Goal: Transaction & Acquisition: Purchase product/service

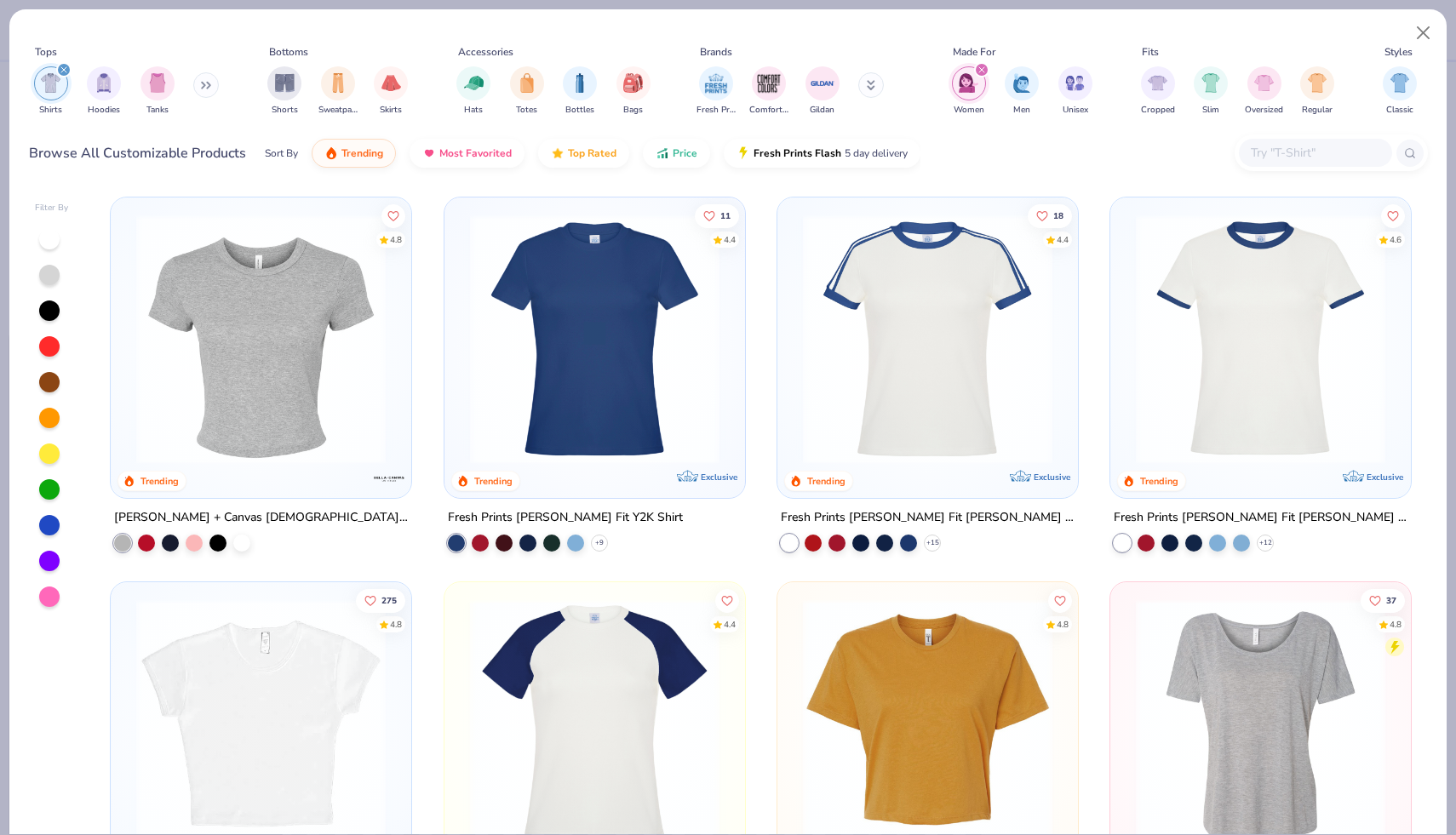
scroll to position [17, 0]
click at [670, 162] on button "Price" at bounding box center [676, 149] width 67 height 29
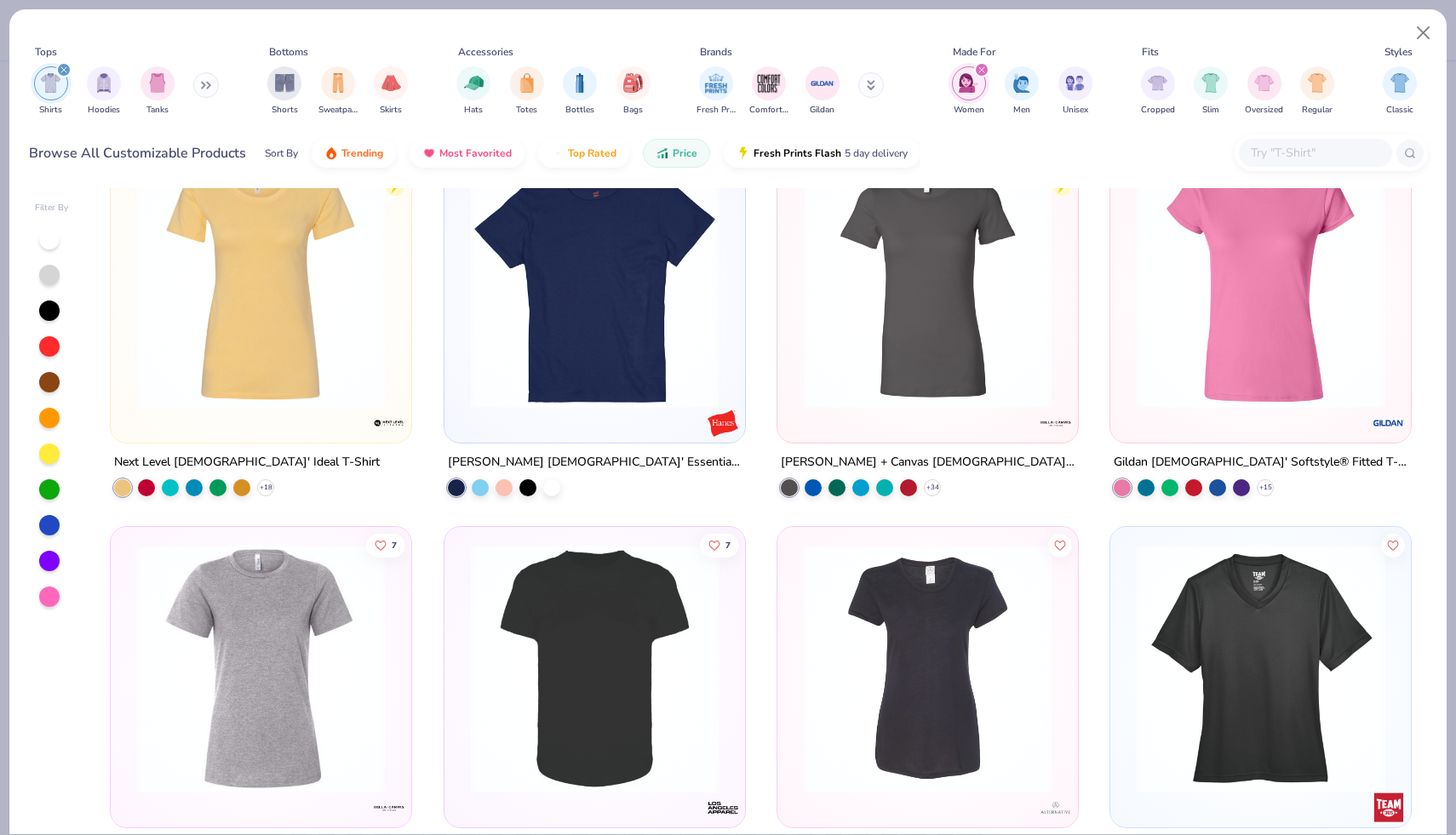
scroll to position [0, 0]
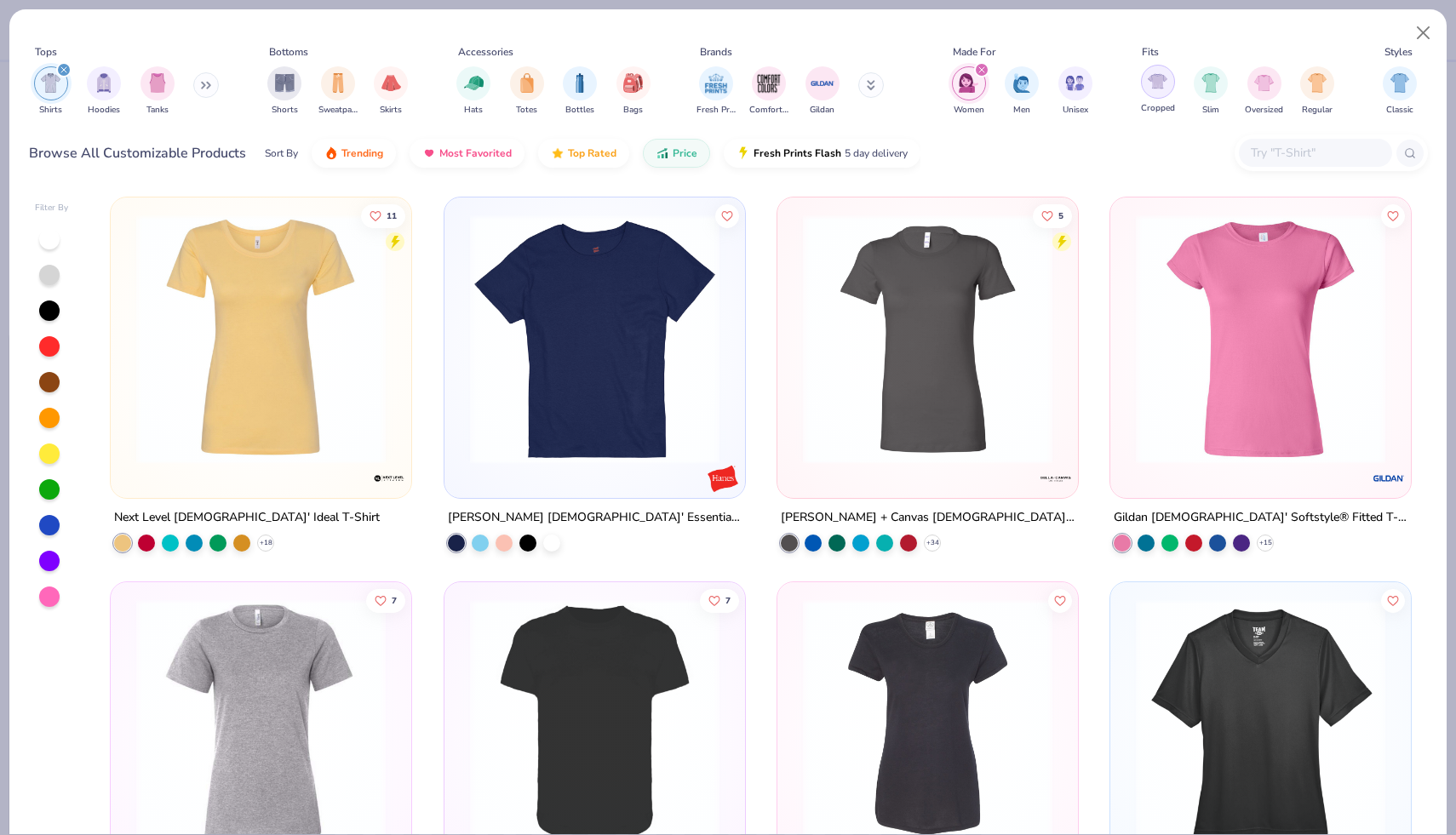
click at [1162, 86] on img "filter for Cropped" at bounding box center [1158, 81] width 20 height 20
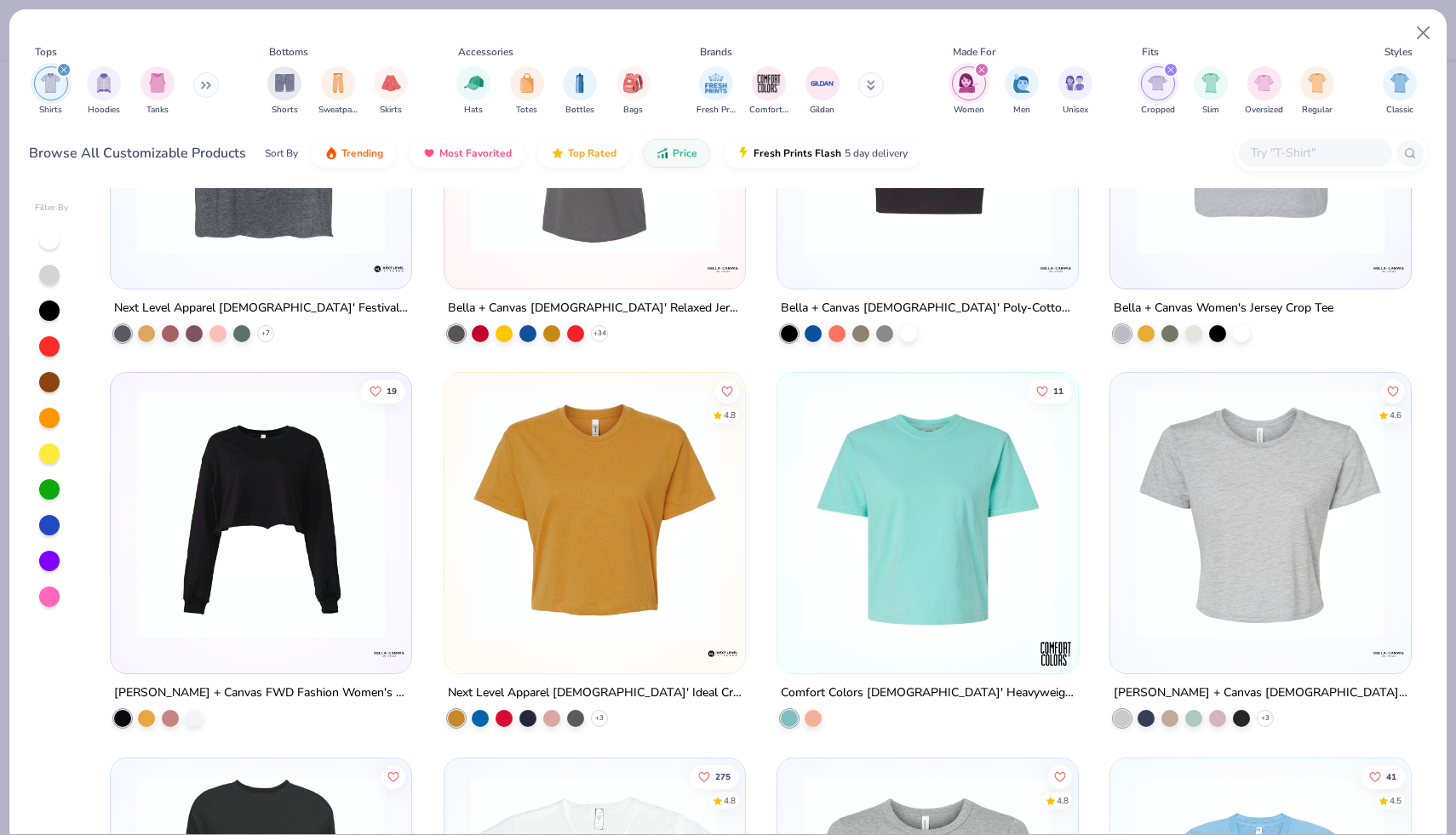
scroll to position [567, 0]
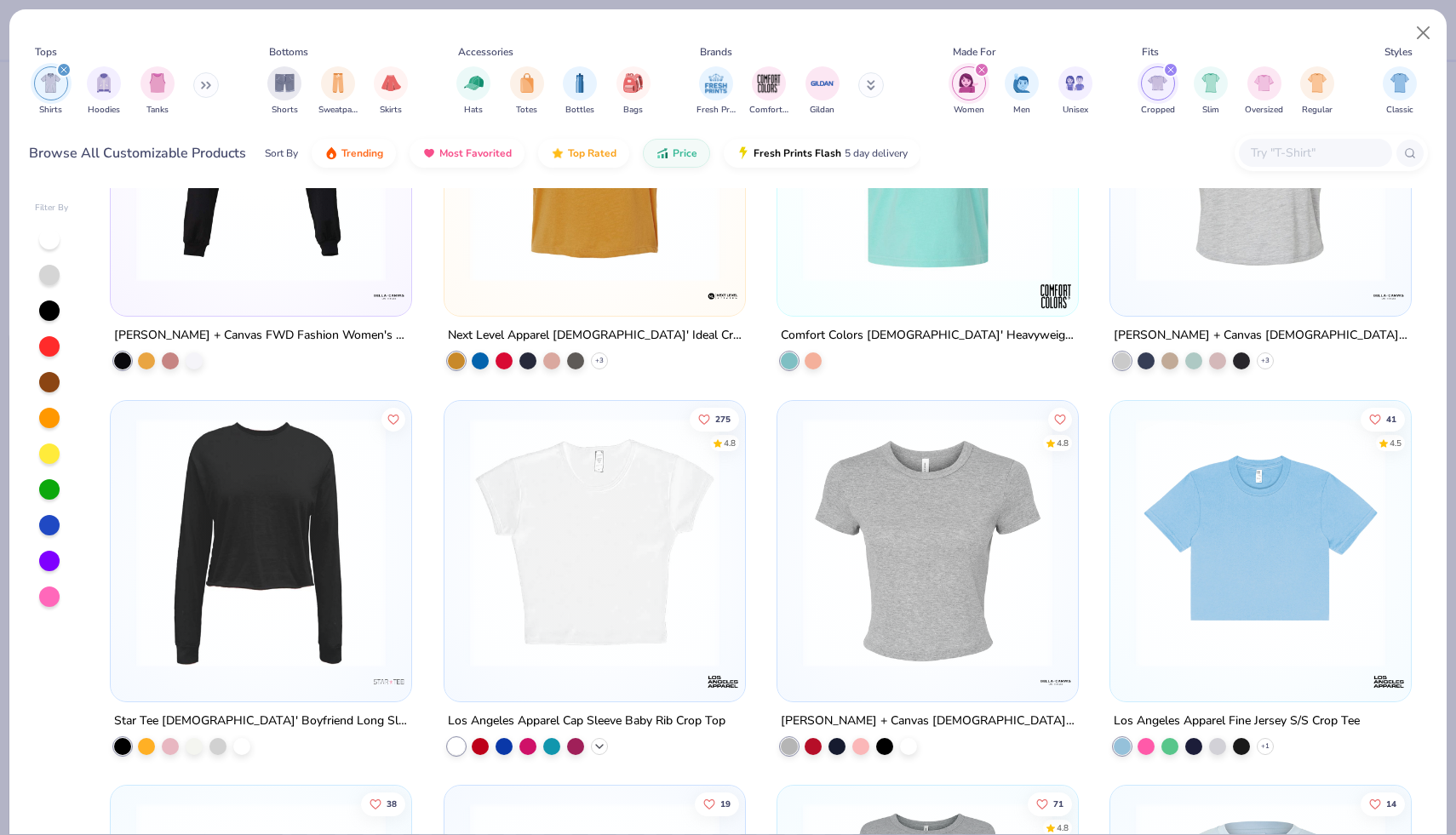
click at [598, 747] on icon at bounding box center [598, 746] width 13 height 13
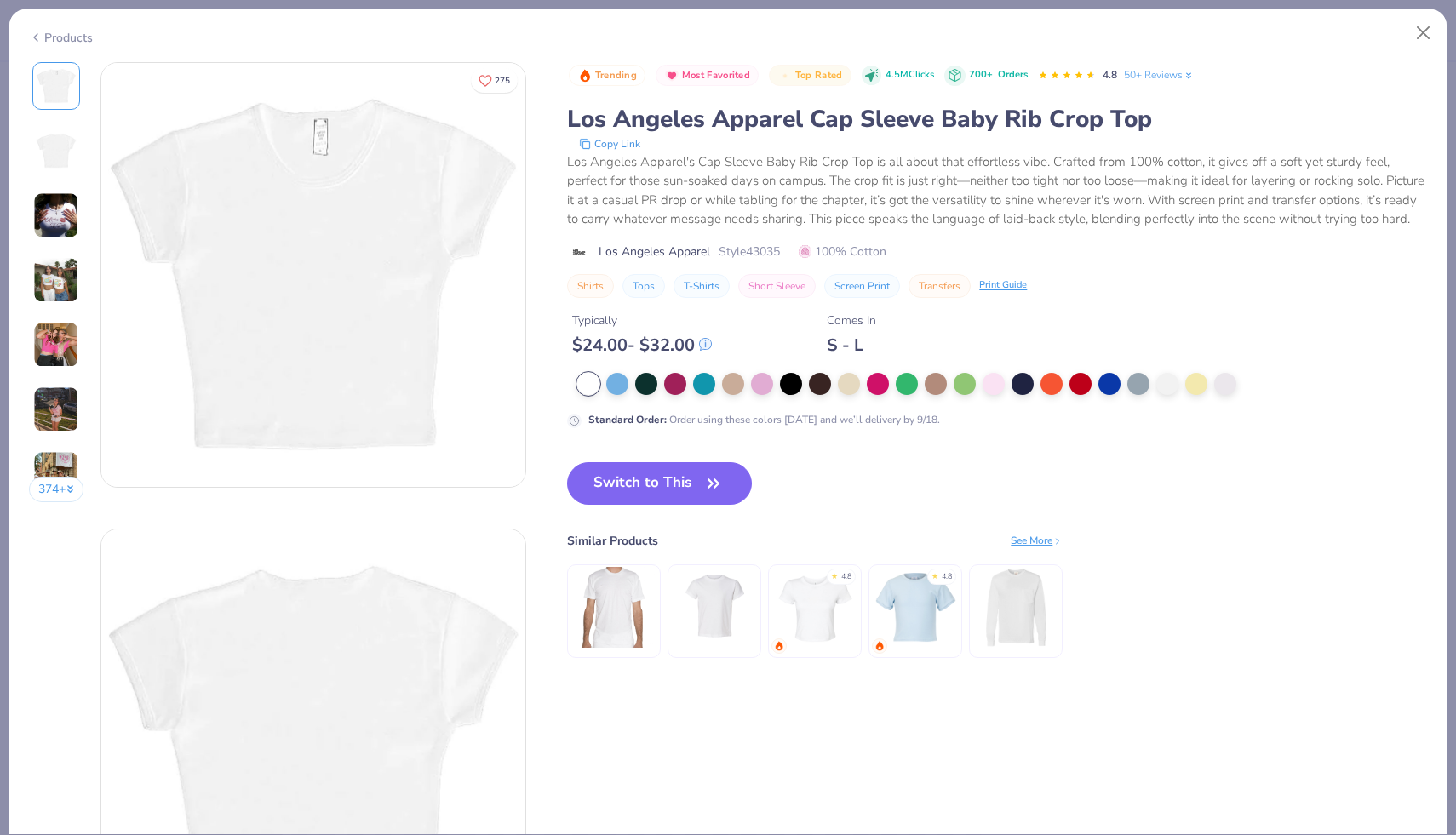
click at [63, 335] on img at bounding box center [55, 344] width 46 height 46
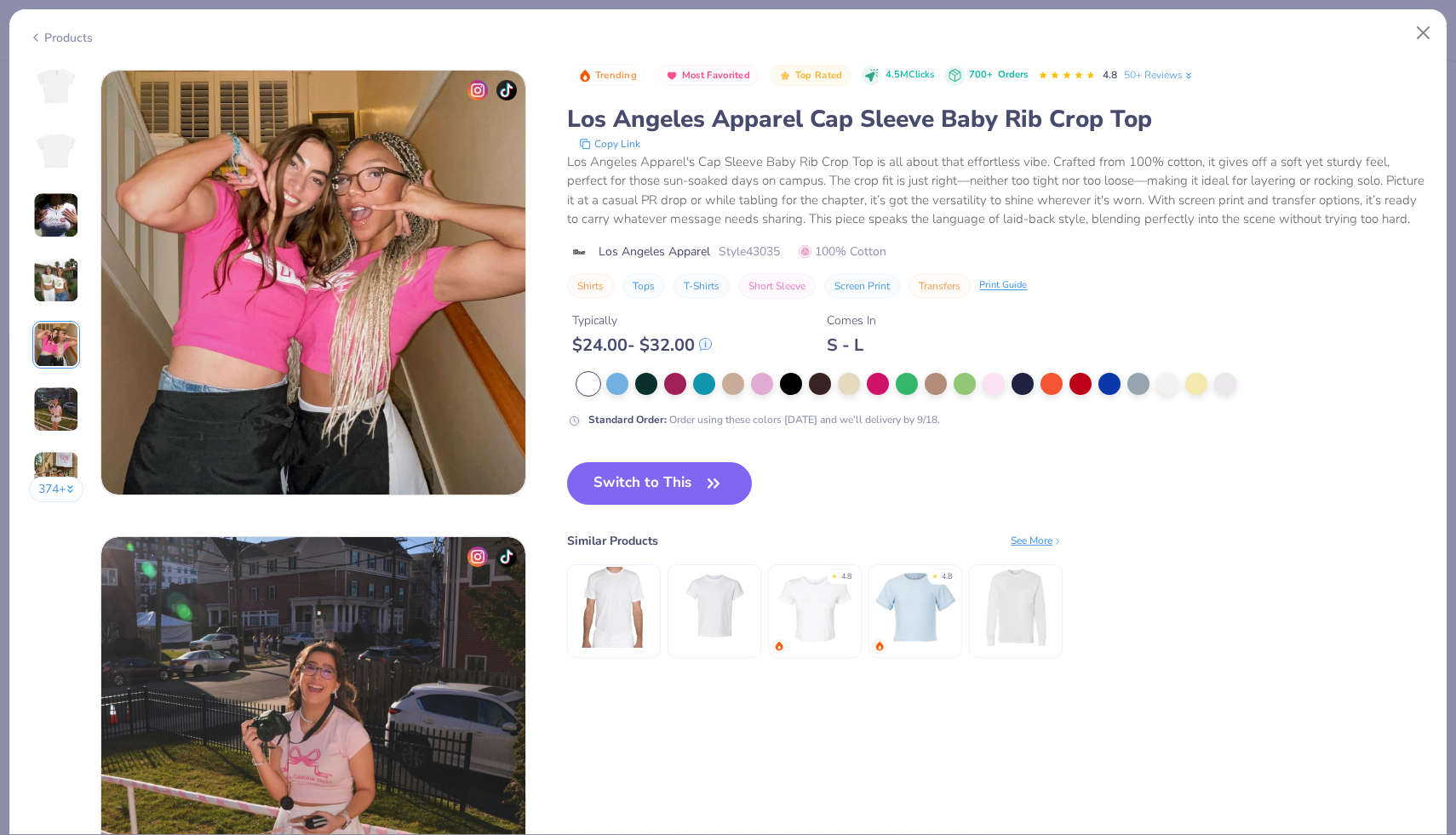
scroll to position [1866, 0]
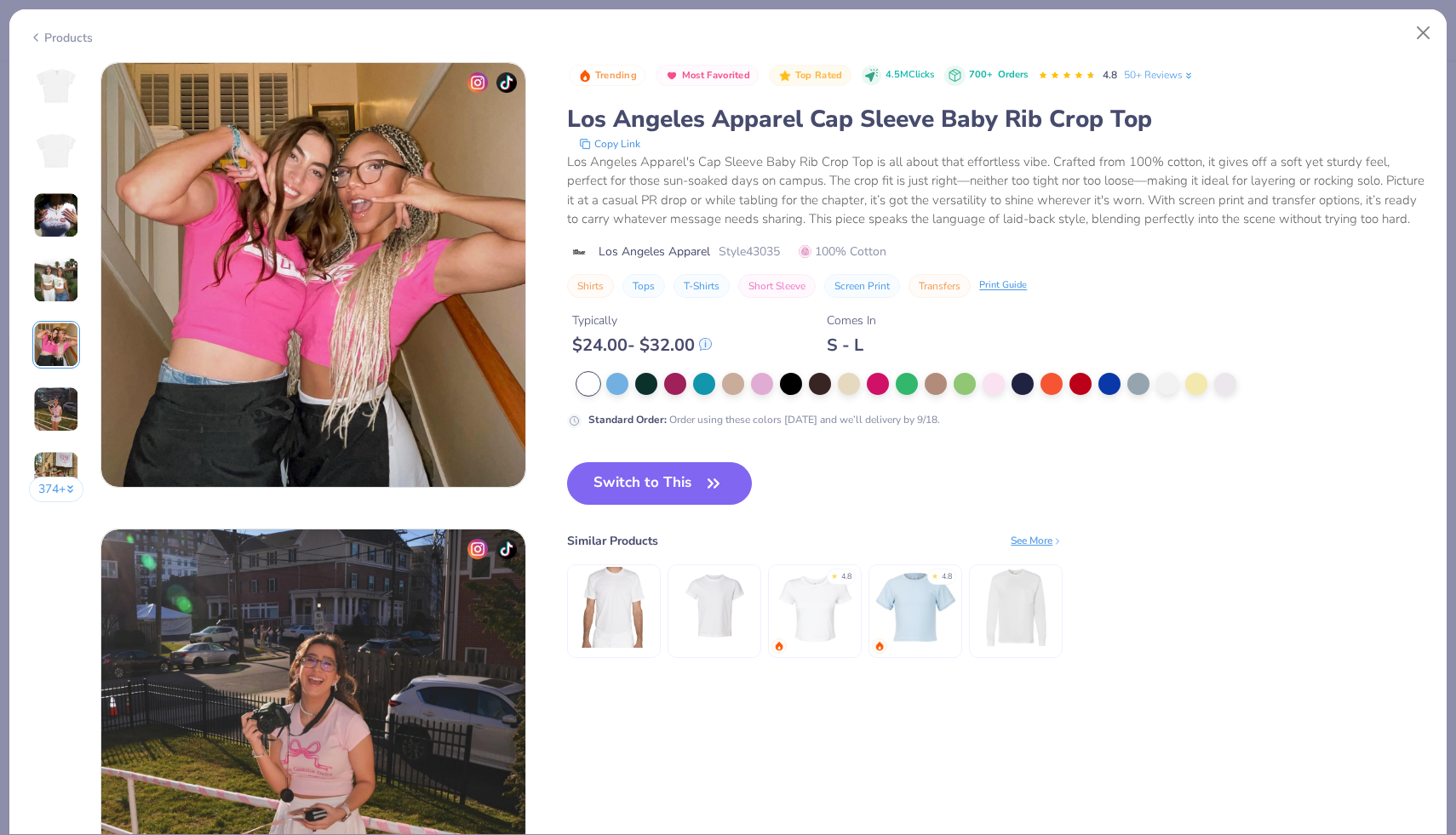
click at [60, 419] on img at bounding box center [55, 409] width 46 height 46
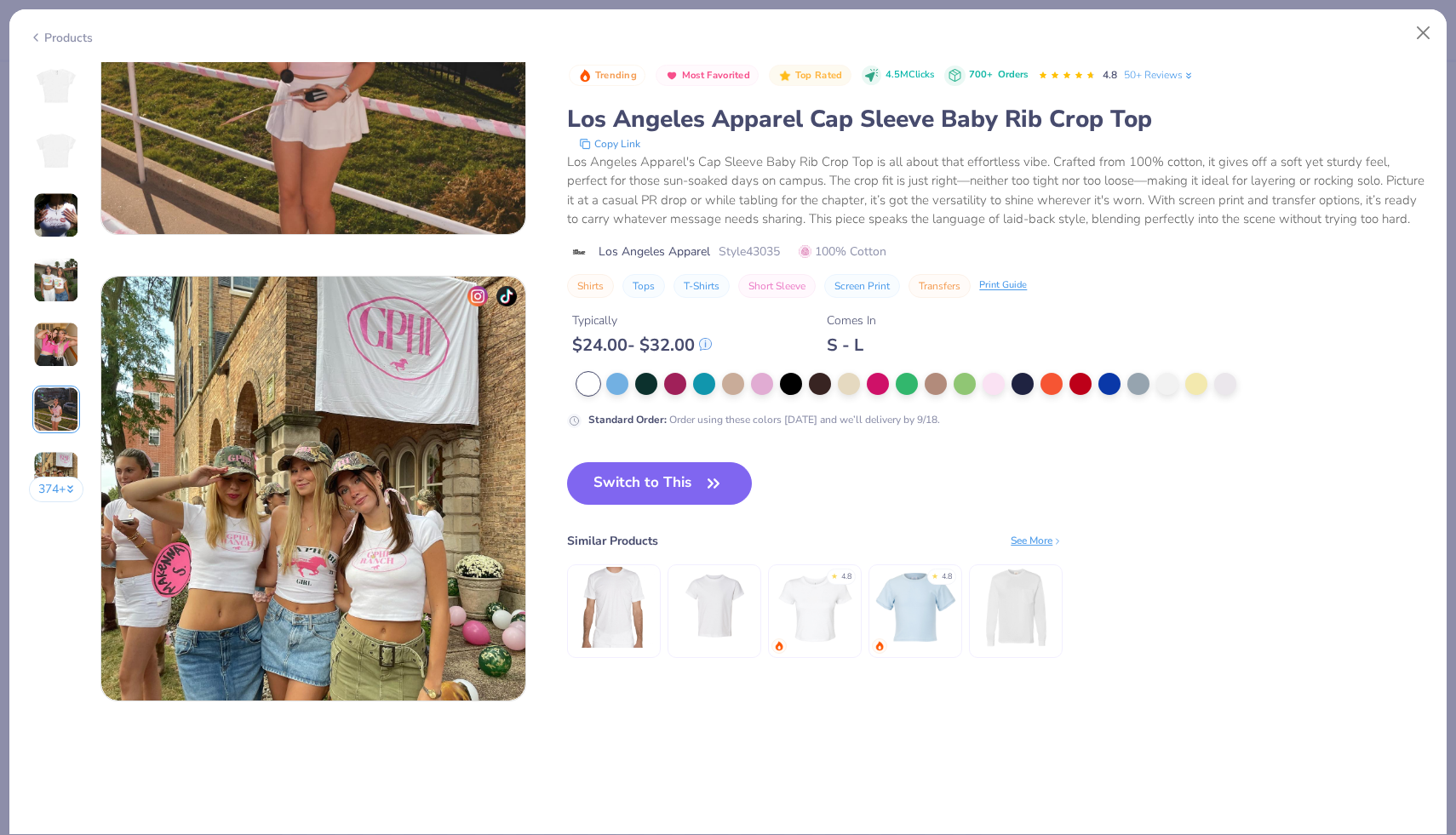
scroll to position [2585, 0]
click at [57, 489] on button "374 +" at bounding box center [56, 489] width 55 height 26
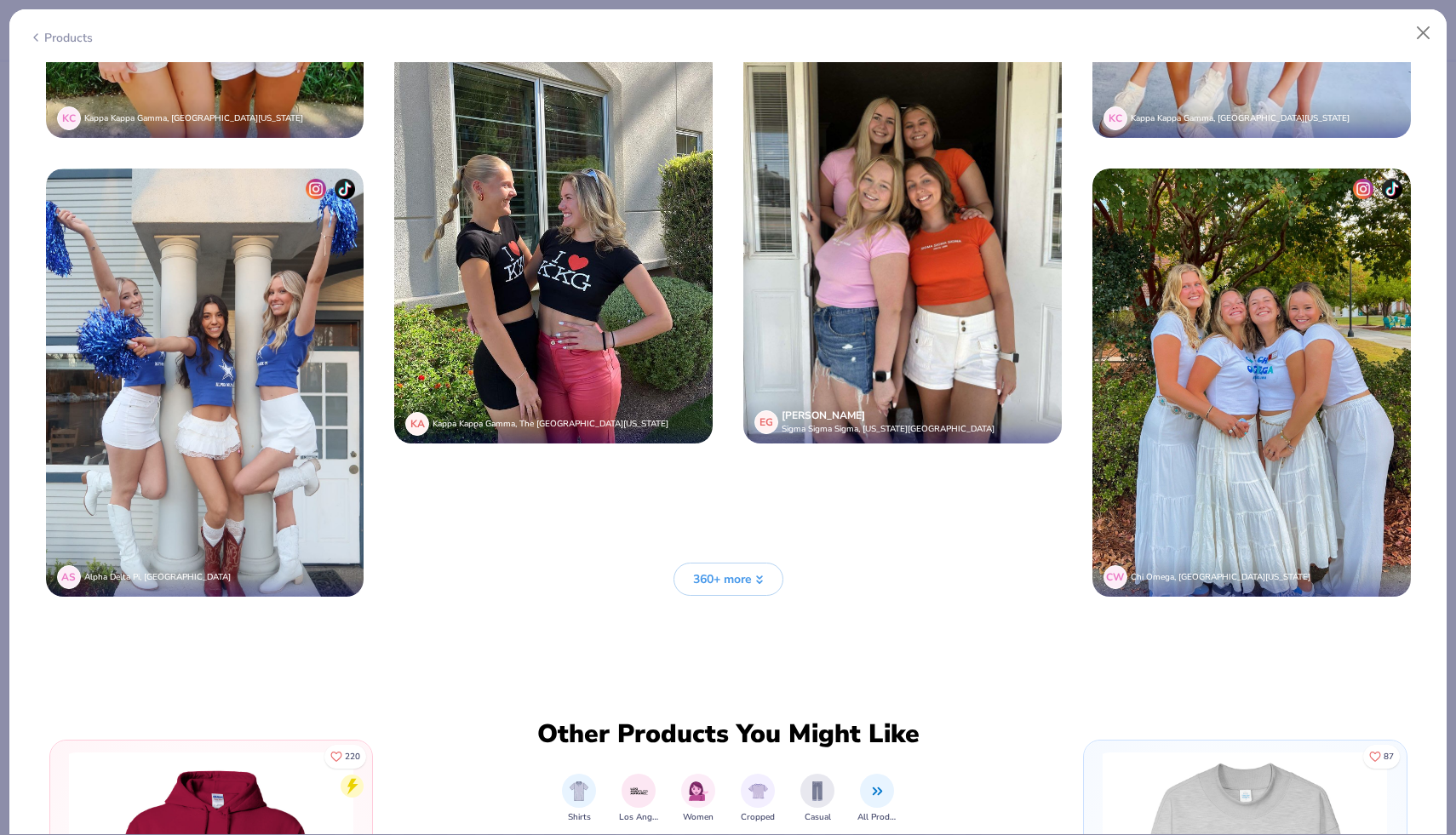
scroll to position [4674, 0]
click at [42, 38] on icon at bounding box center [35, 37] width 13 height 21
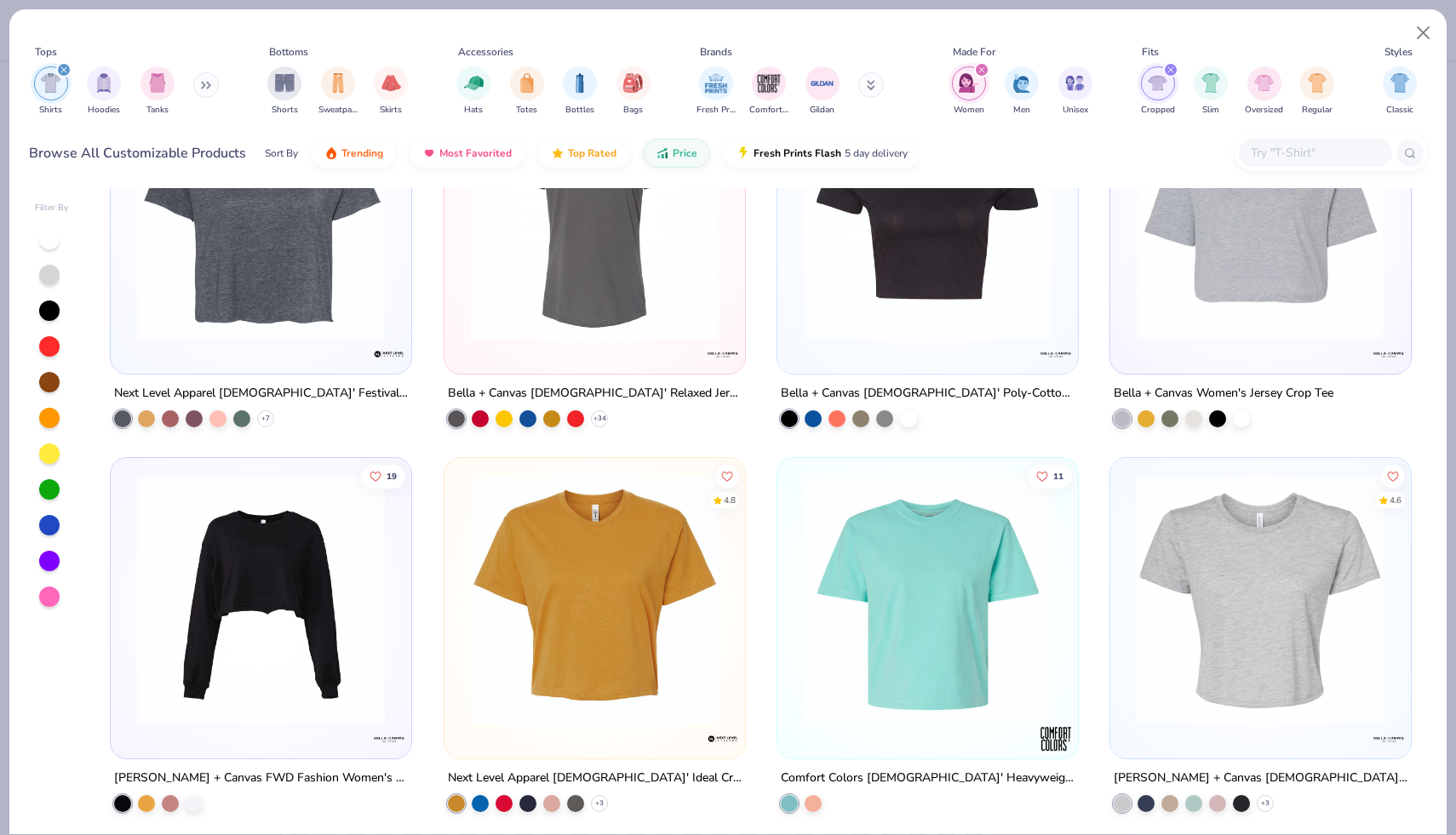
scroll to position [216, 0]
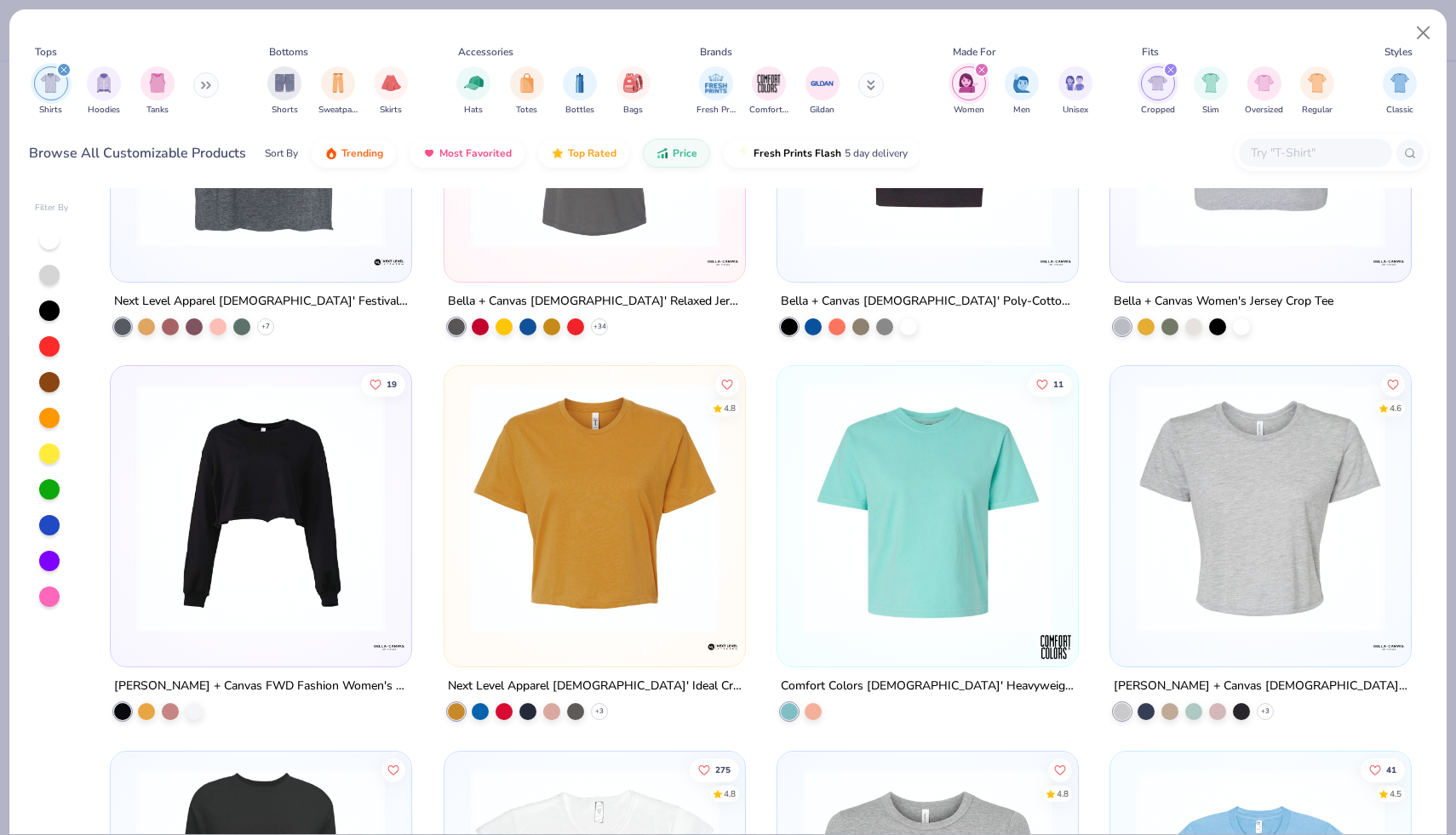
click at [1204, 478] on img at bounding box center [1260, 507] width 266 height 249
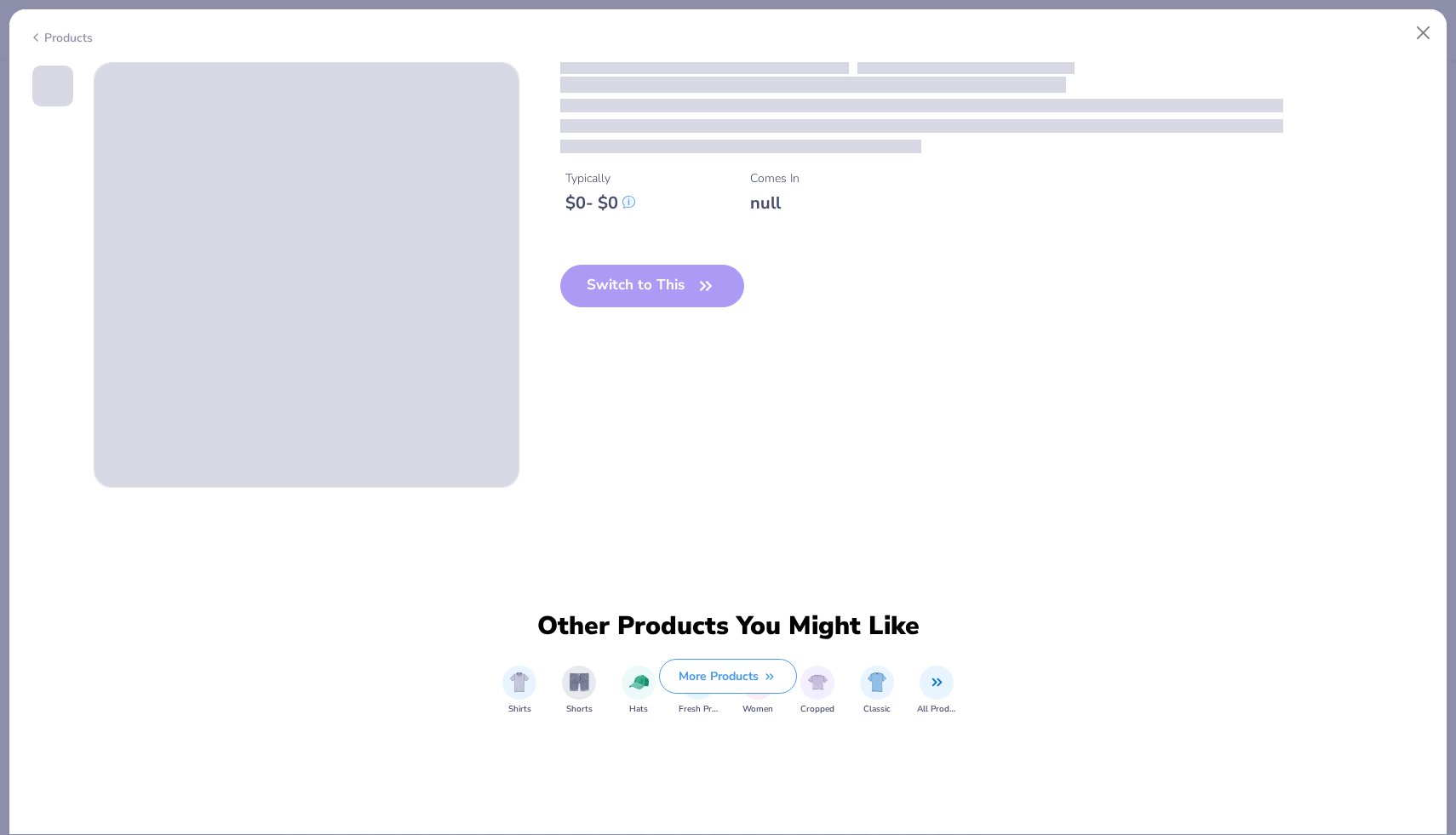
type textarea "x"
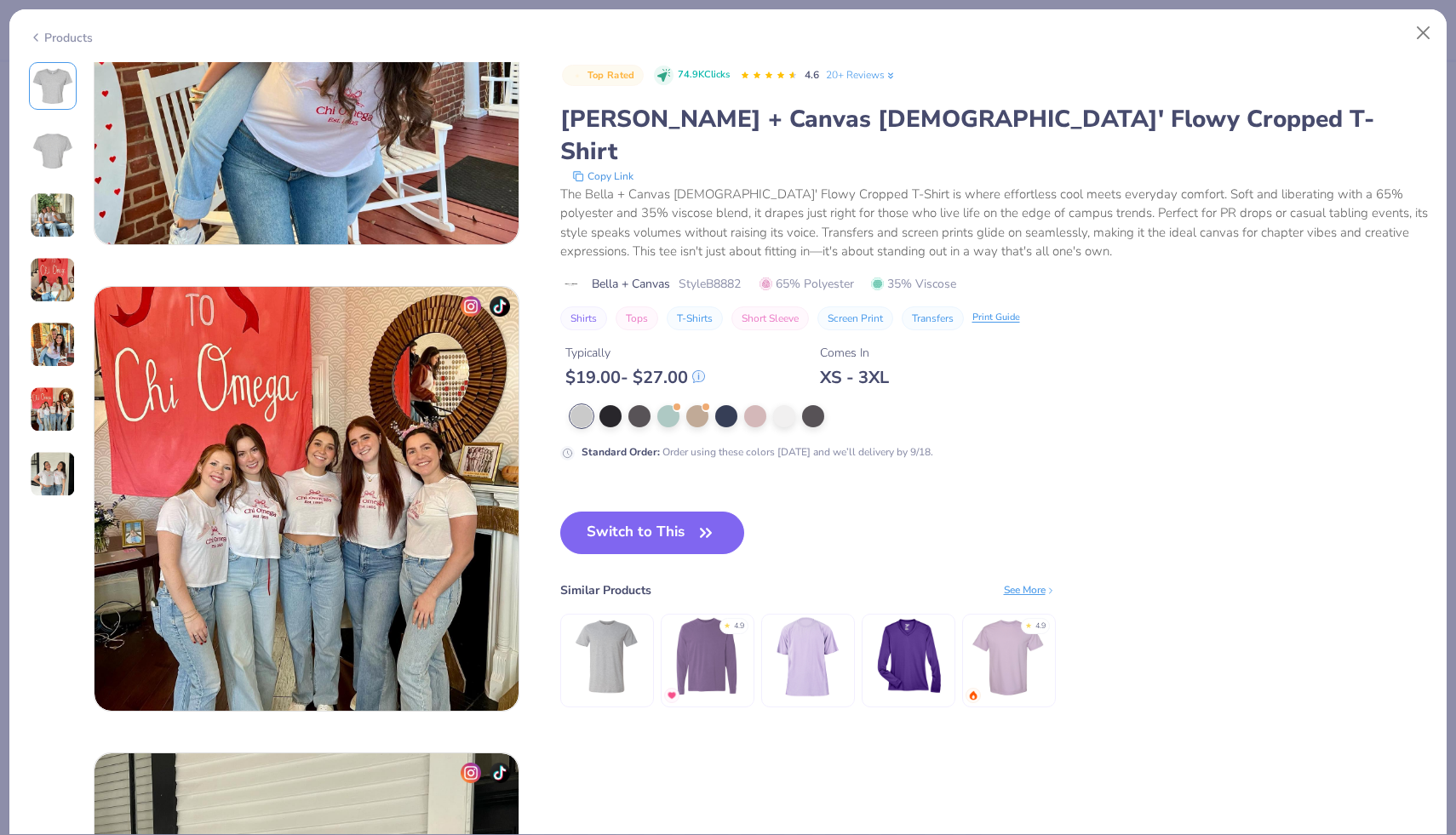
scroll to position [2131, 0]
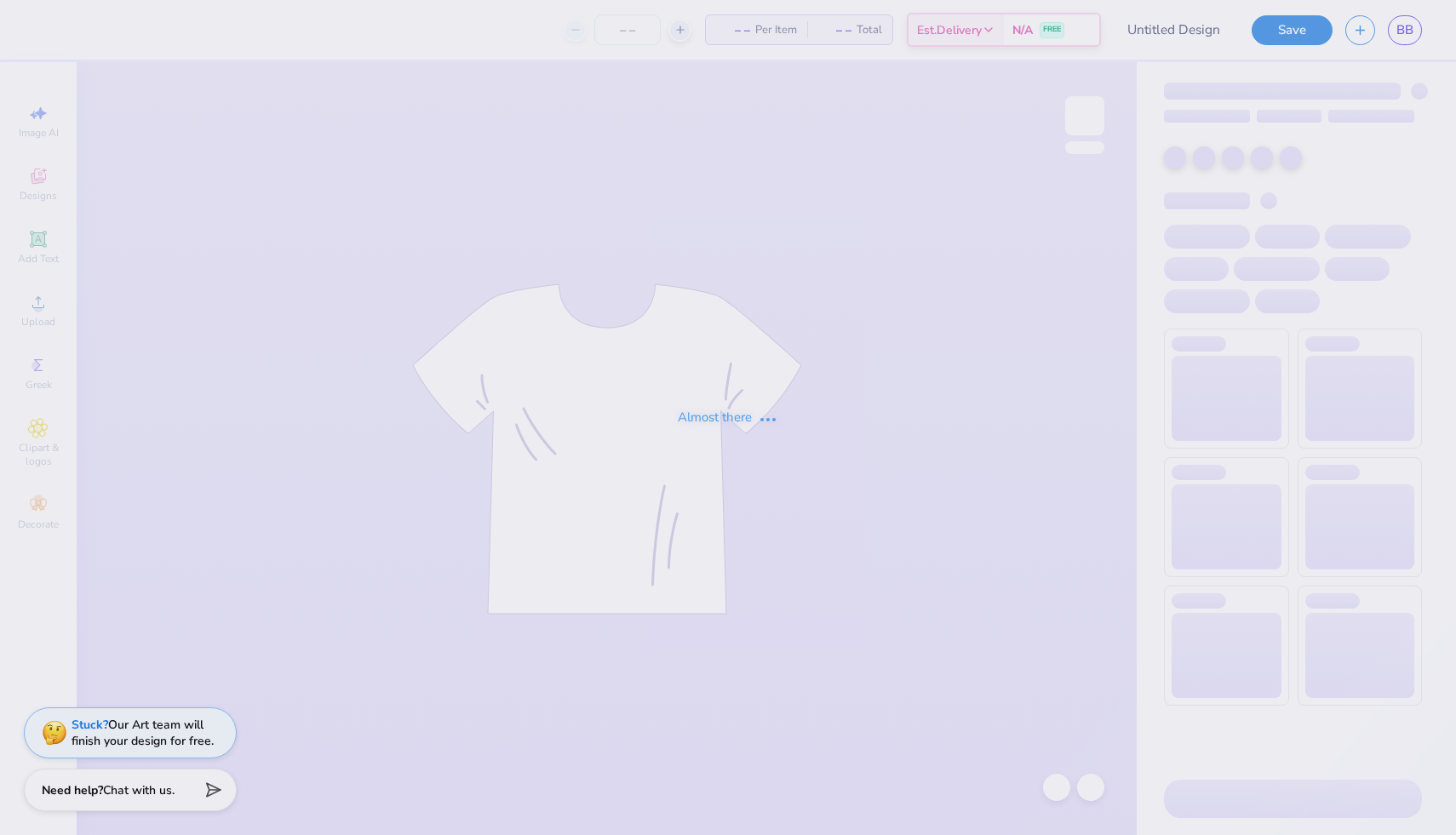
type input "Star Girl Rush 1"
type input "12"
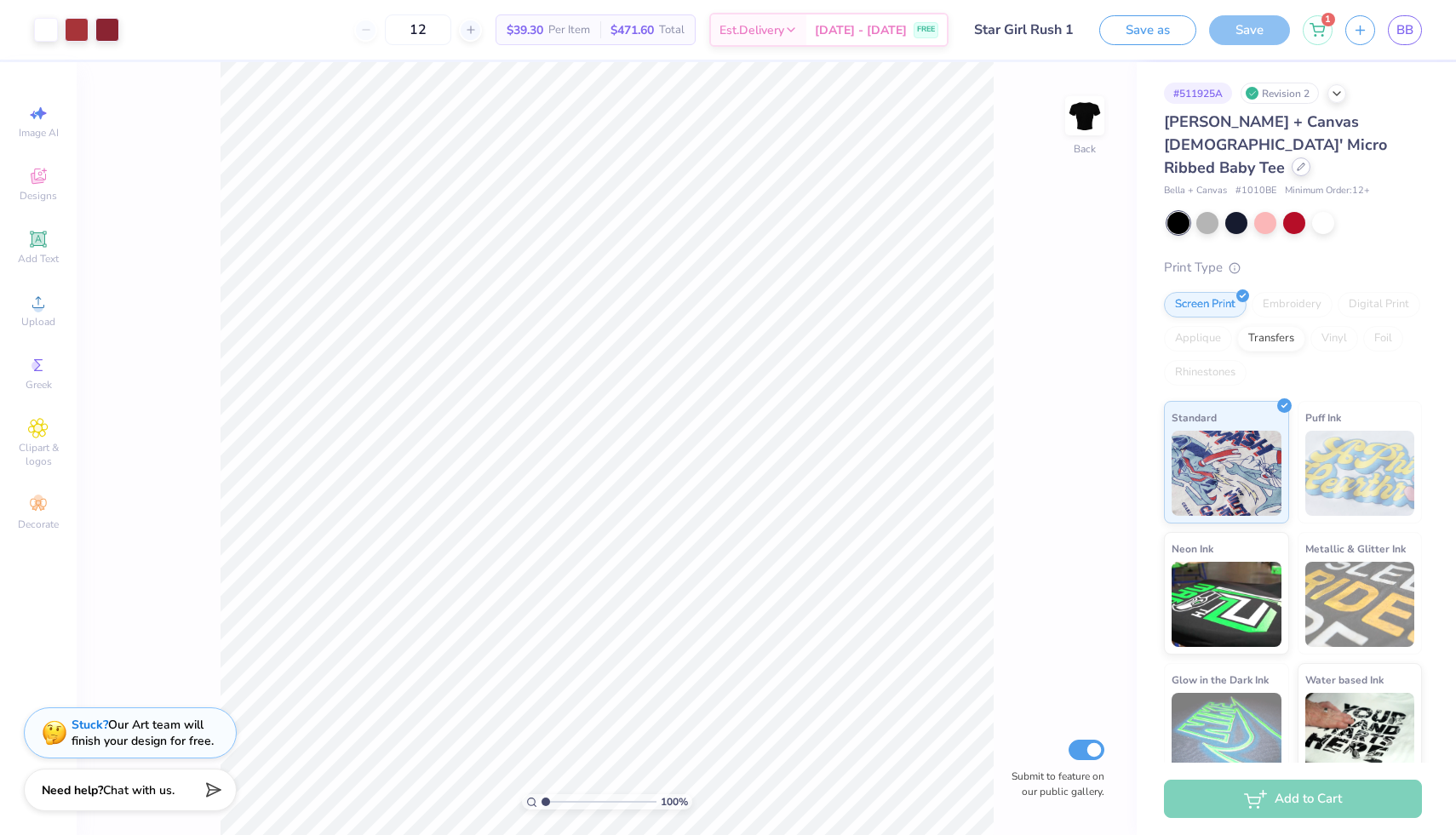
click at [1292, 157] on div at bounding box center [1301, 166] width 19 height 19
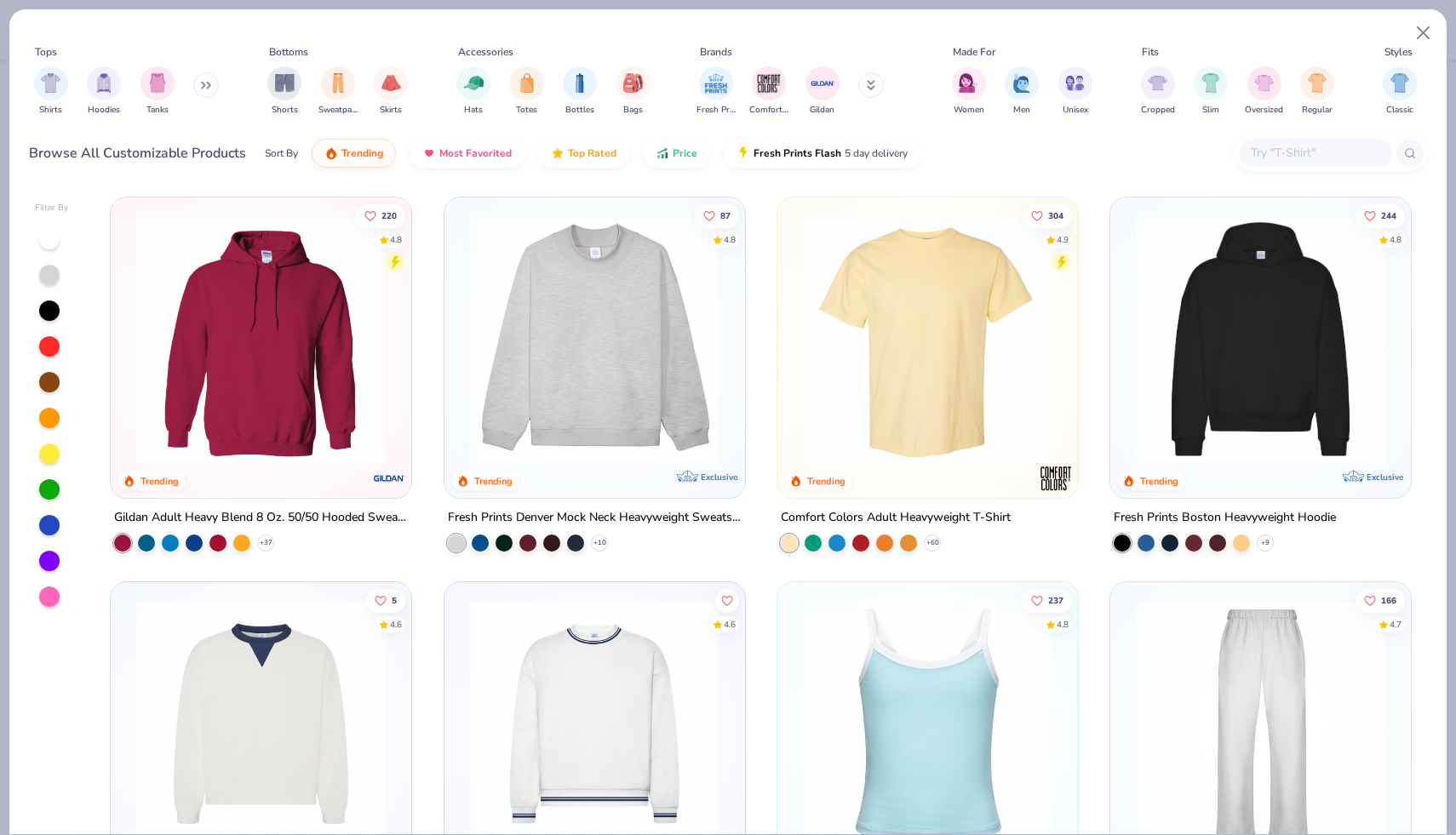
scroll to position [47, 0]
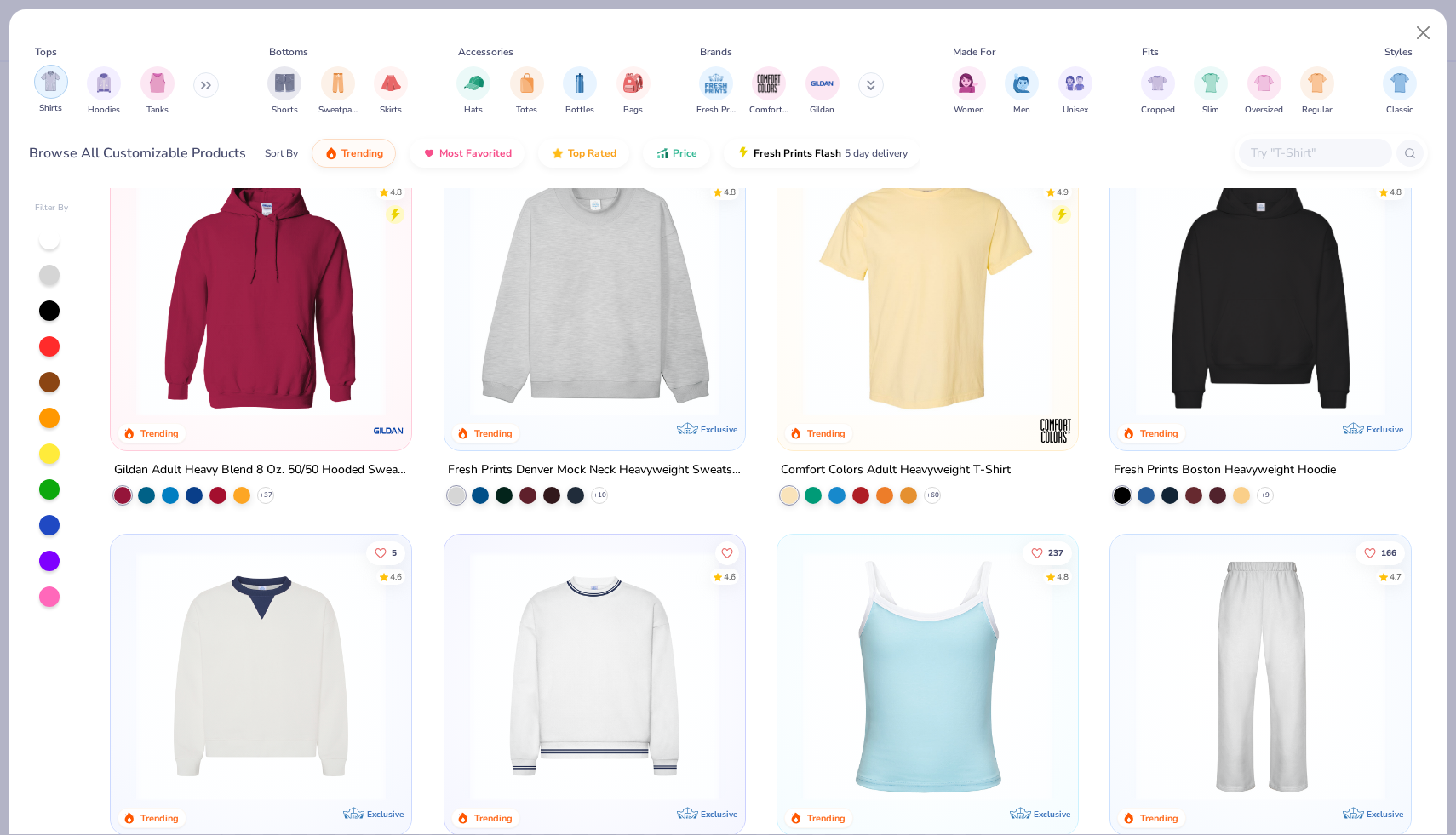
click at [43, 84] on img "filter for Shirts" at bounding box center [51, 81] width 20 height 20
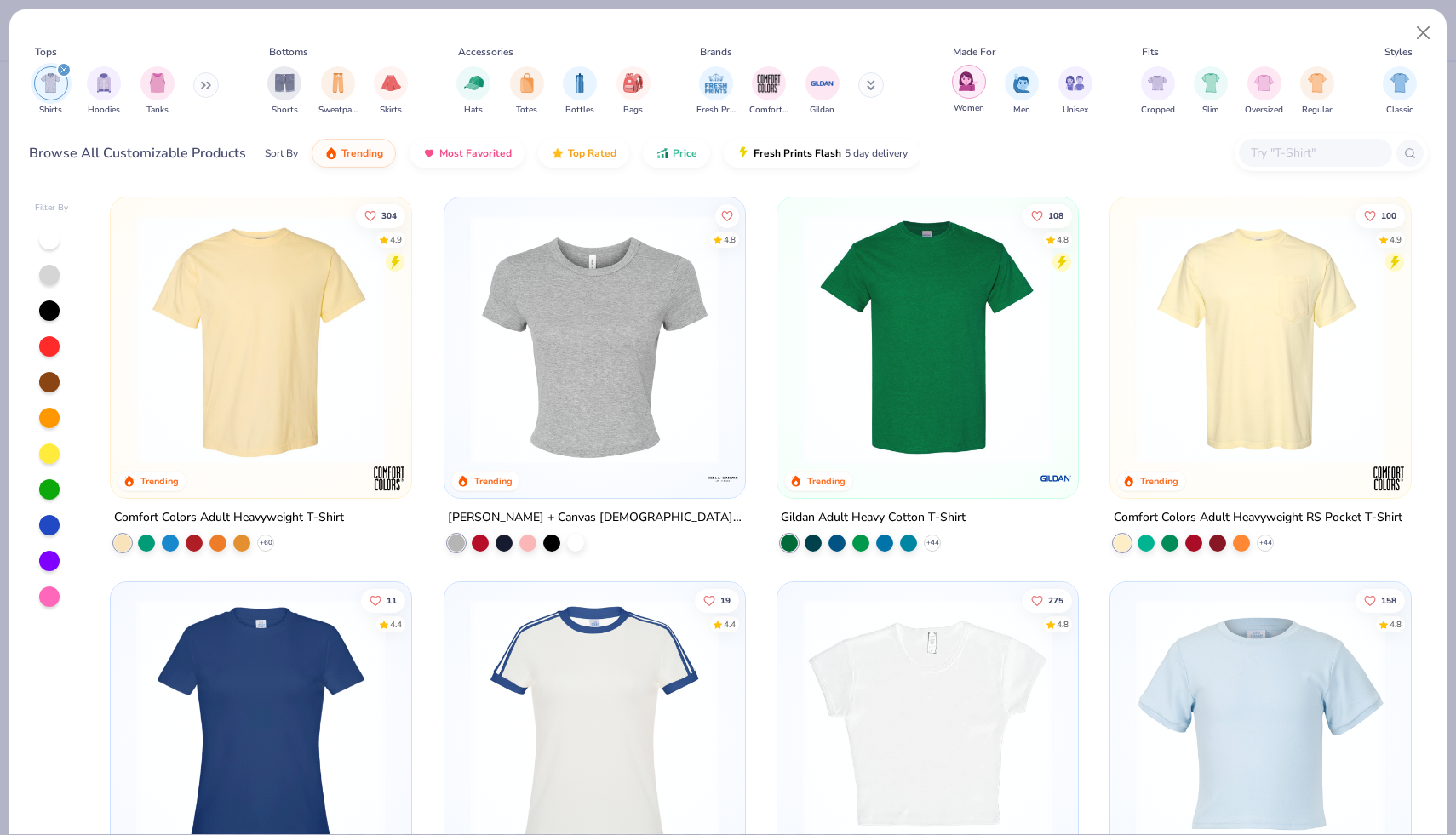
click at [955, 89] on div "filter for Women" at bounding box center [968, 81] width 34 height 34
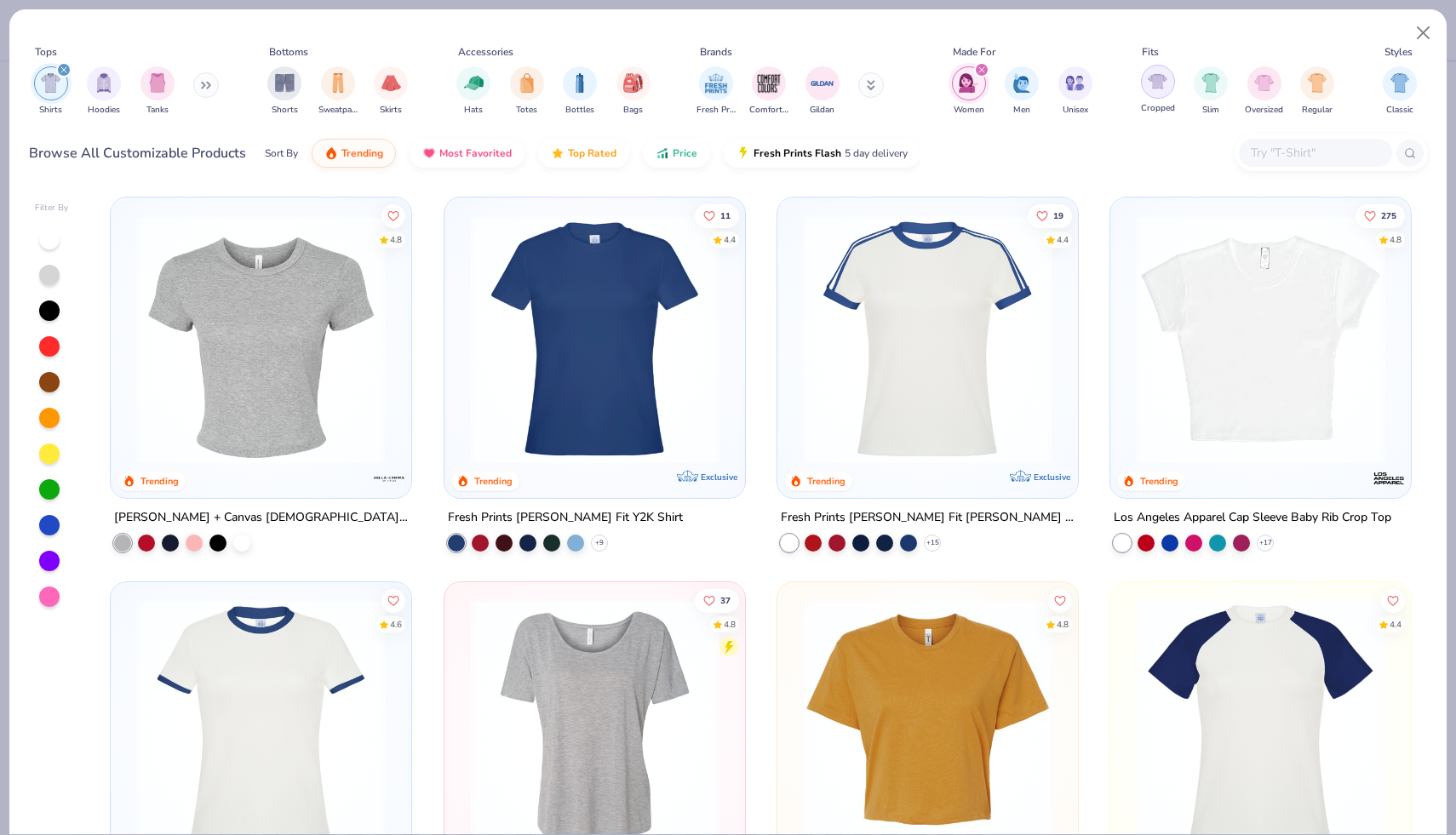
click at [1159, 85] on img "filter for Cropped" at bounding box center [1158, 81] width 20 height 20
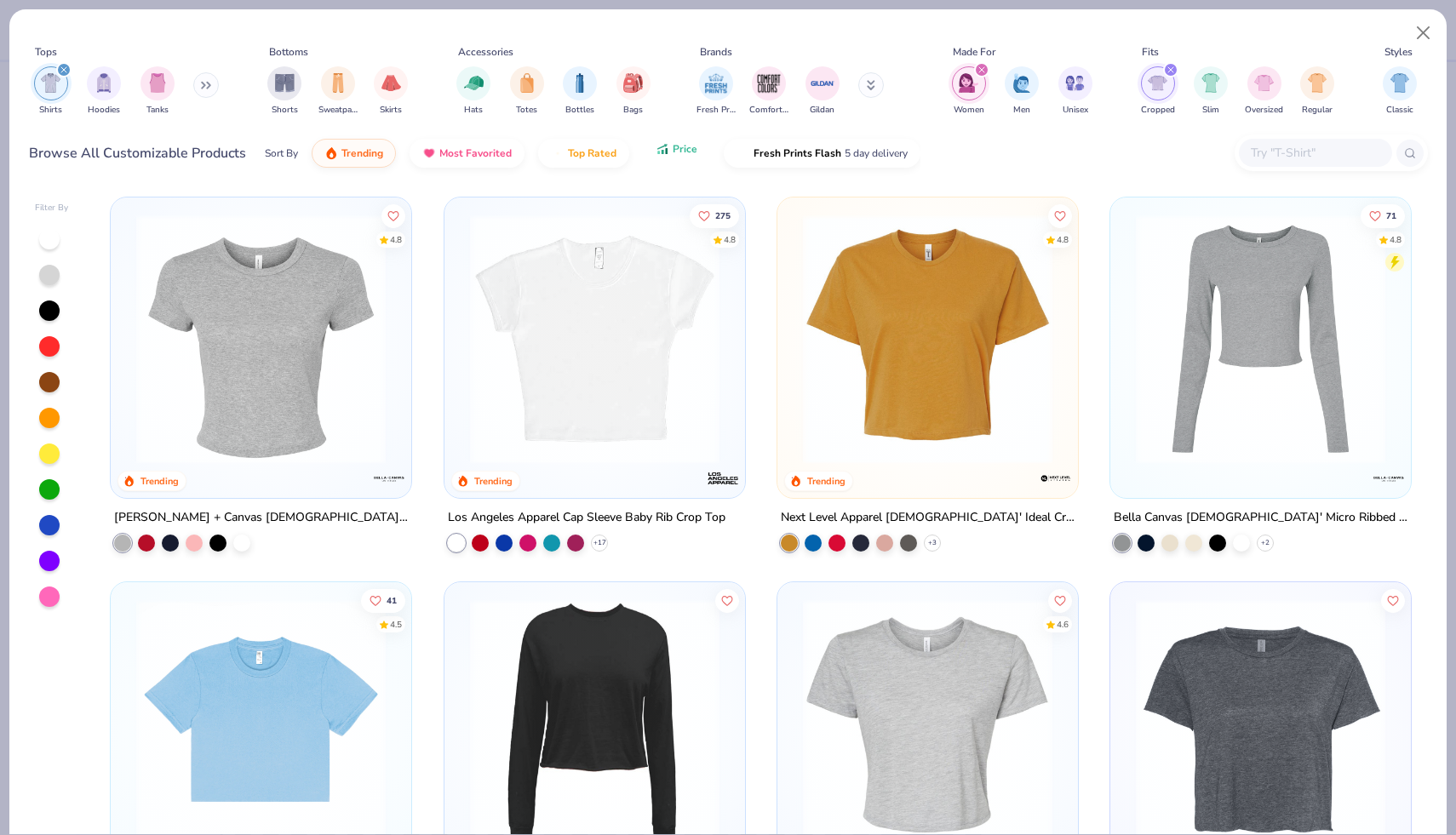
click at [672, 147] on button "Price" at bounding box center [676, 149] width 67 height 29
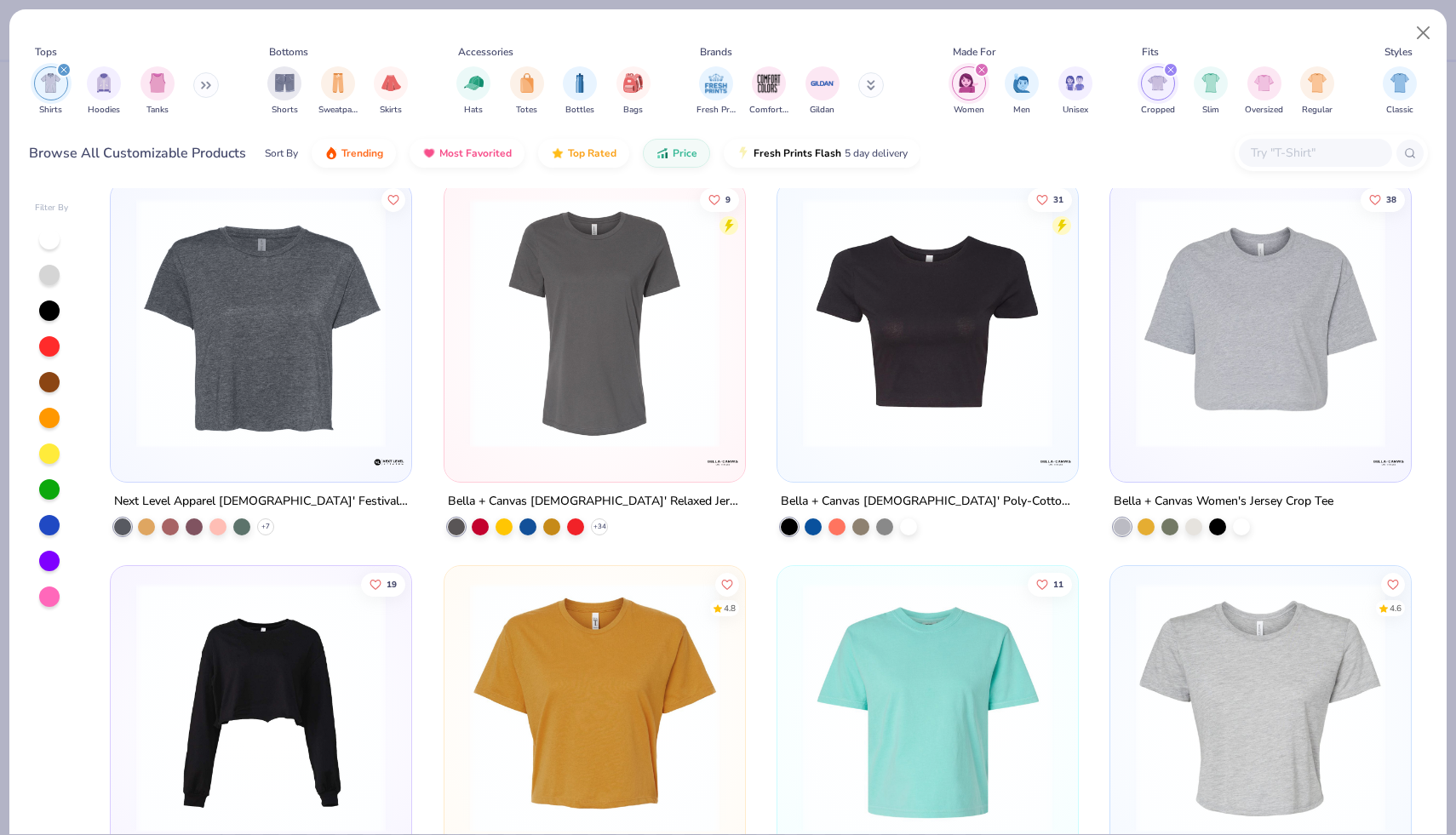
scroll to position [15, 0]
click at [898, 339] on img at bounding box center [927, 323] width 266 height 249
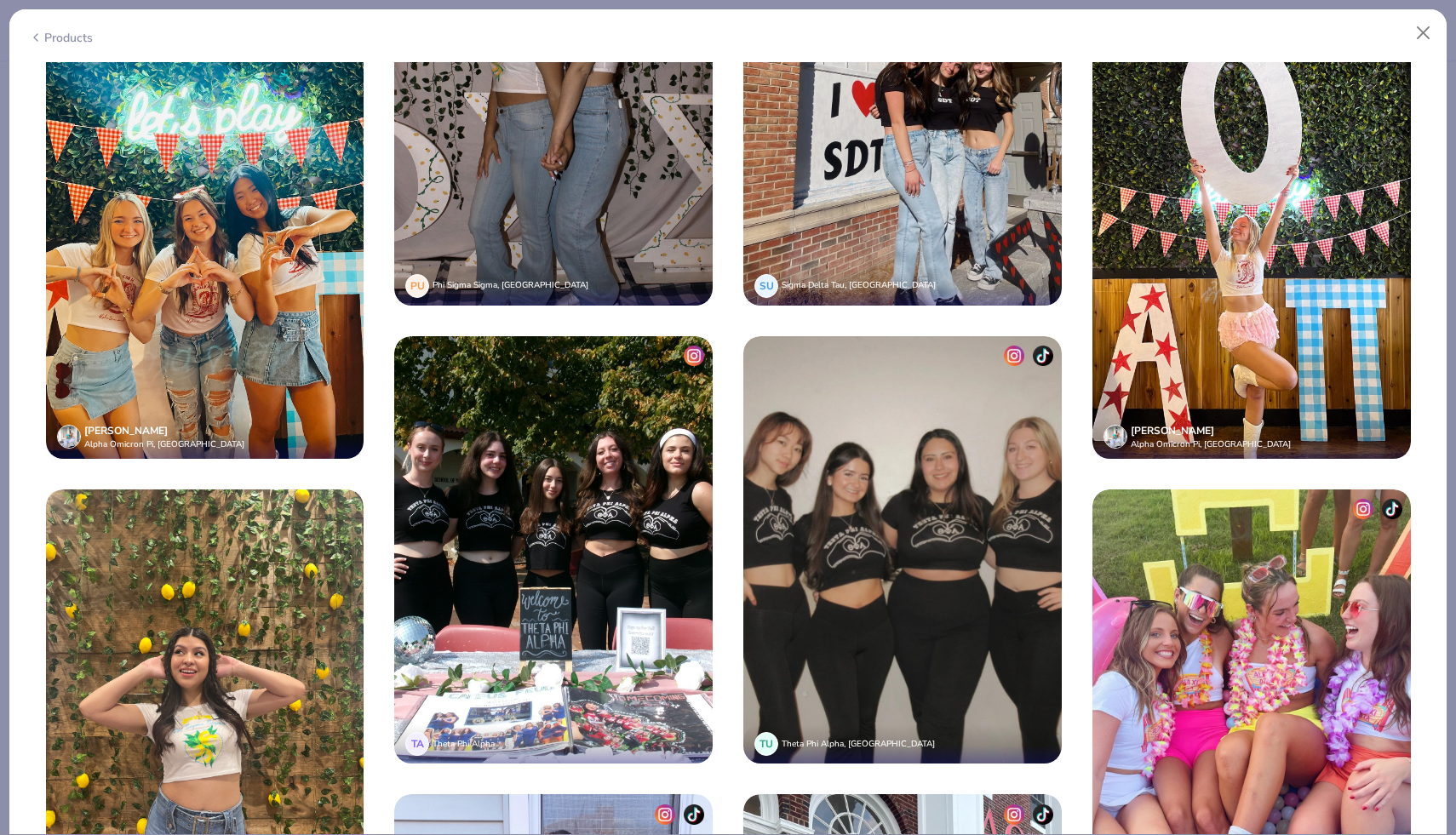
scroll to position [3933, 0]
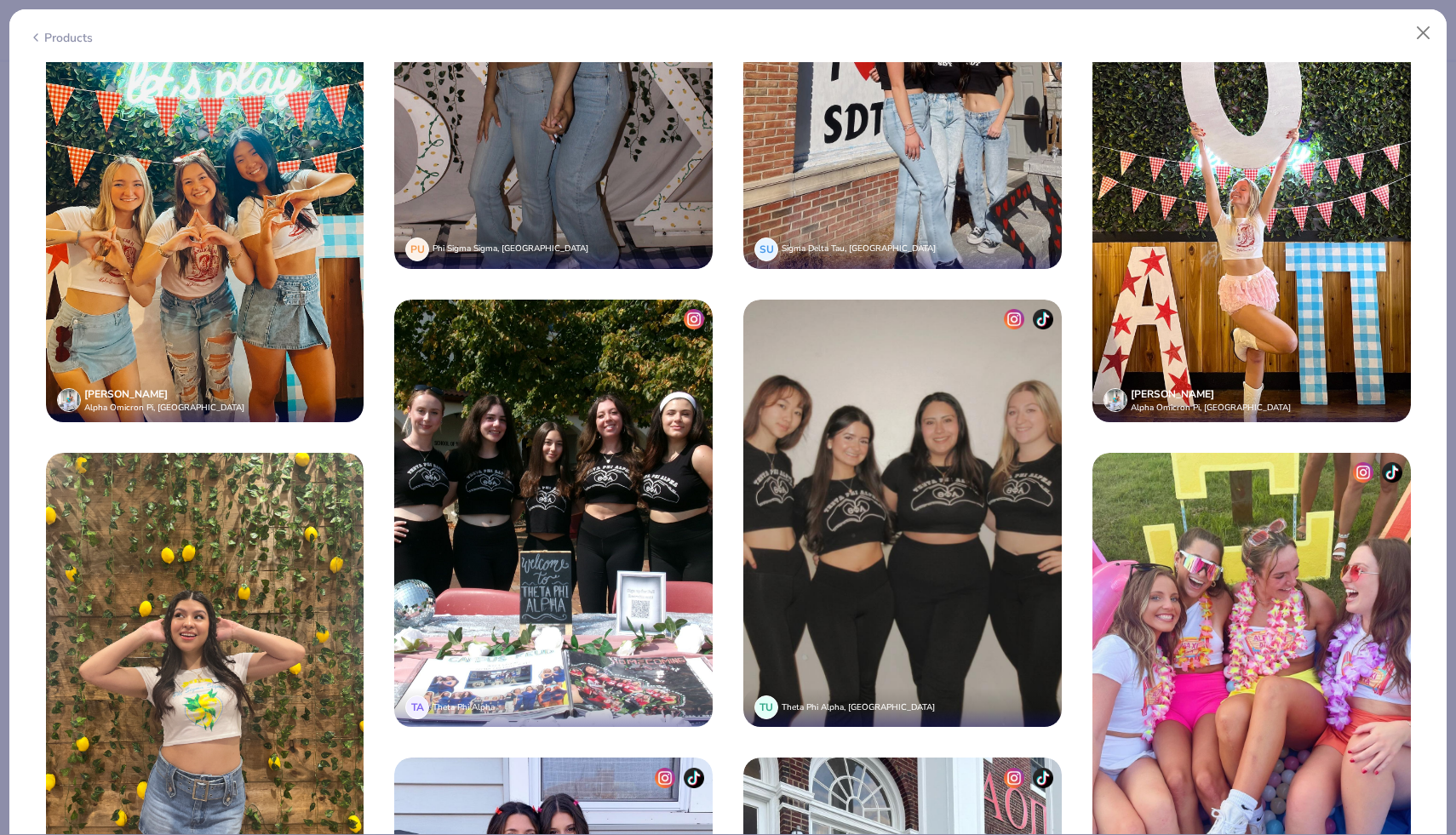
click at [52, 29] on div "Products" at bounding box center [60, 38] width 63 height 18
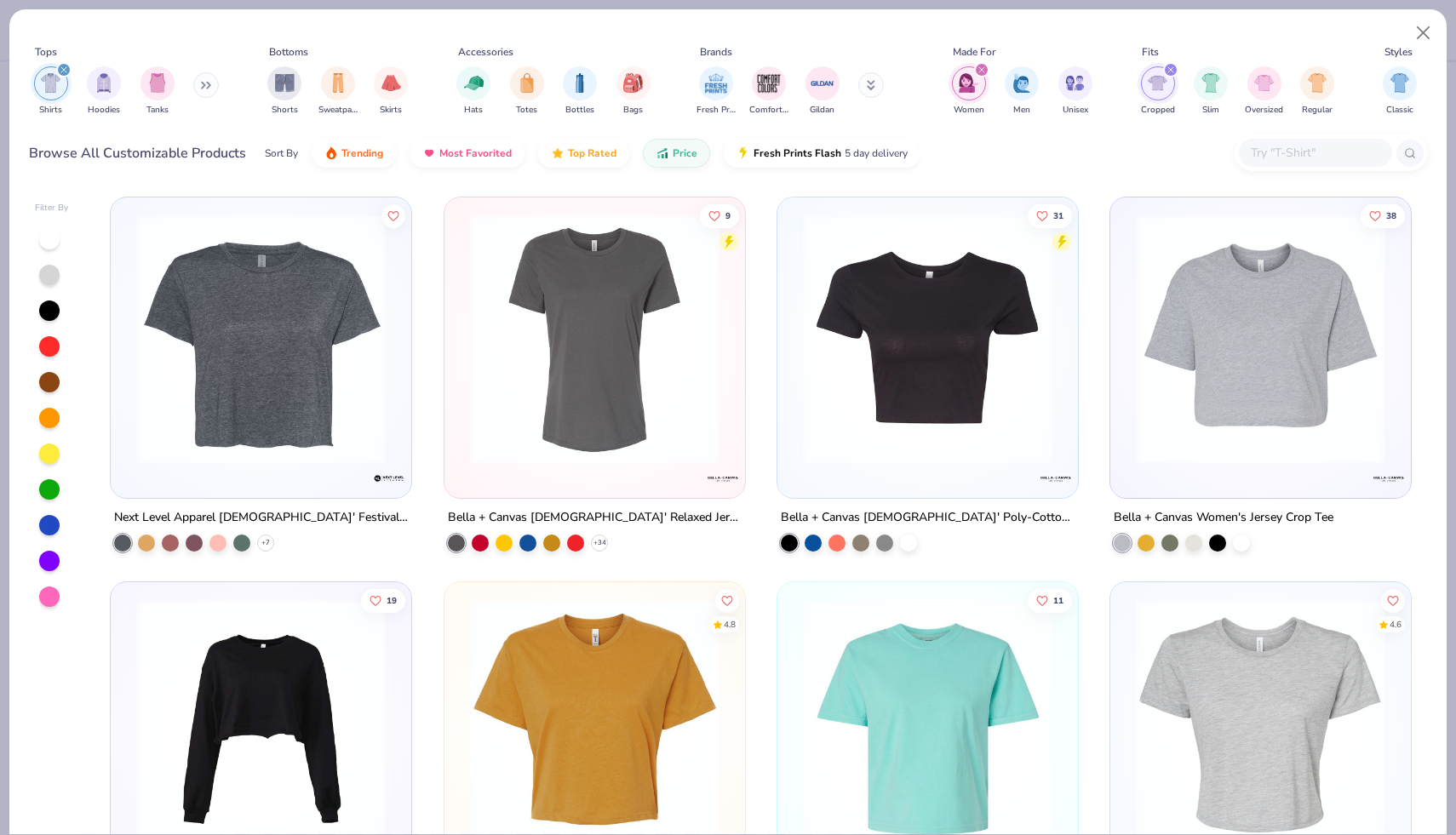
scroll to position [180, 0]
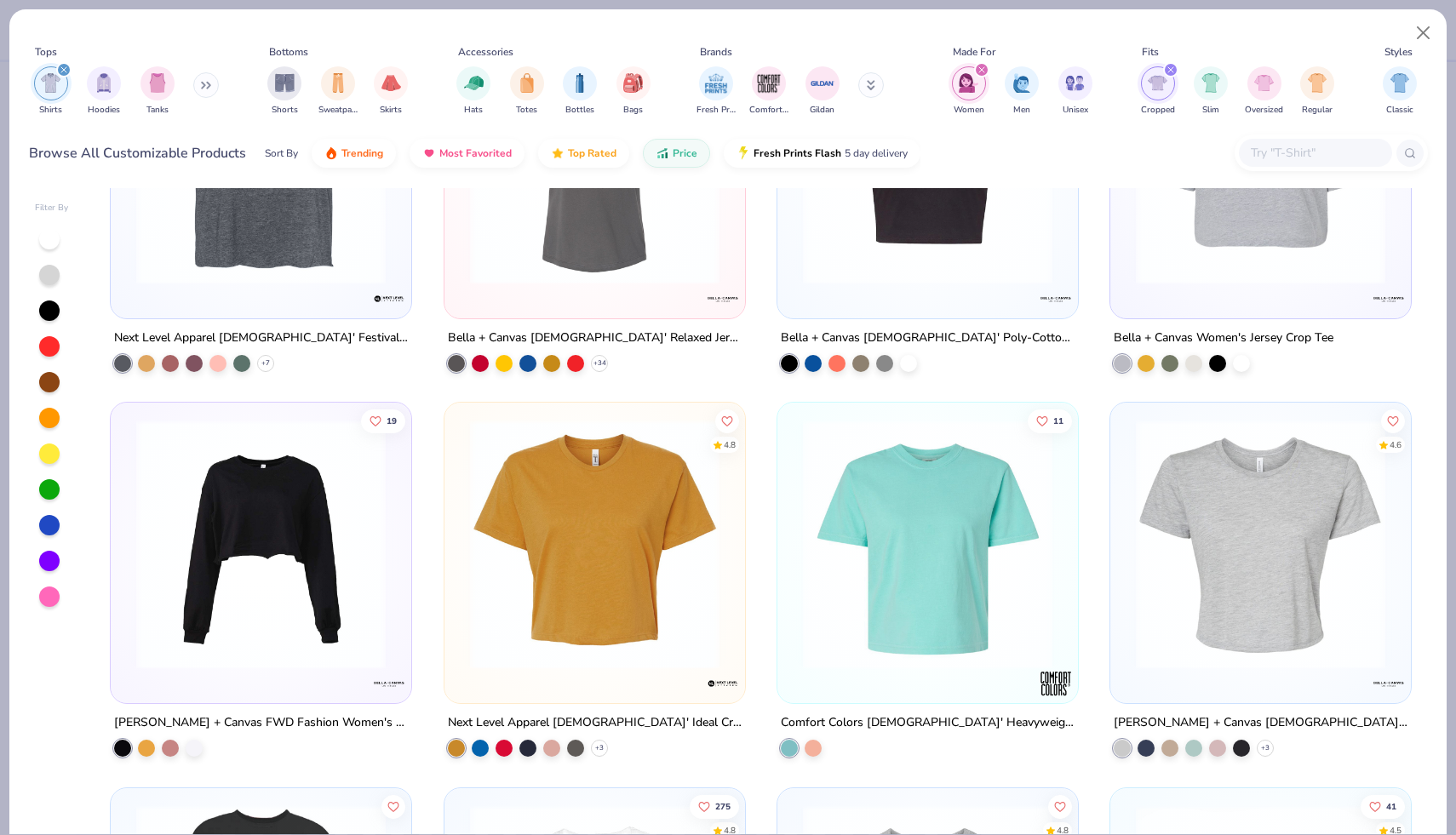
click at [610, 551] on img at bounding box center [595, 544] width 266 height 249
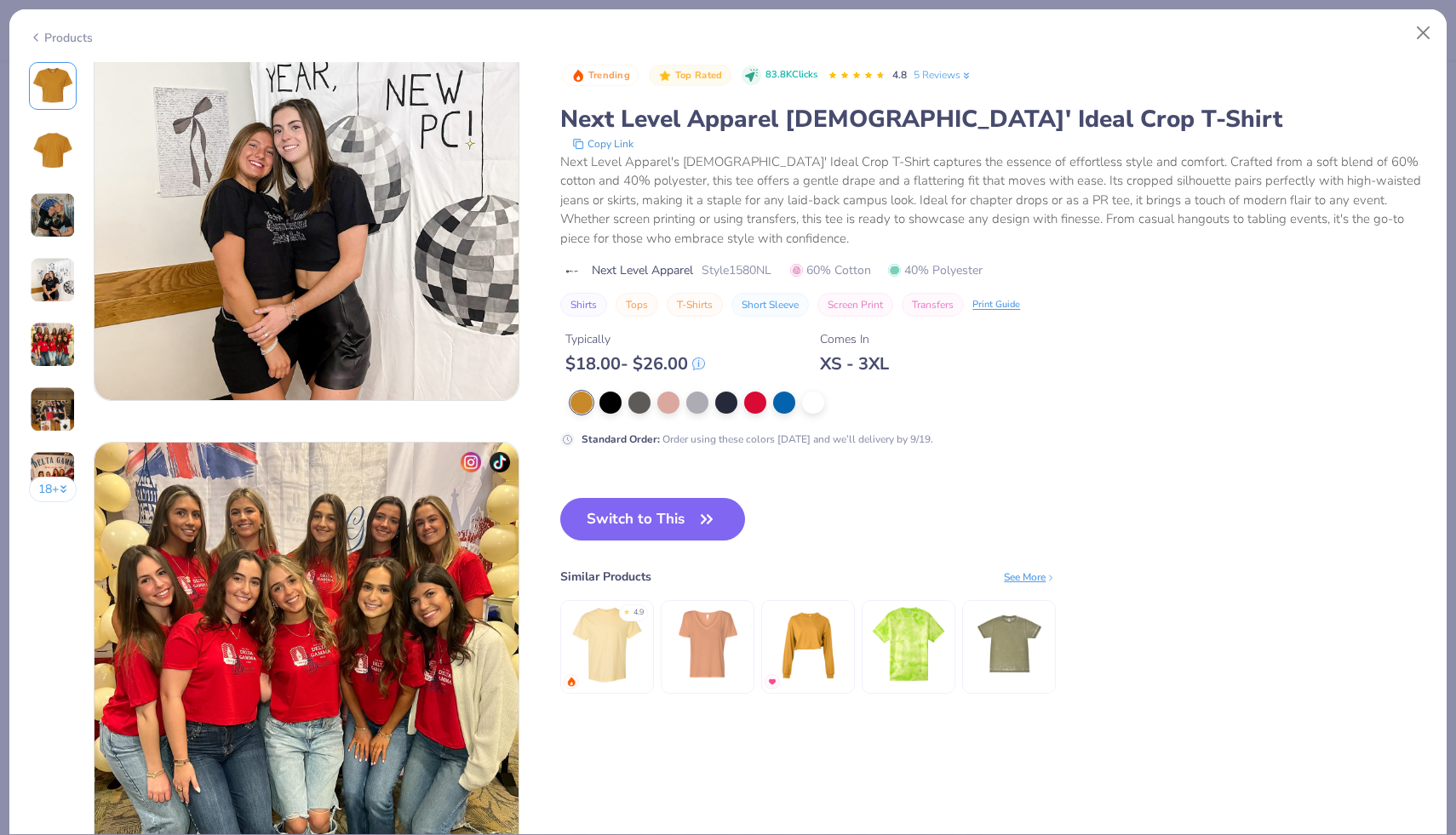
scroll to position [1082, 0]
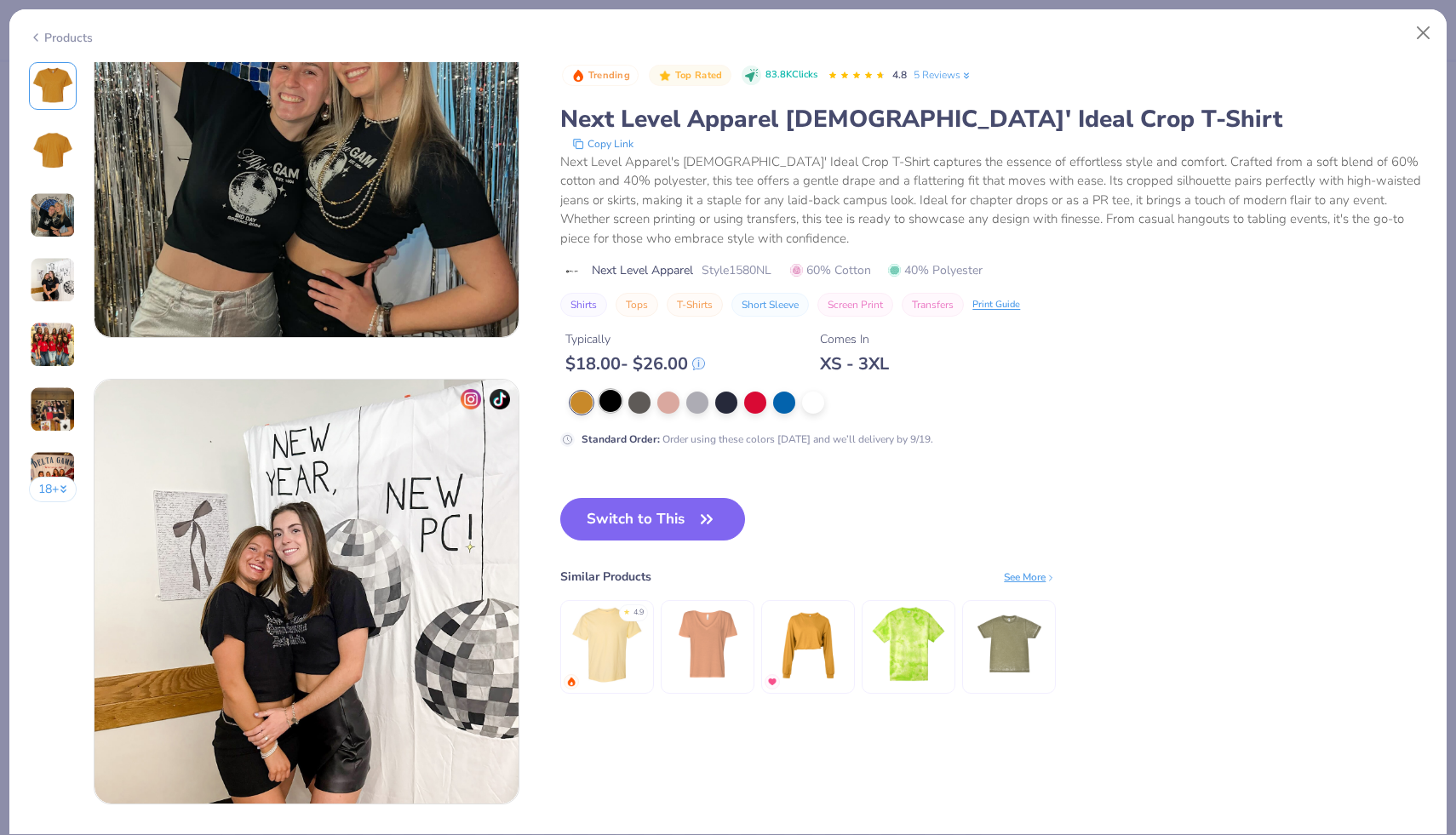
click at [614, 405] on div at bounding box center [610, 400] width 22 height 22
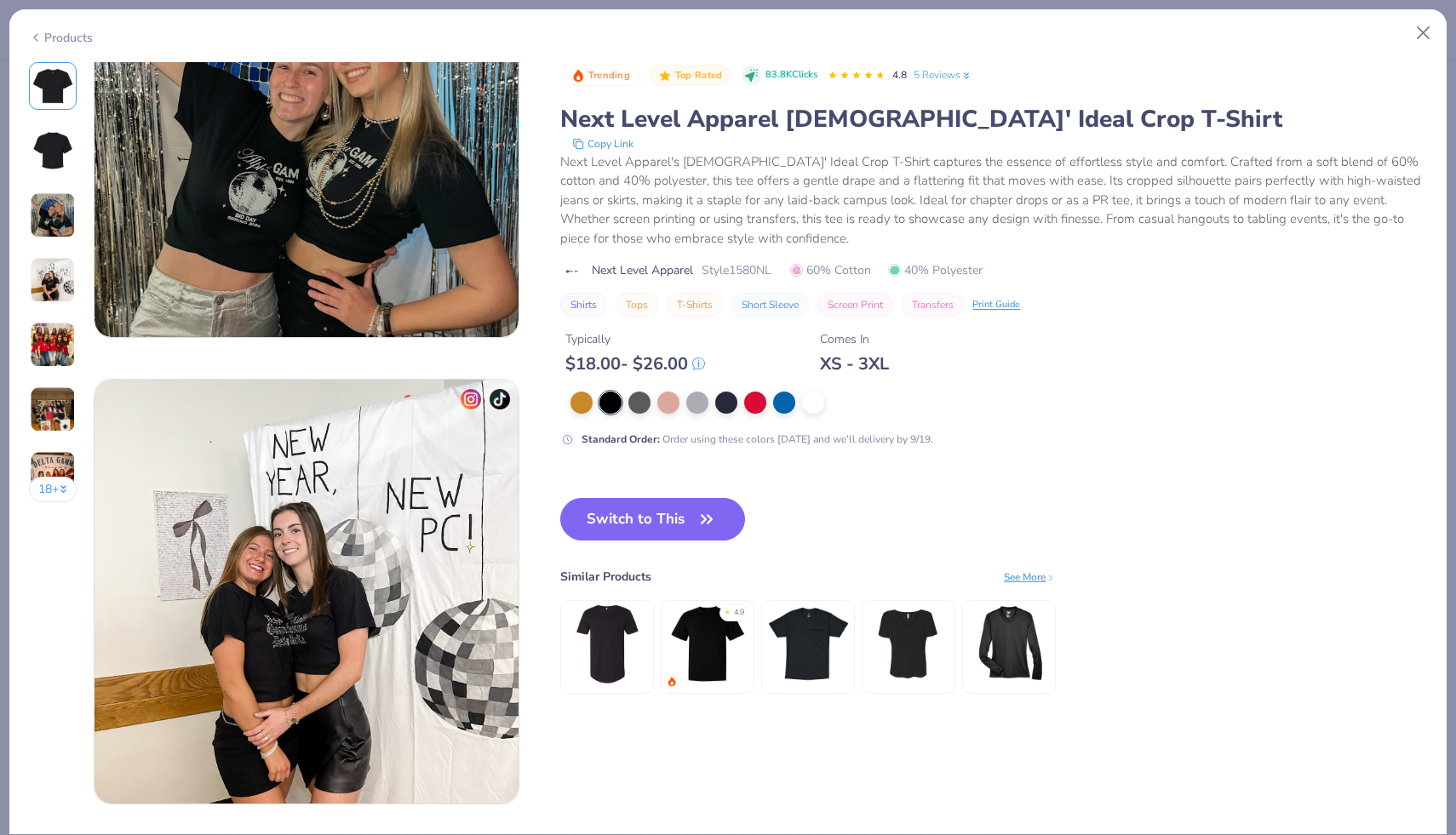
click at [41, 44] on div "Products" at bounding box center [727, 31] width 1437 height 45
click at [54, 40] on div "Products" at bounding box center [60, 38] width 63 height 18
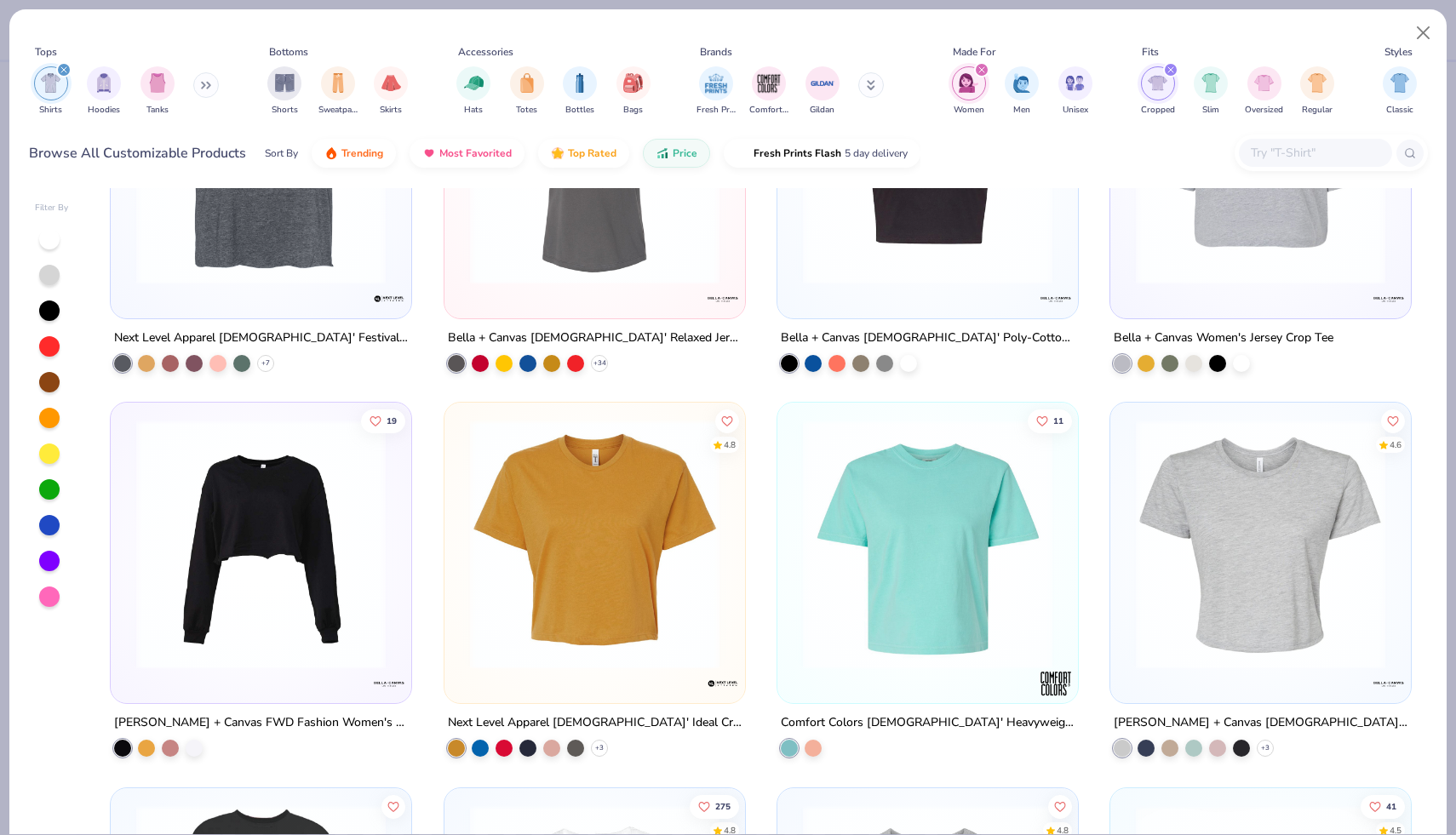
scroll to position [280, 0]
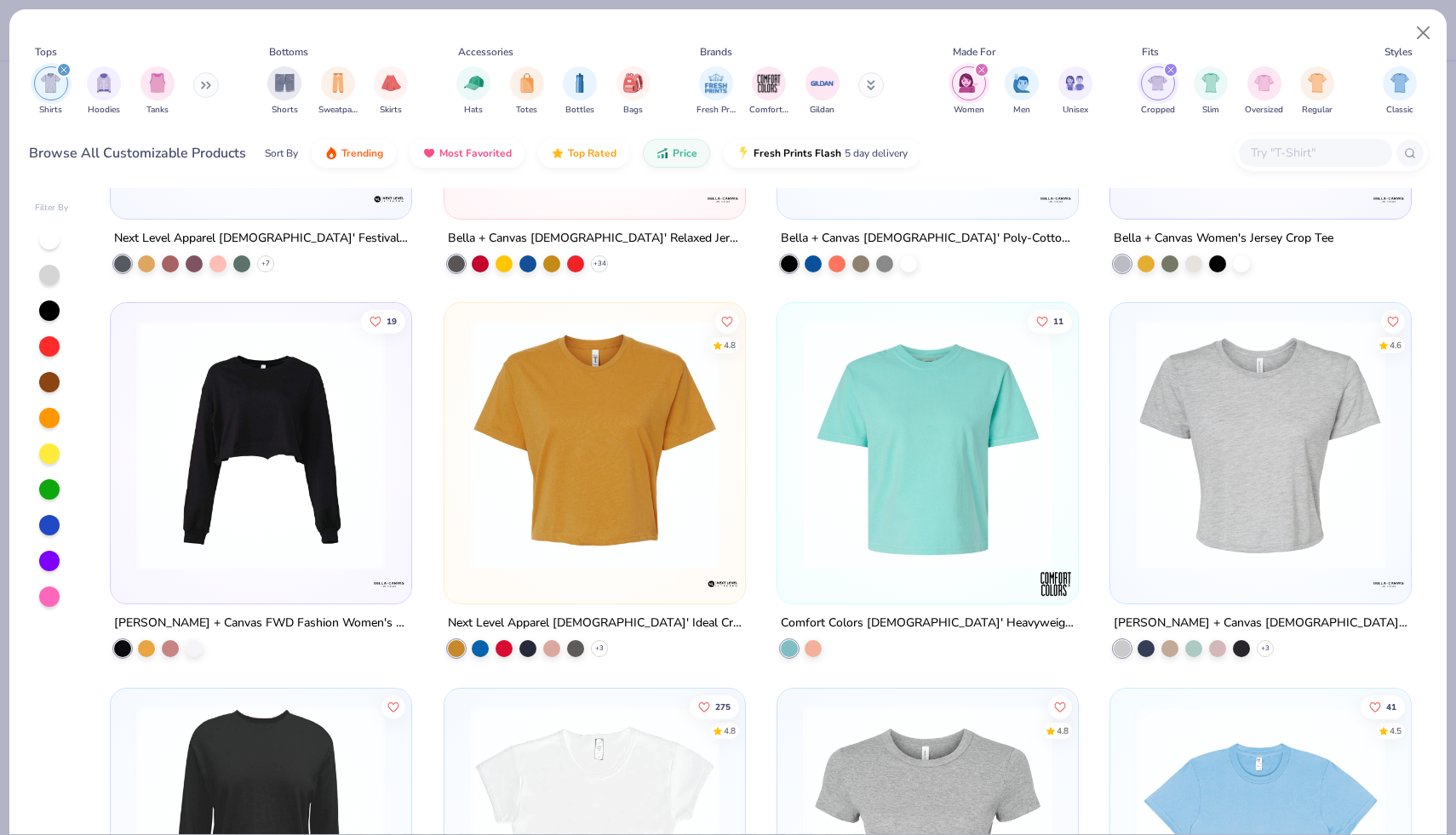
click at [957, 477] on img at bounding box center [927, 444] width 266 height 249
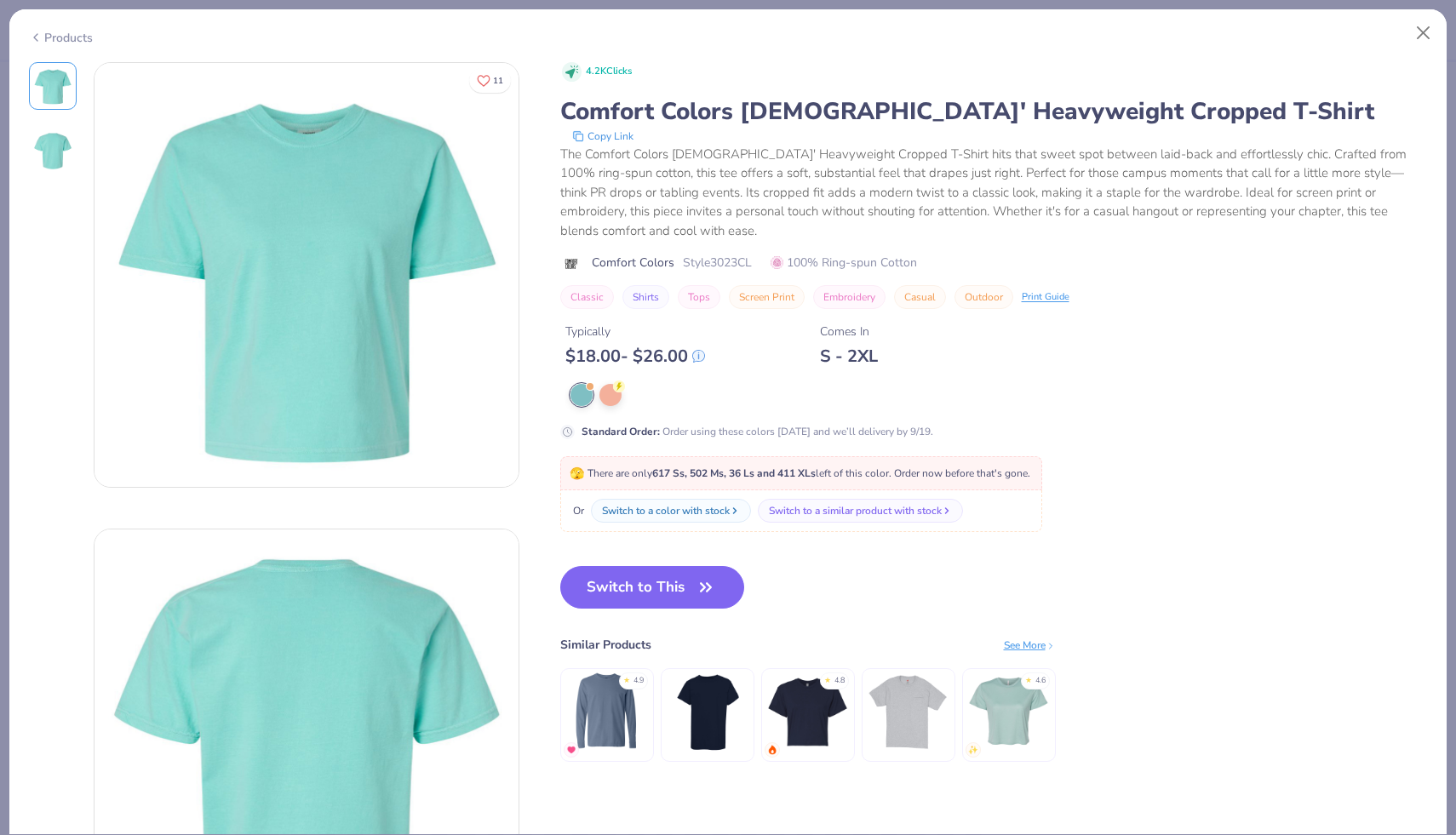
click at [66, 38] on div "Products" at bounding box center [60, 38] width 63 height 18
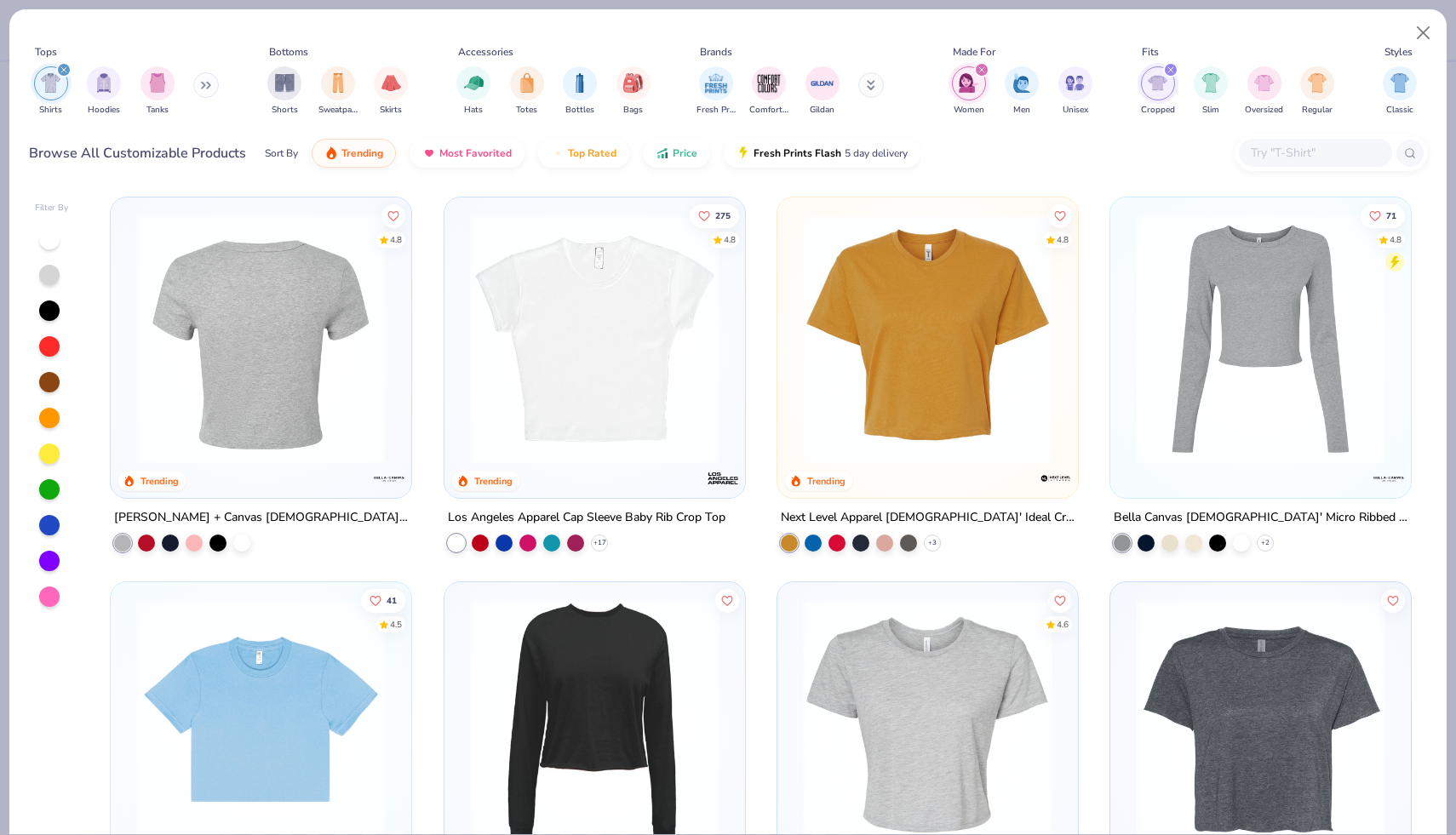
click at [289, 411] on img at bounding box center [261, 338] width 266 height 249
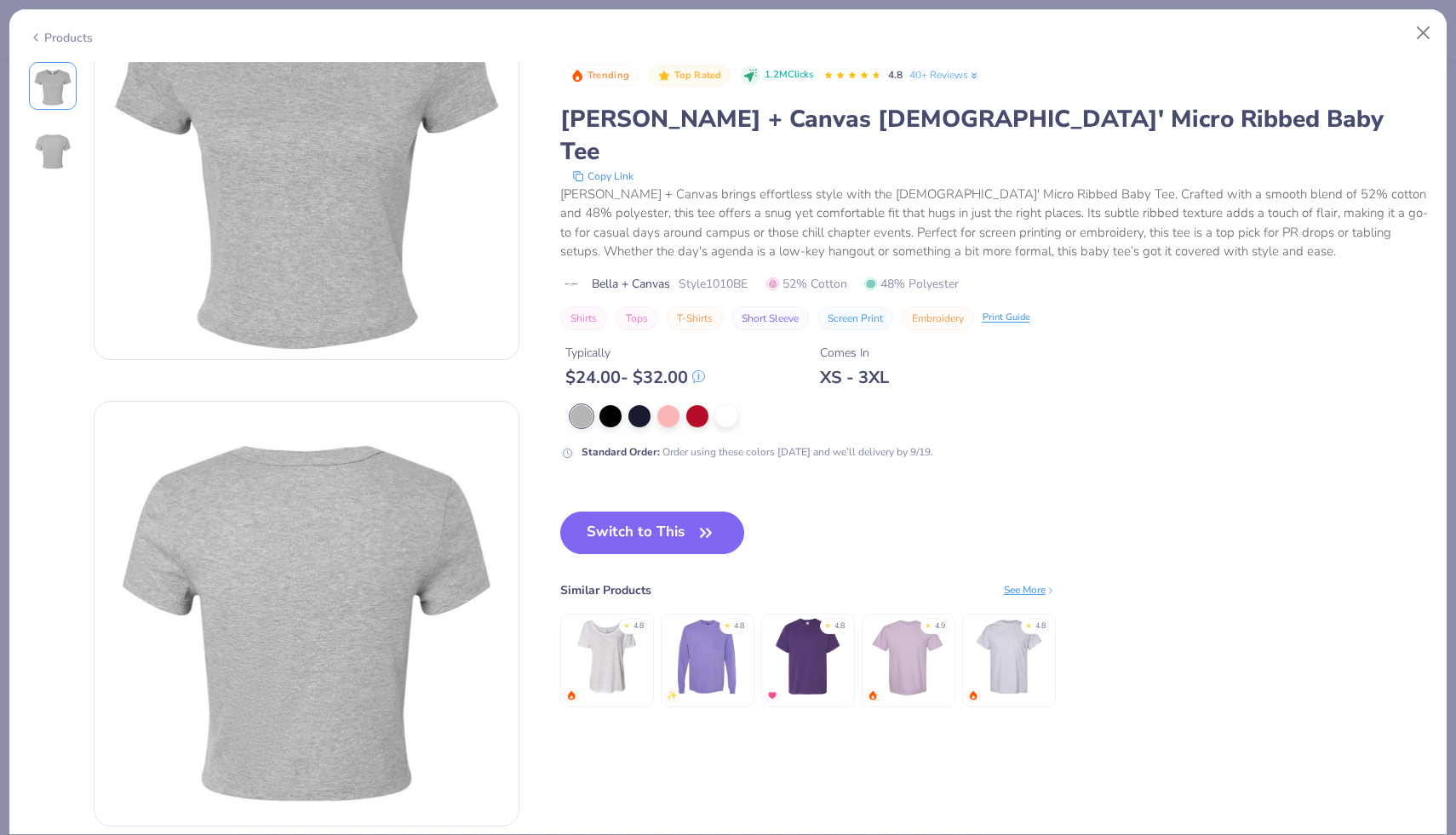
scroll to position [185, 0]
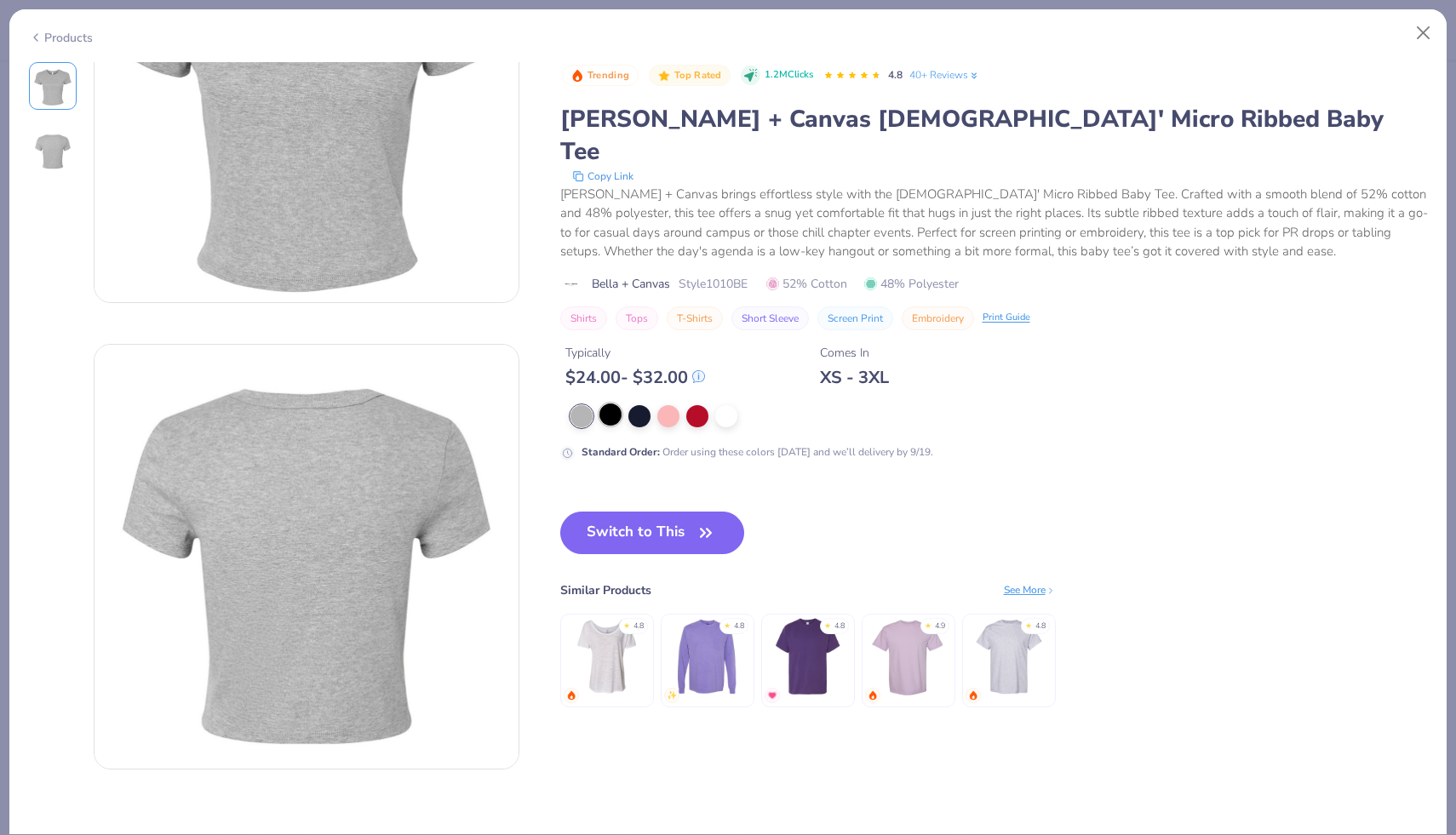
click at [614, 404] on div at bounding box center [610, 414] width 22 height 22
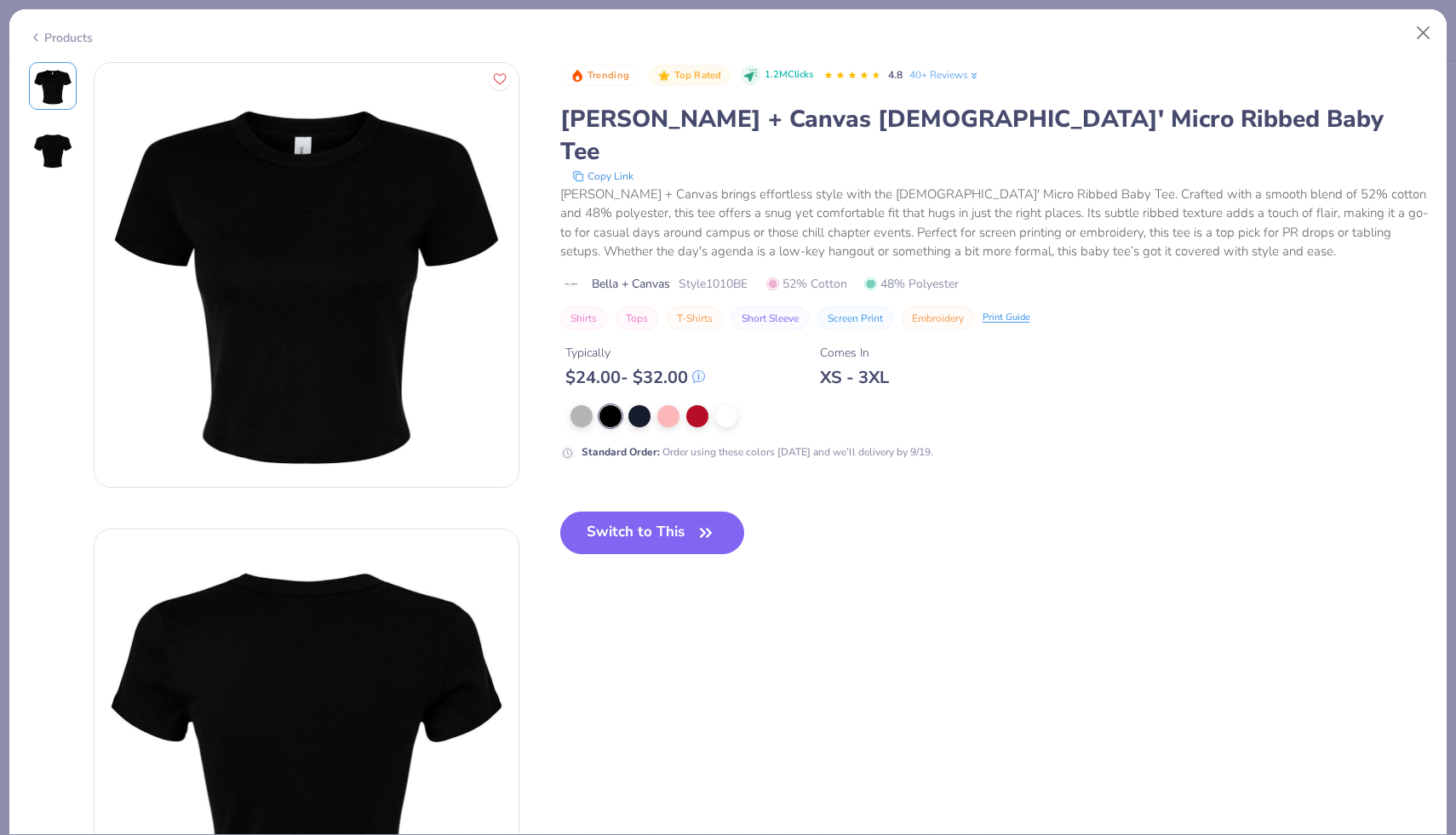
click at [49, 30] on div "Products" at bounding box center [60, 38] width 63 height 18
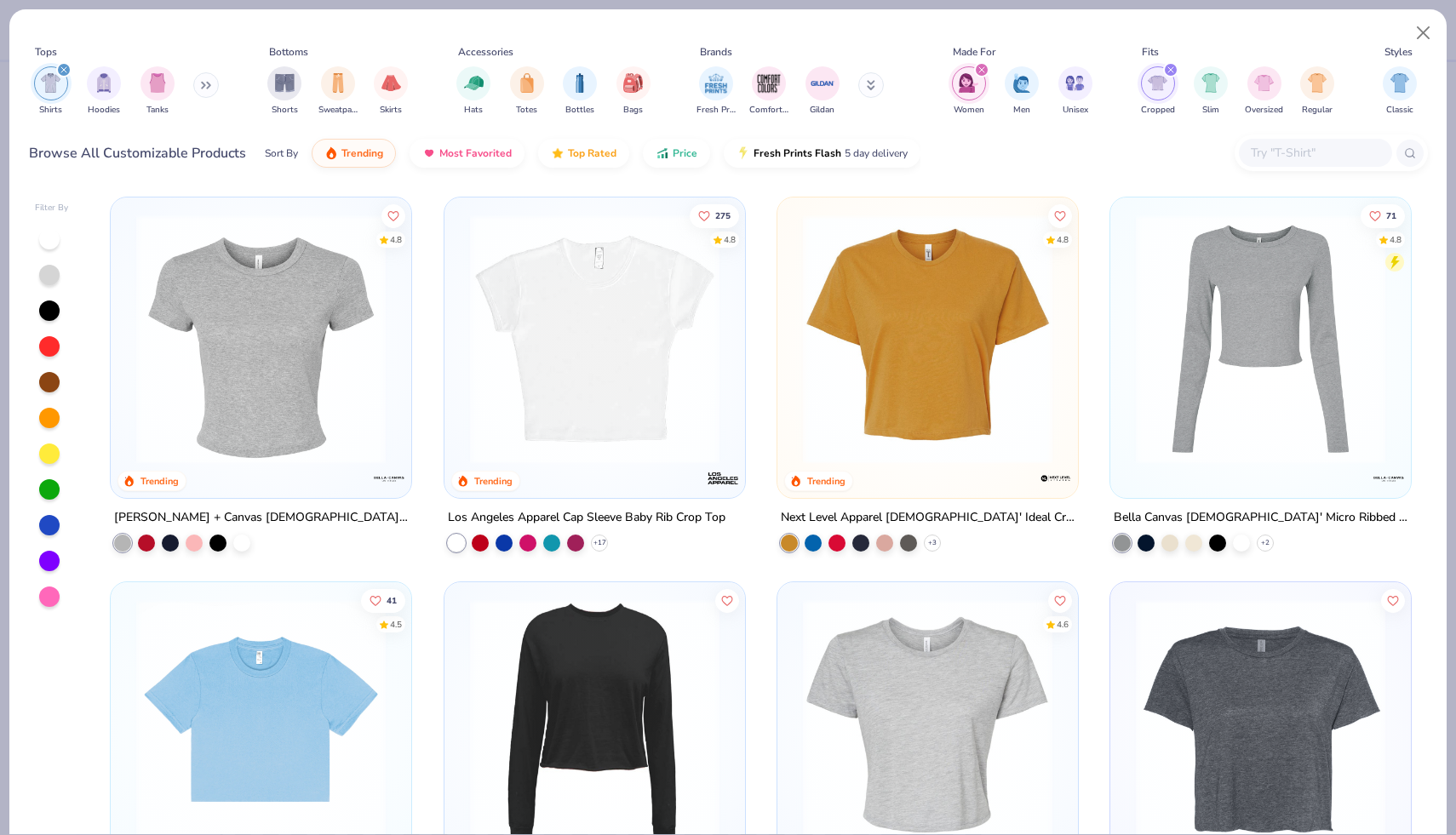
click at [639, 427] on img at bounding box center [595, 338] width 266 height 249
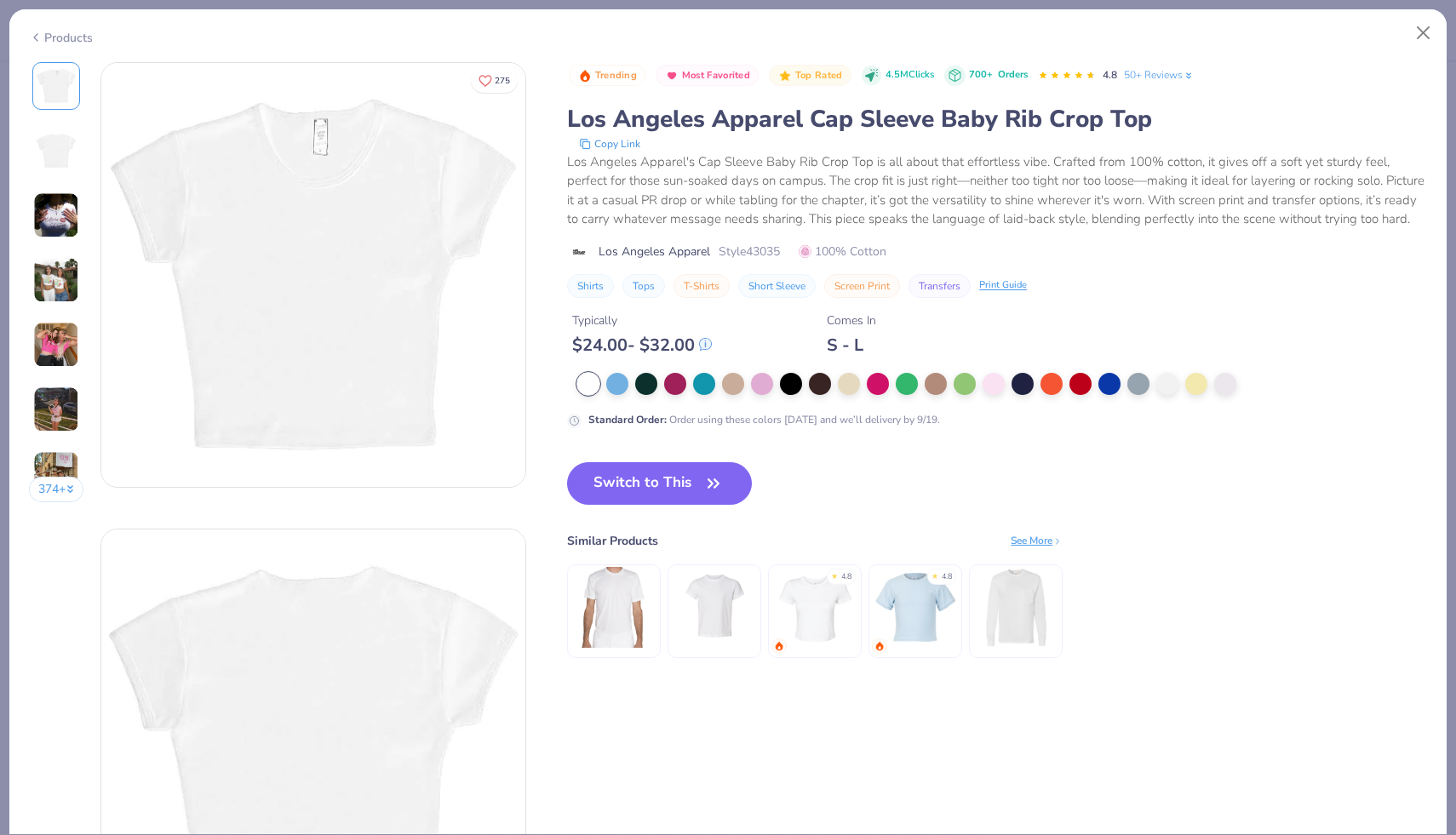
click at [60, 31] on div "Products" at bounding box center [60, 38] width 63 height 18
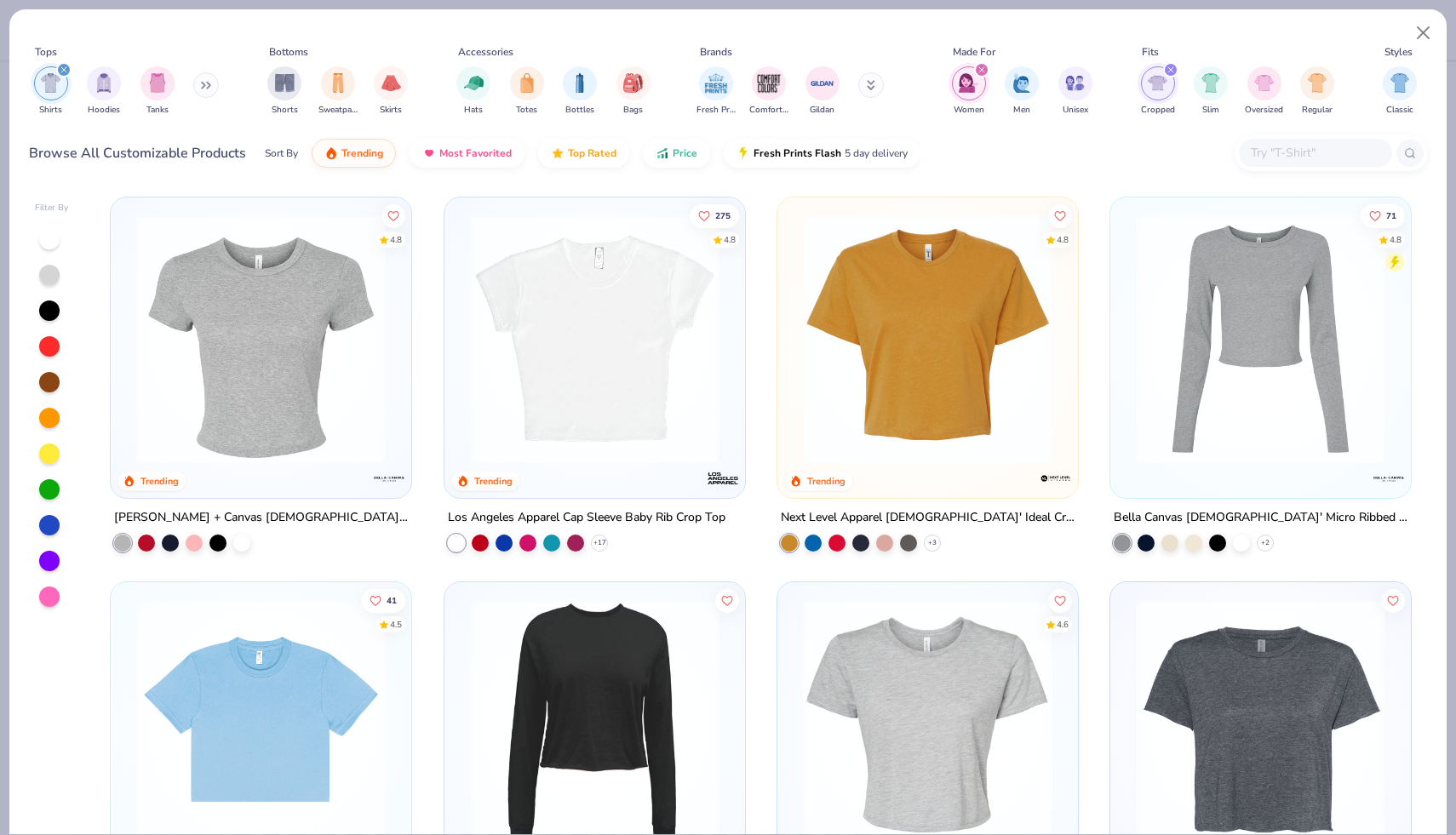
click at [879, 339] on img at bounding box center [927, 338] width 266 height 249
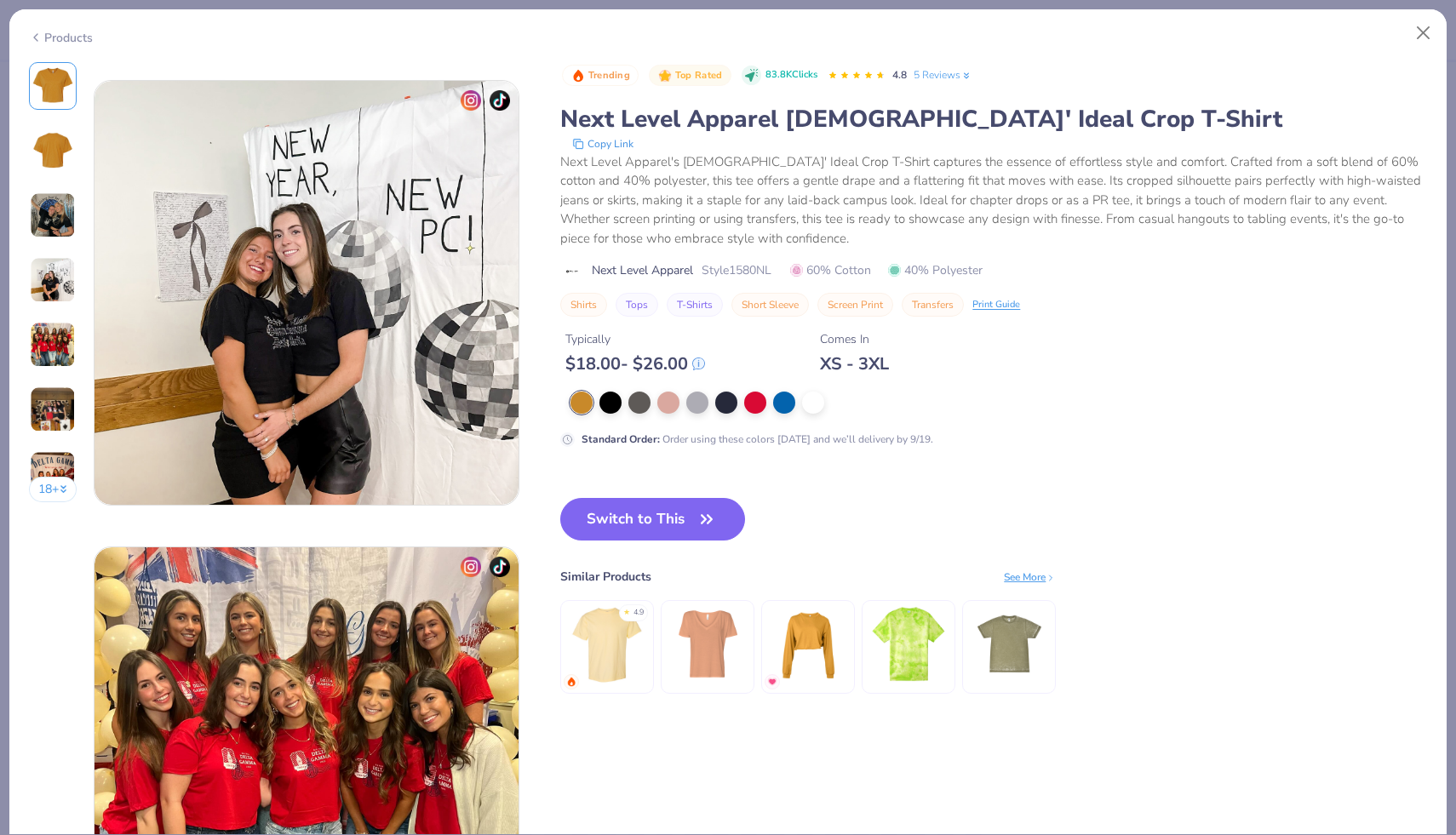
scroll to position [1686, 0]
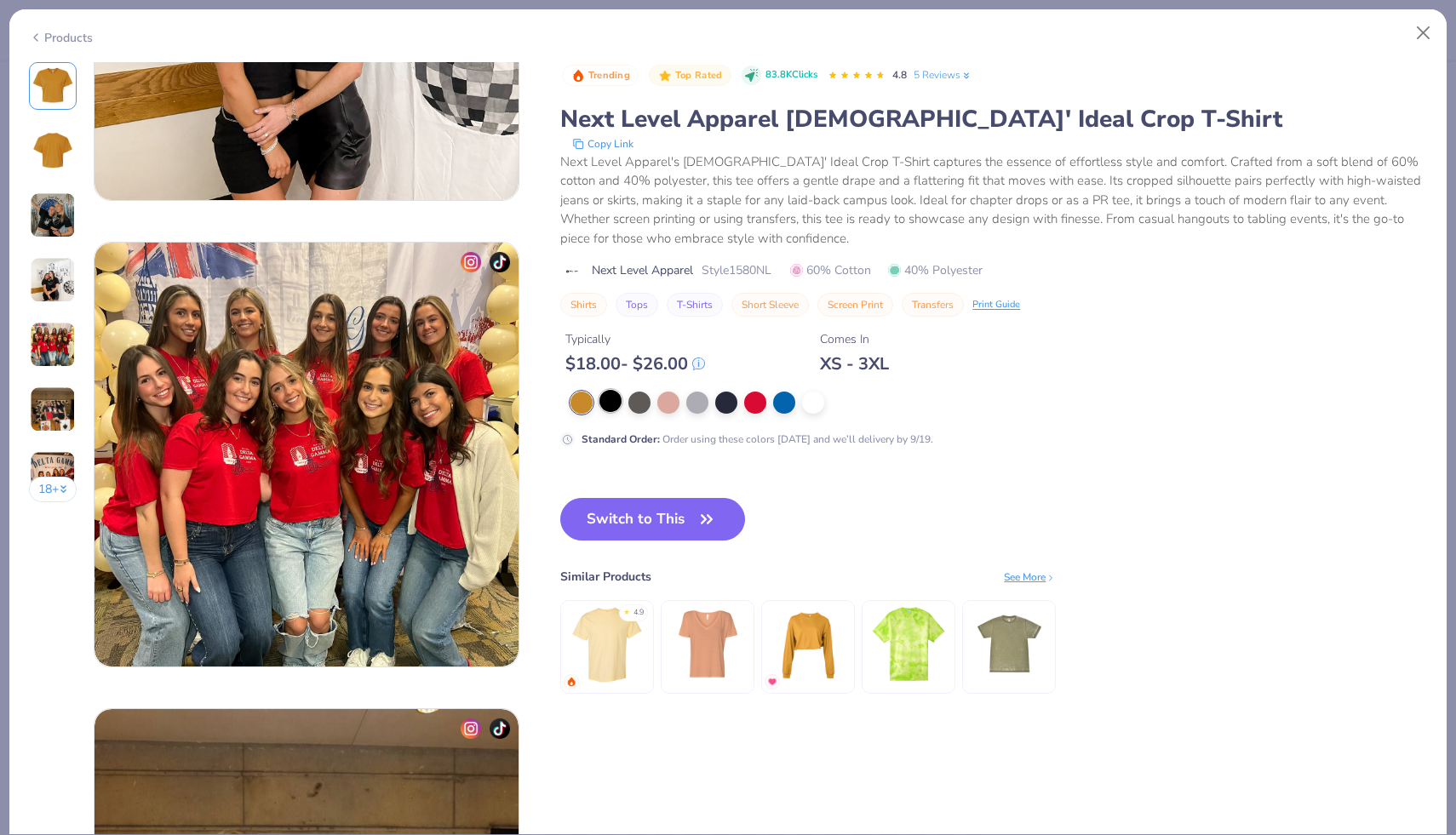
click at [608, 399] on div at bounding box center [610, 400] width 22 height 22
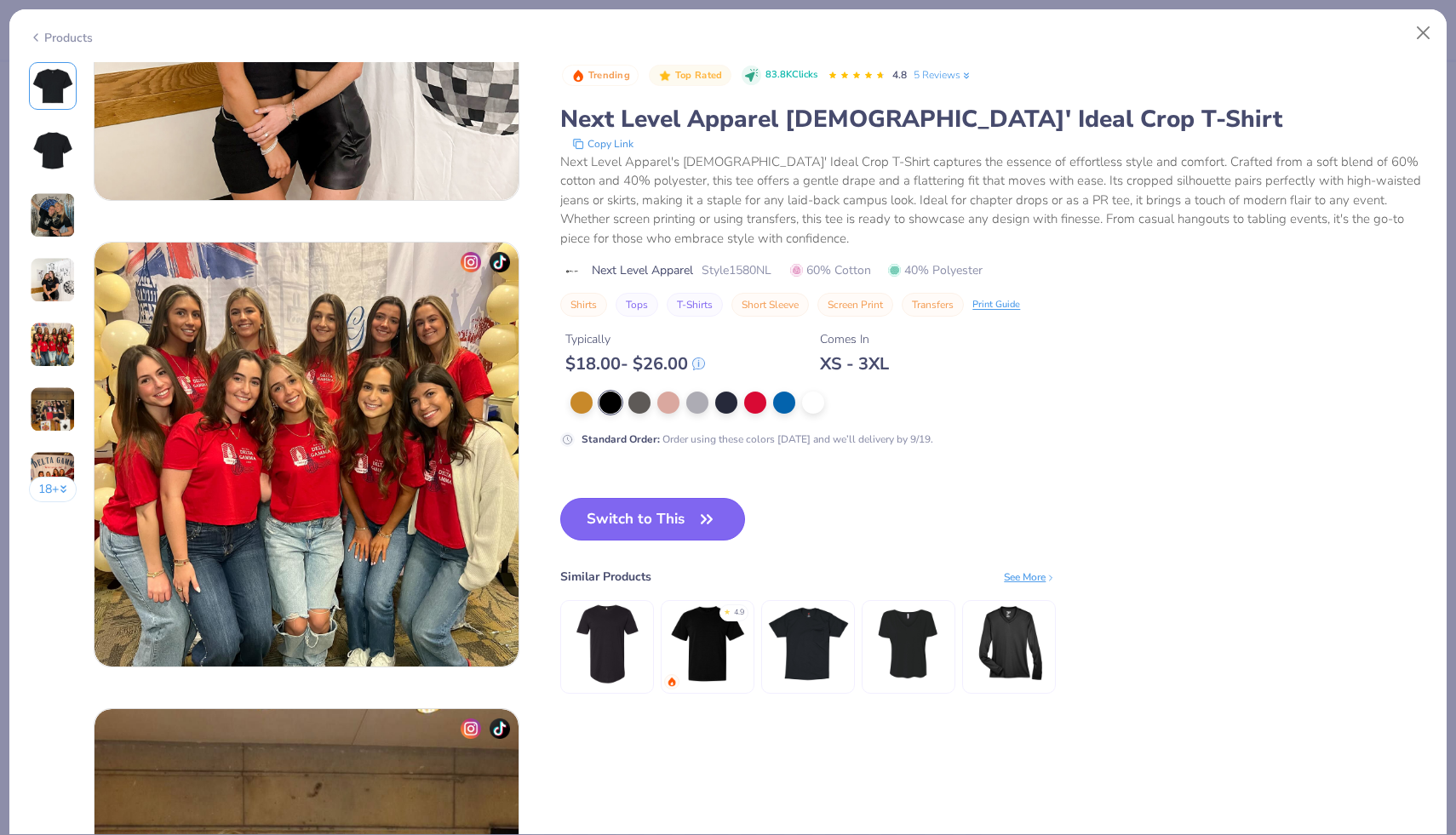
click at [637, 533] on button "Switch to This" at bounding box center [652, 519] width 185 height 43
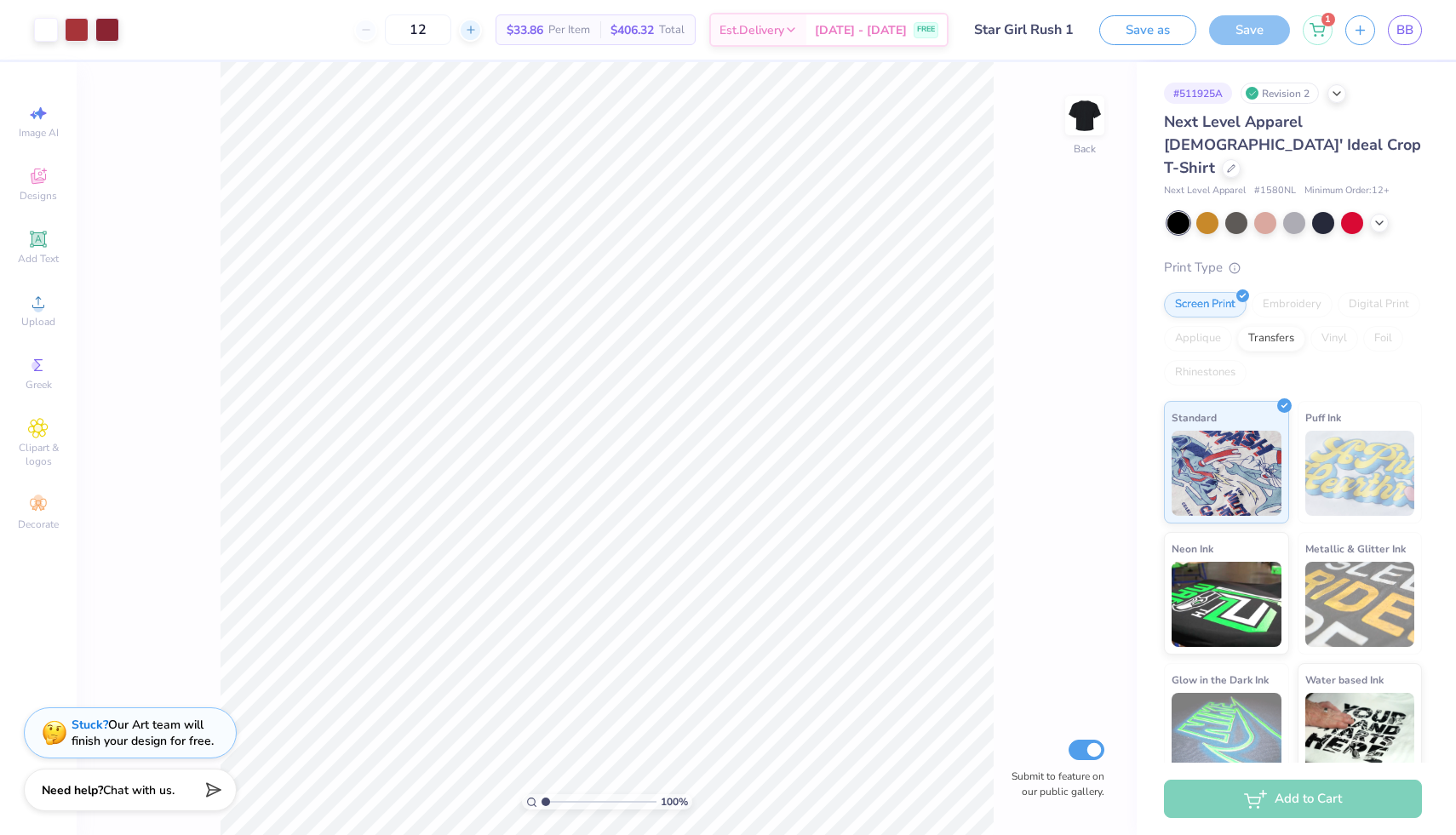
click at [477, 33] on icon at bounding box center [470, 29] width 12 height 12
click at [386, 43] on div "13" at bounding box center [417, 29] width 128 height 30
click at [372, 30] on icon at bounding box center [365, 29] width 12 height 12
click at [477, 32] on icon at bounding box center [470, 29] width 12 height 12
click at [471, 32] on line at bounding box center [471, 30] width 0 height 7
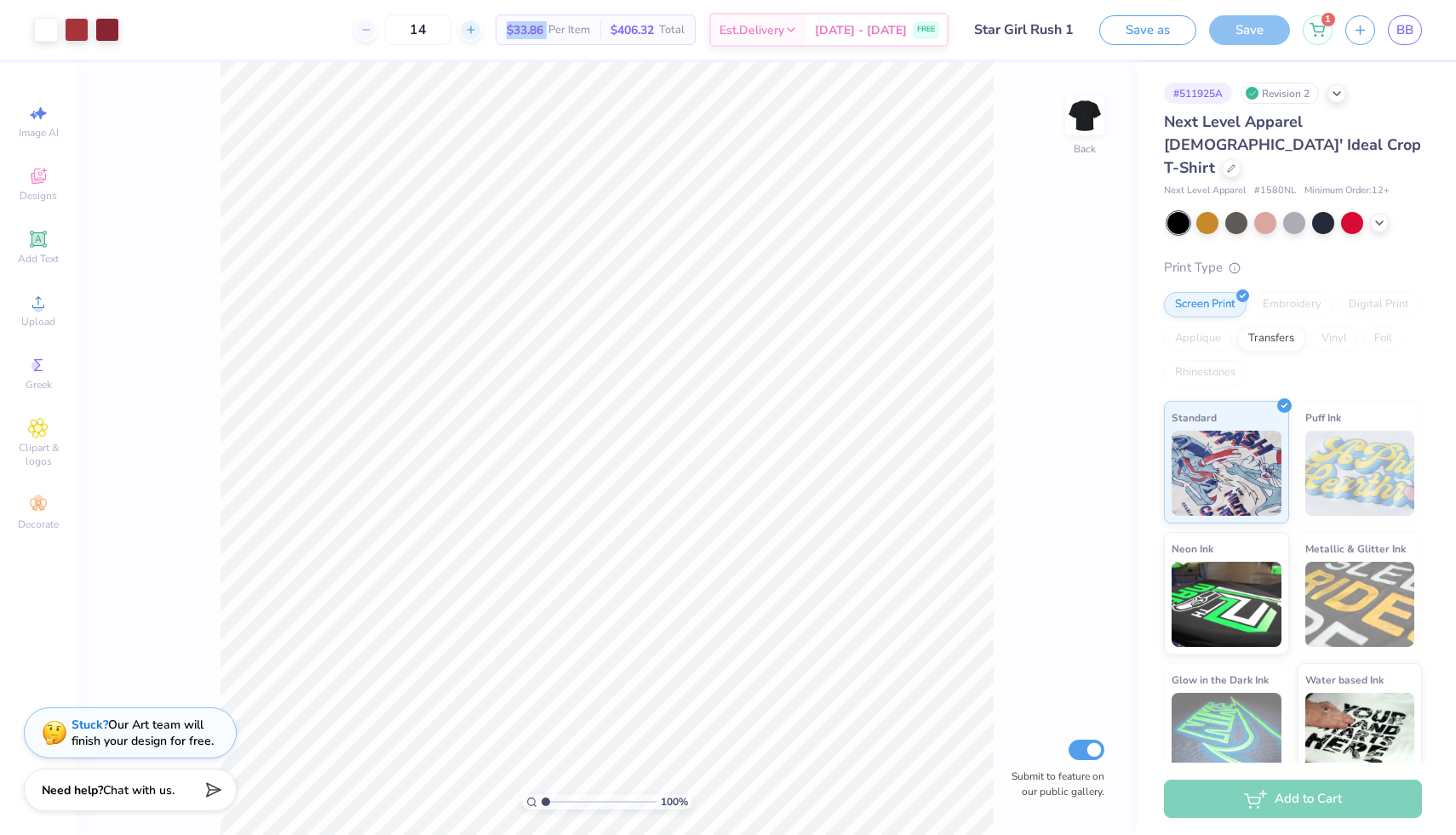
click at [471, 32] on line at bounding box center [471, 30] width 0 height 7
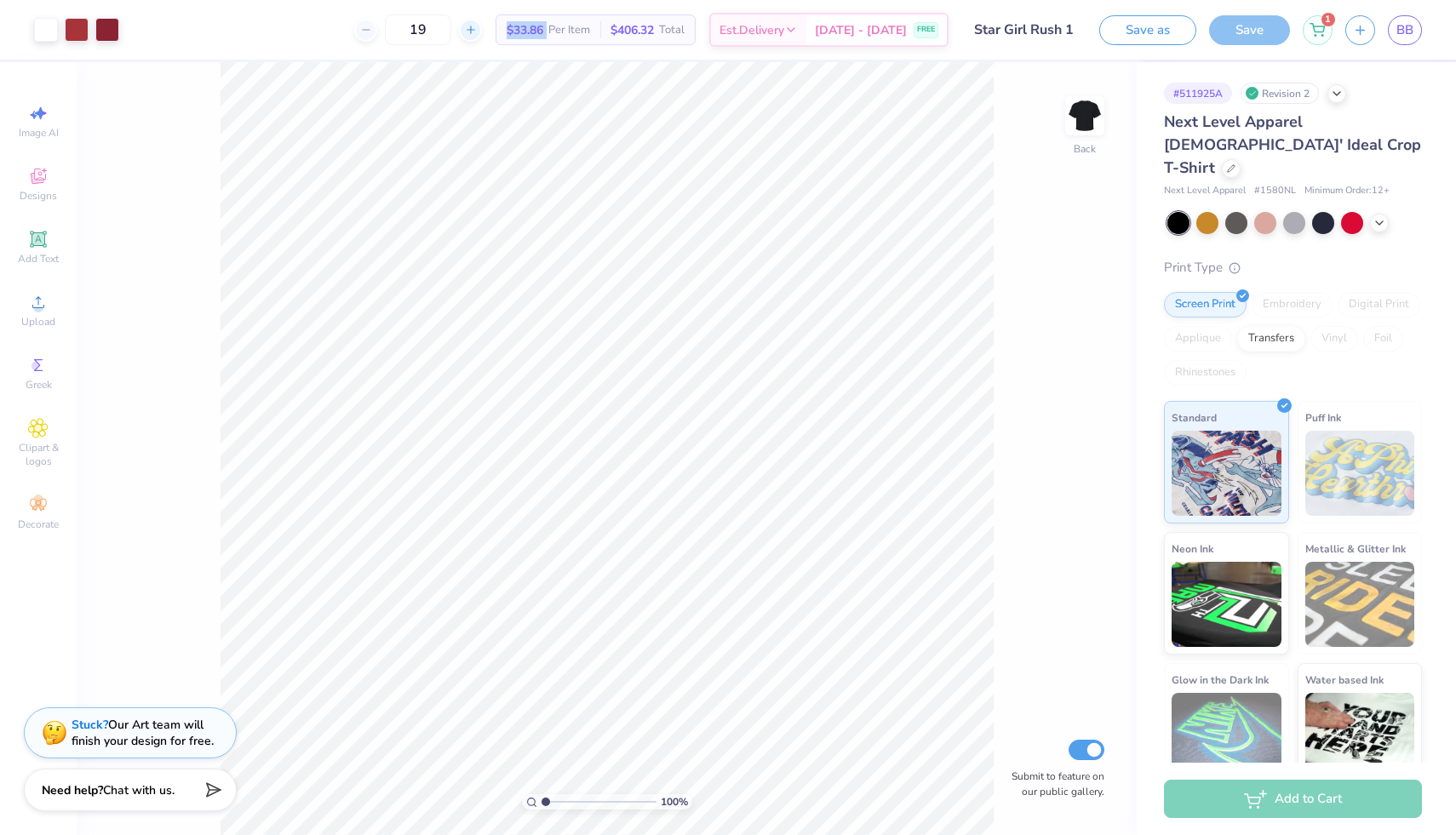
click at [471, 32] on line at bounding box center [471, 30] width 0 height 7
click at [477, 32] on icon at bounding box center [470, 29] width 12 height 12
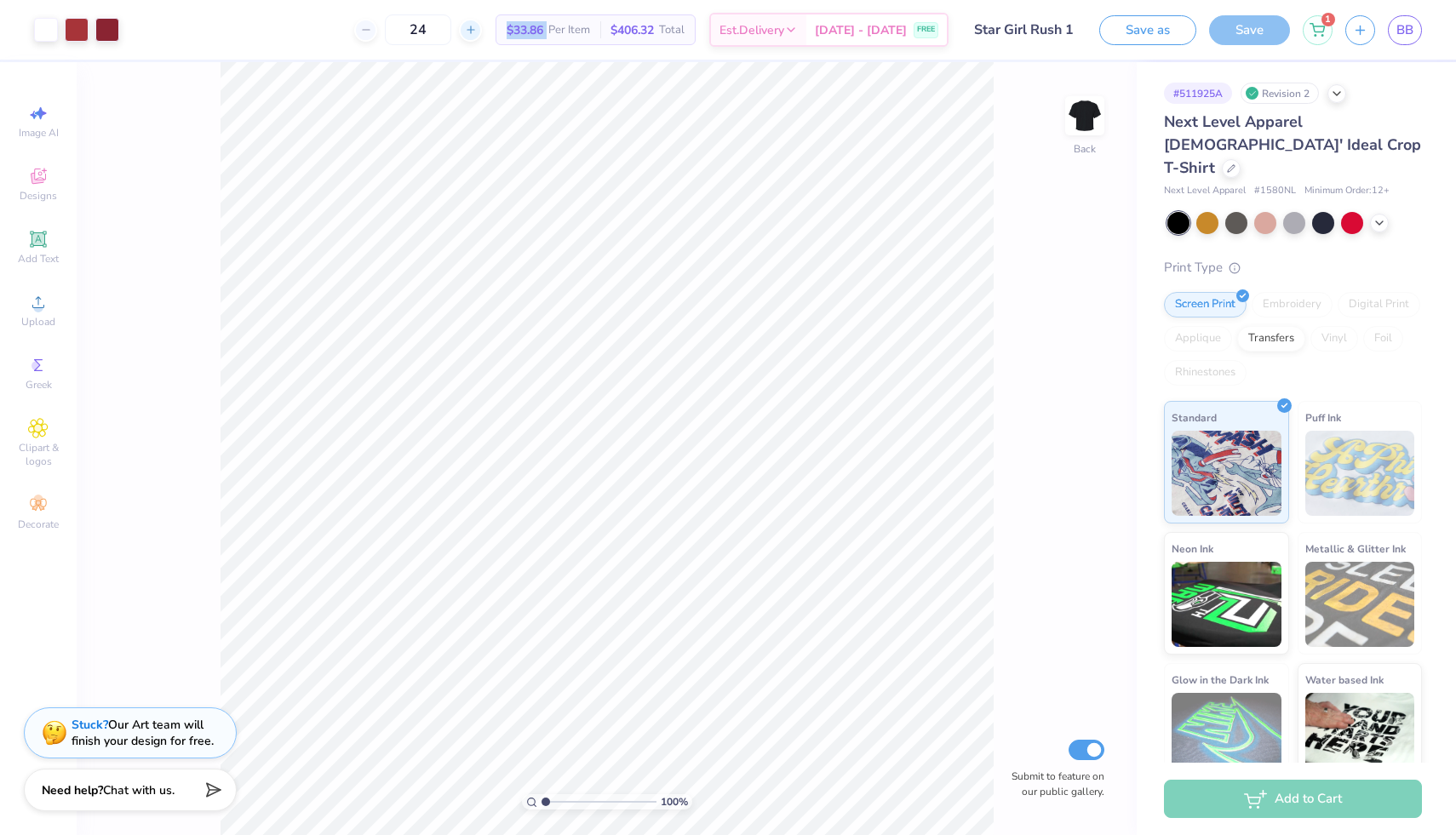
click at [477, 32] on icon at bounding box center [470, 29] width 12 height 12
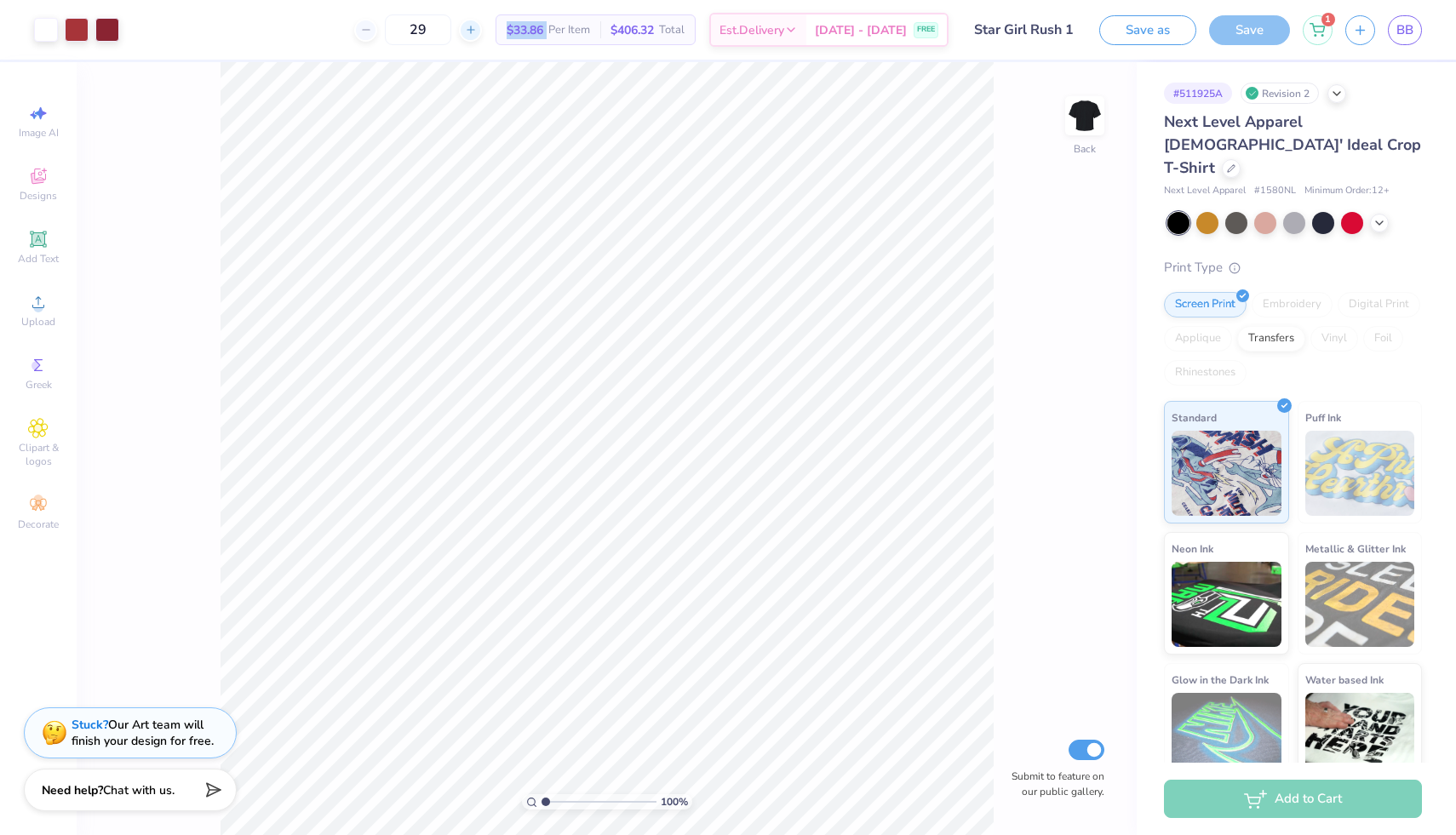
click at [477, 32] on icon at bounding box center [470, 29] width 12 height 12
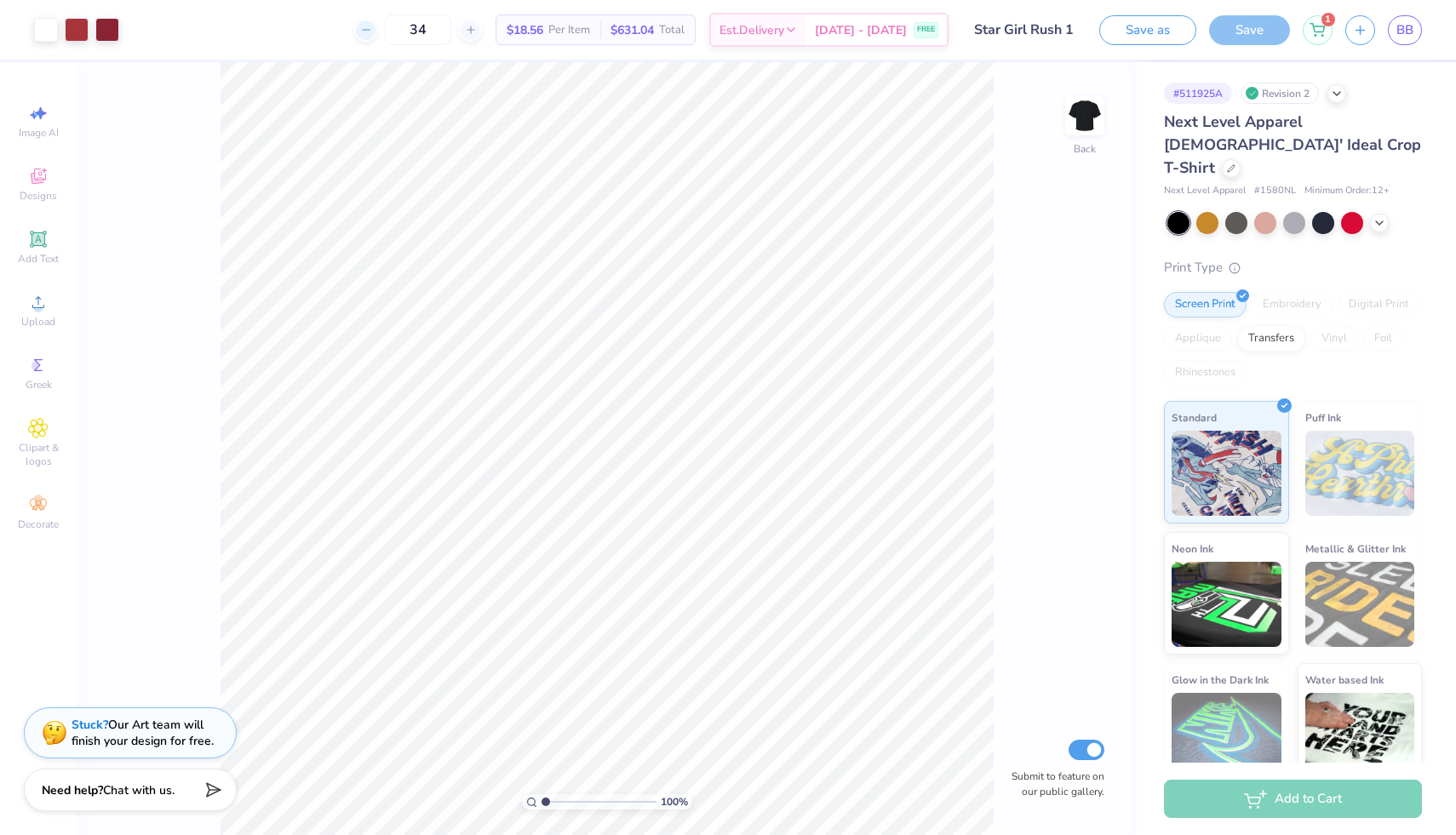
click at [377, 35] on div at bounding box center [365, 30] width 23 height 23
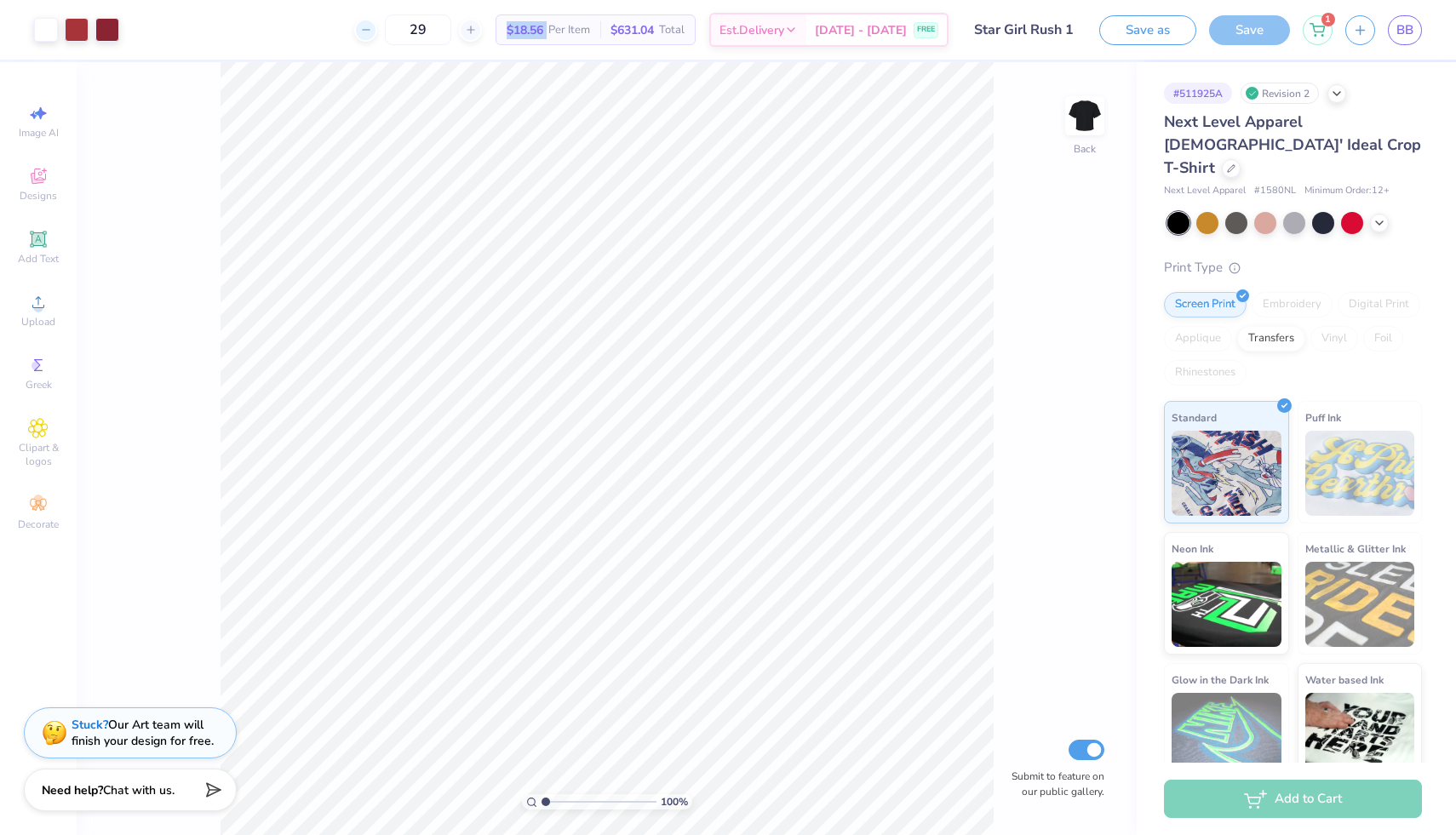
click at [377, 35] on div at bounding box center [365, 30] width 23 height 23
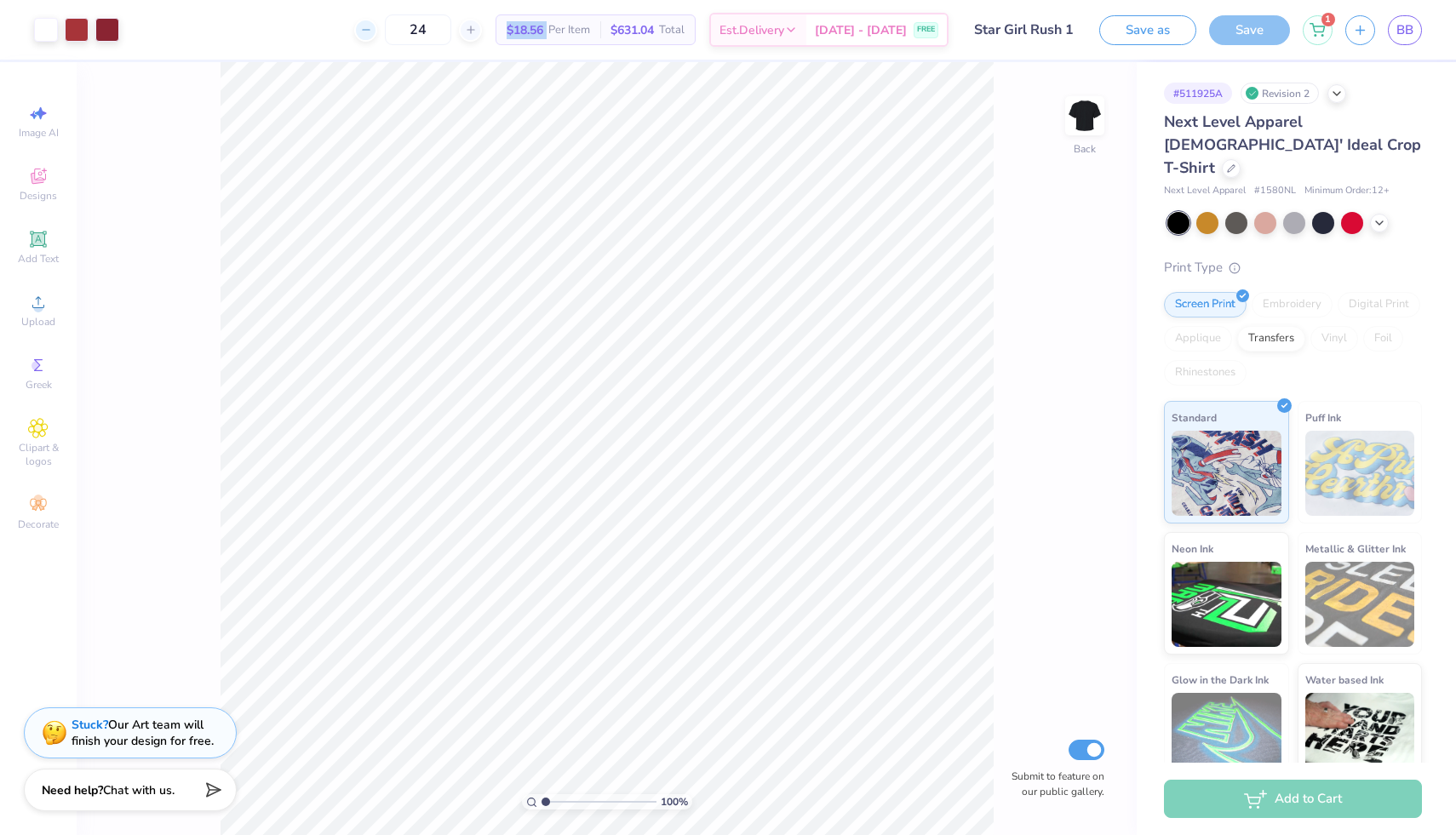
click at [377, 35] on div at bounding box center [365, 30] width 23 height 23
click at [372, 30] on icon at bounding box center [365, 29] width 12 height 12
click at [386, 30] on div "21 $28.09 Per Item $646.07 Total Est. Delivery Sep 16 - 19 FREE" at bounding box center [540, 29] width 816 height 60
click at [372, 30] on icon at bounding box center [365, 29] width 12 height 12
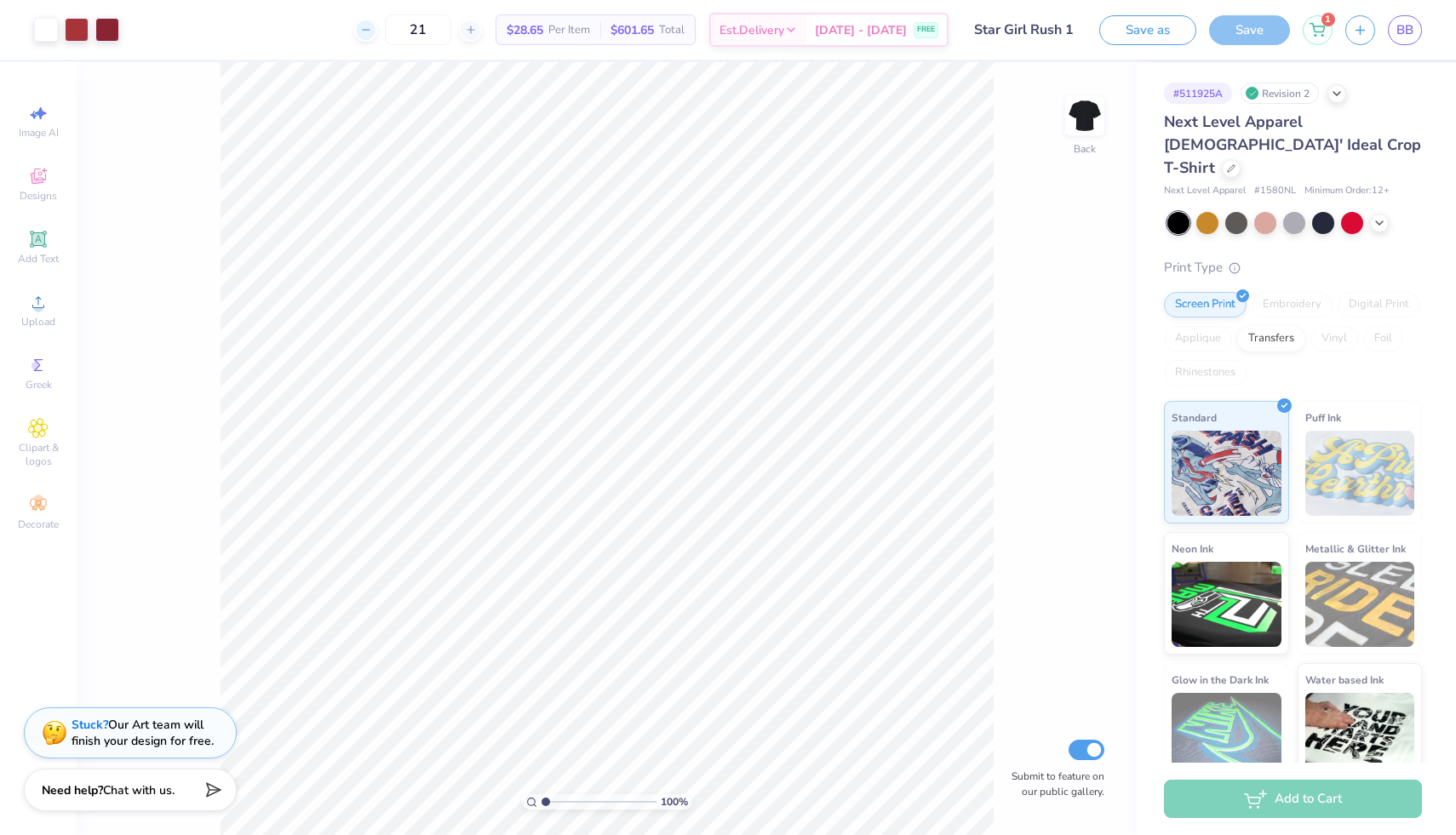
type input "20"
click at [667, 443] on li "Copy" at bounding box center [699, 448] width 134 height 33
click at [1235, 163] on icon at bounding box center [1231, 167] width 9 height 9
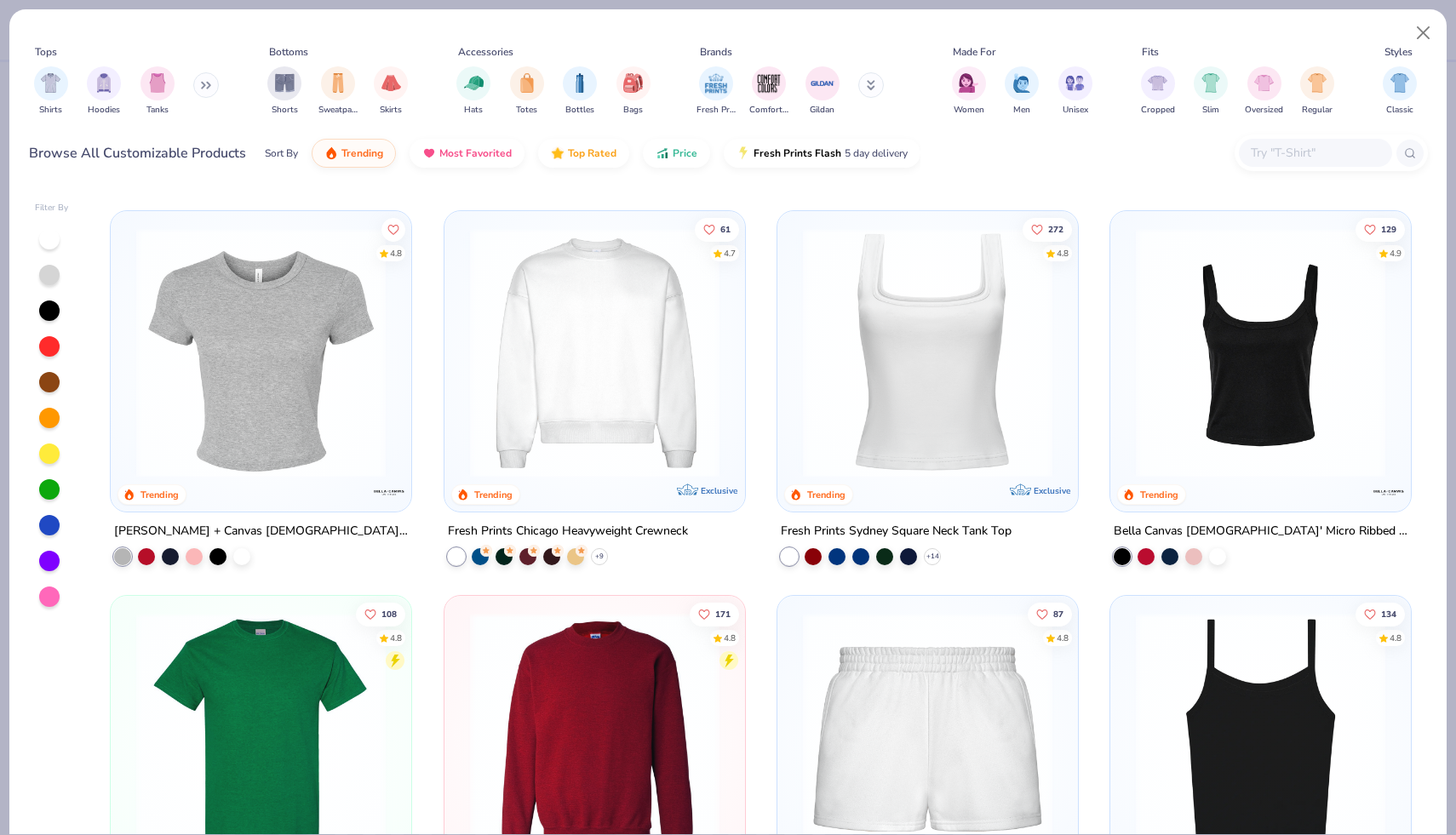
scroll to position [757, 0]
click at [261, 363] on img at bounding box center [261, 350] width 266 height 249
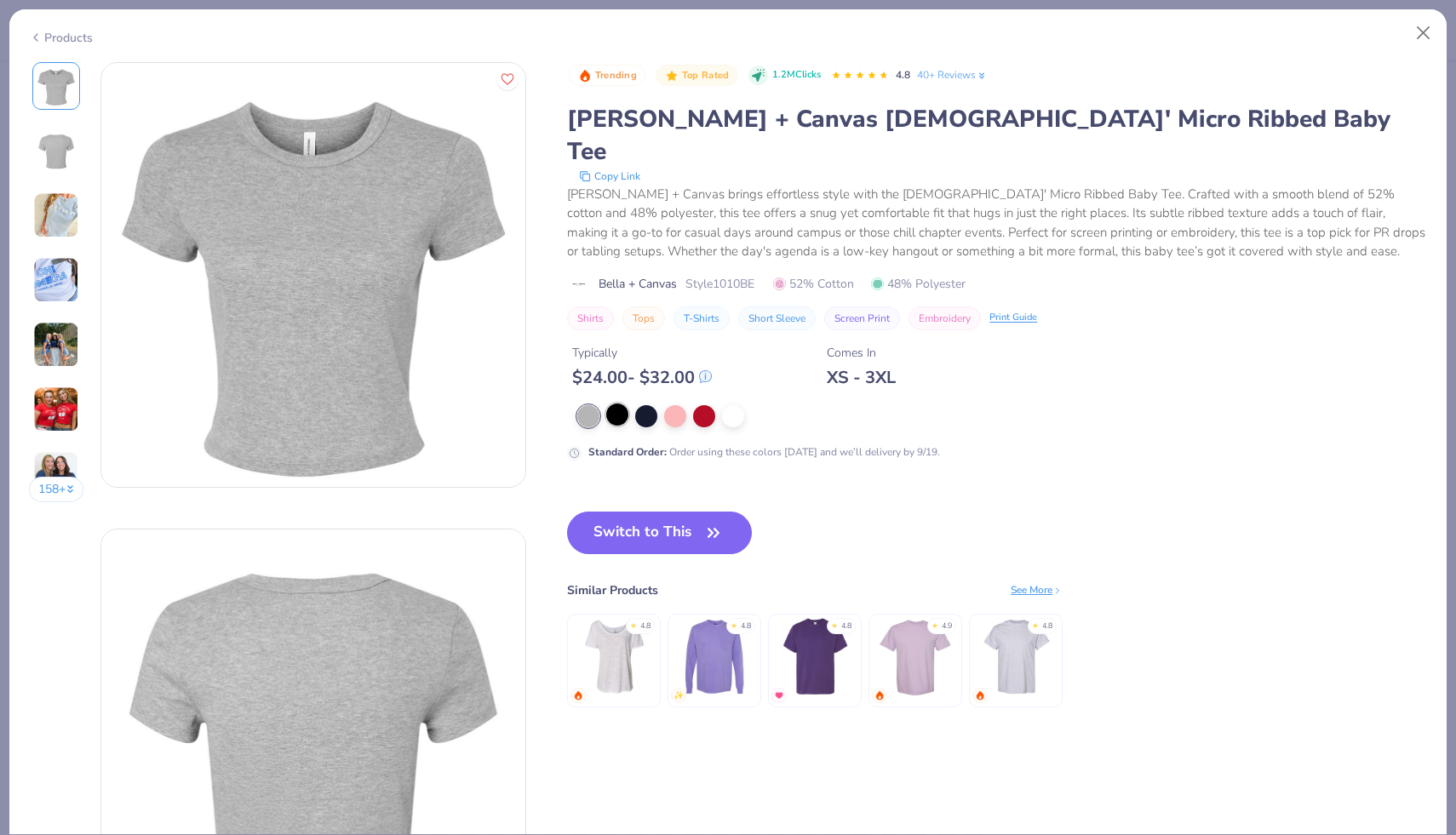
click at [625, 404] on div at bounding box center [617, 414] width 22 height 22
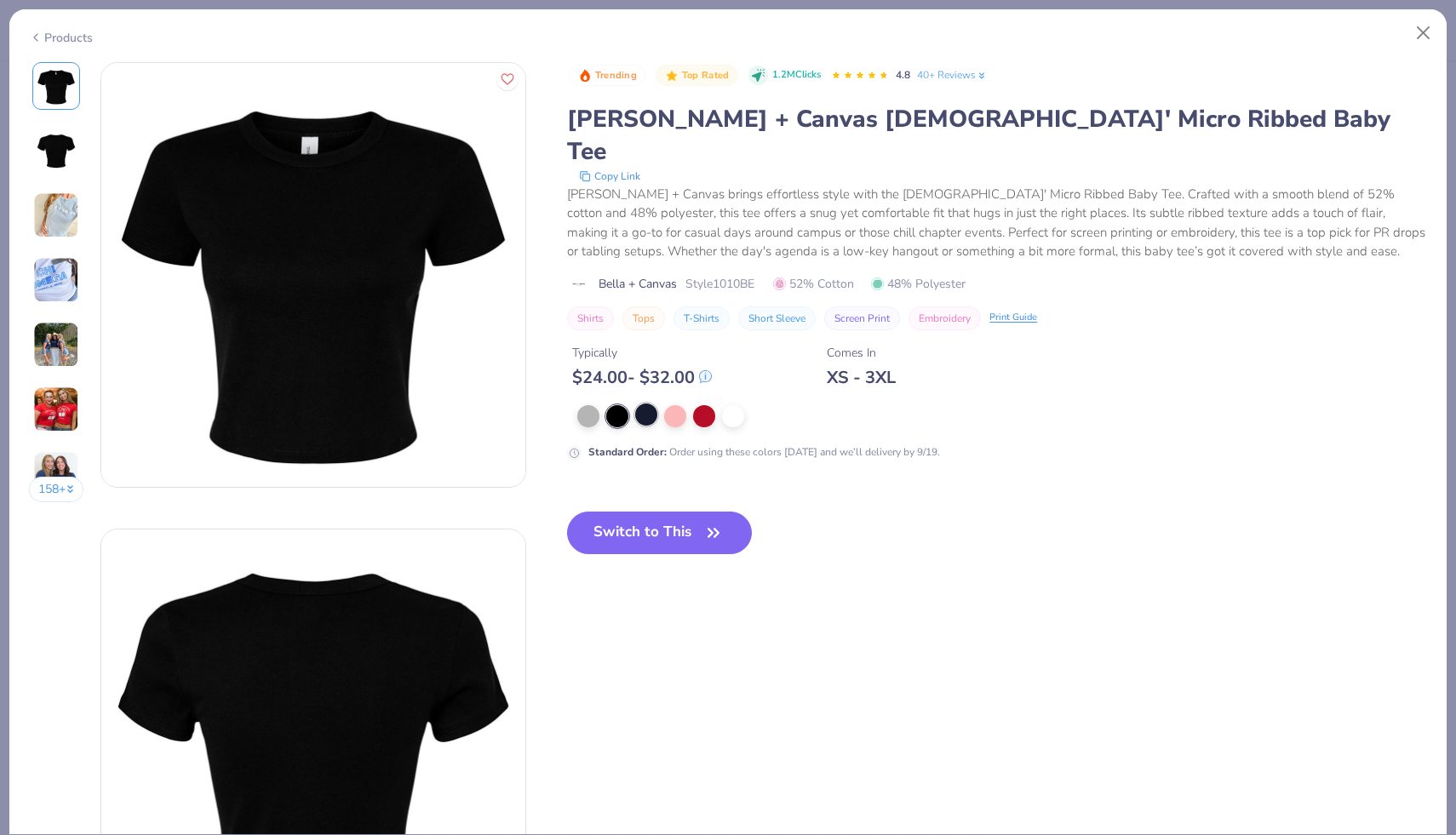
click at [650, 404] on div at bounding box center [646, 414] width 22 height 22
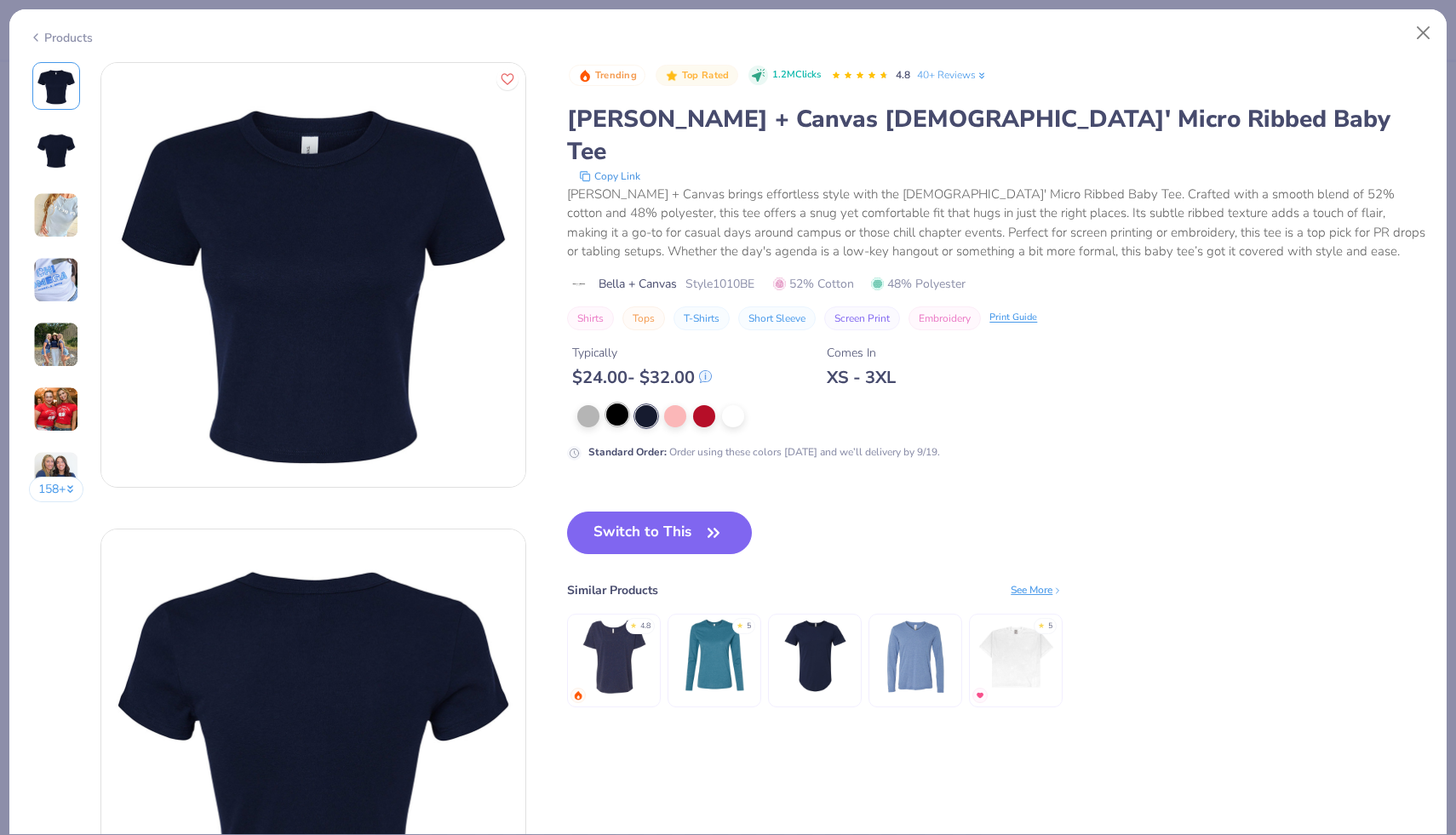
click at [617, 404] on div at bounding box center [617, 414] width 22 height 22
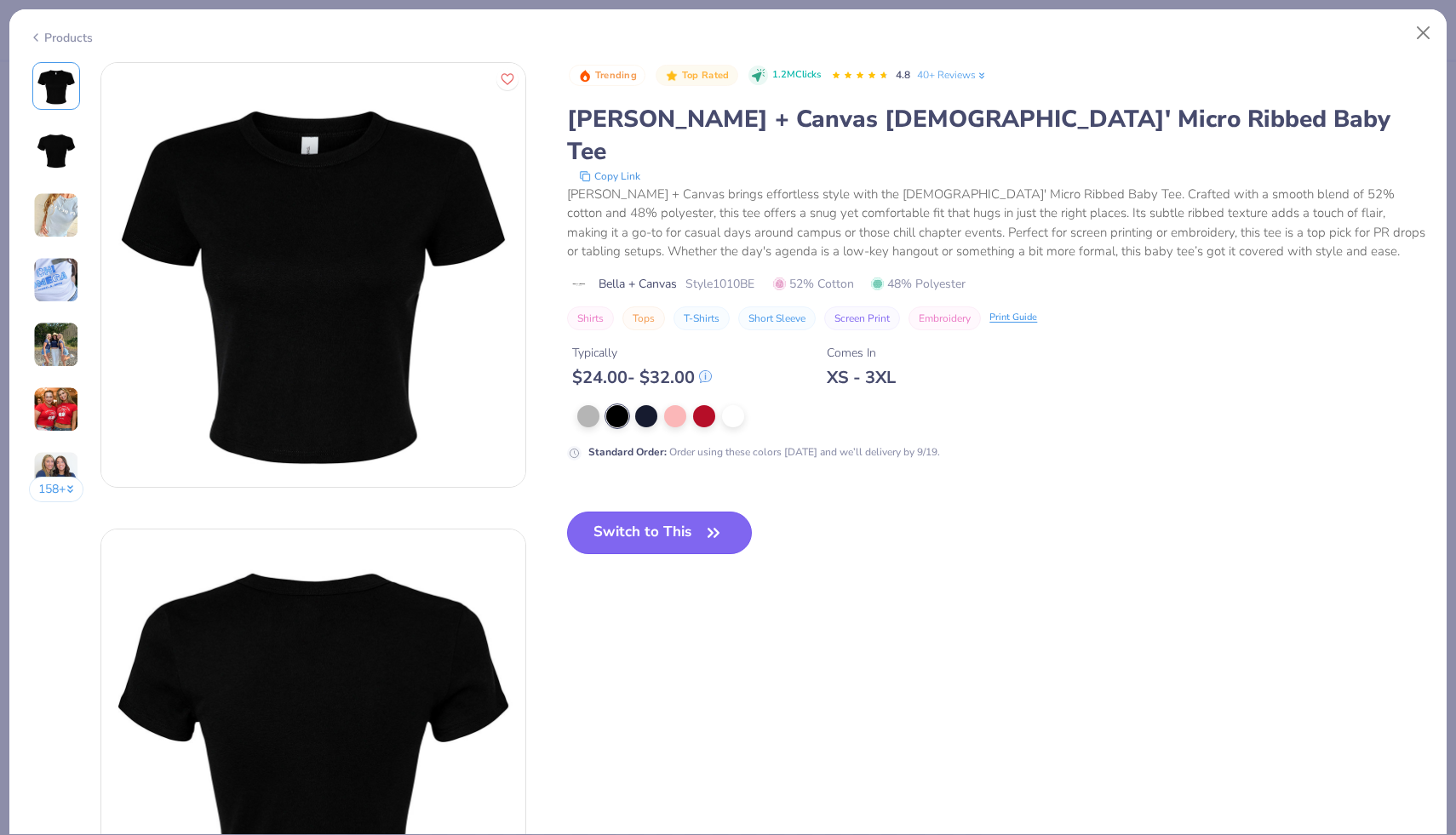
click at [647, 512] on button "Switch to This" at bounding box center [659, 533] width 185 height 43
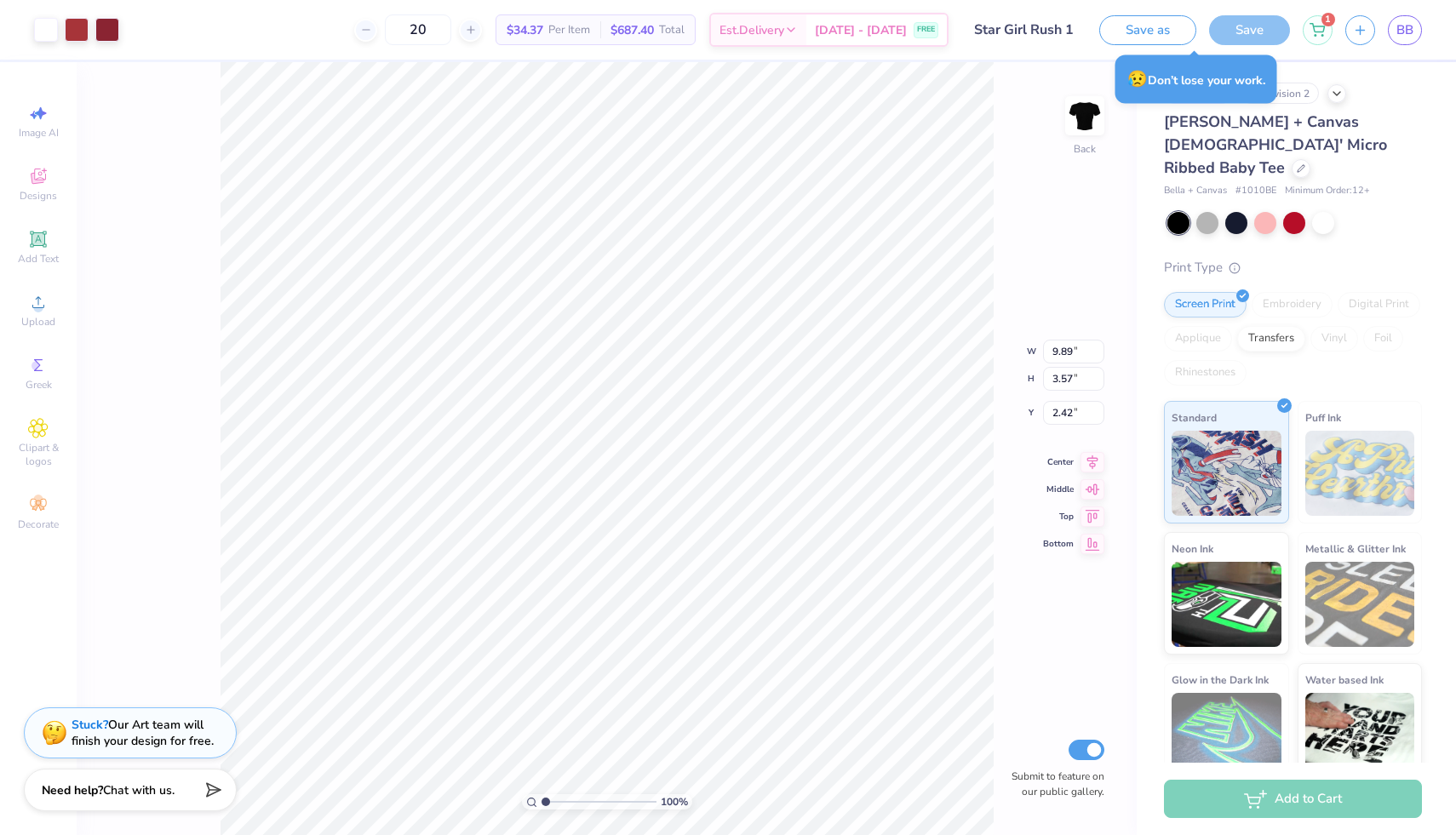
type input "3.15"
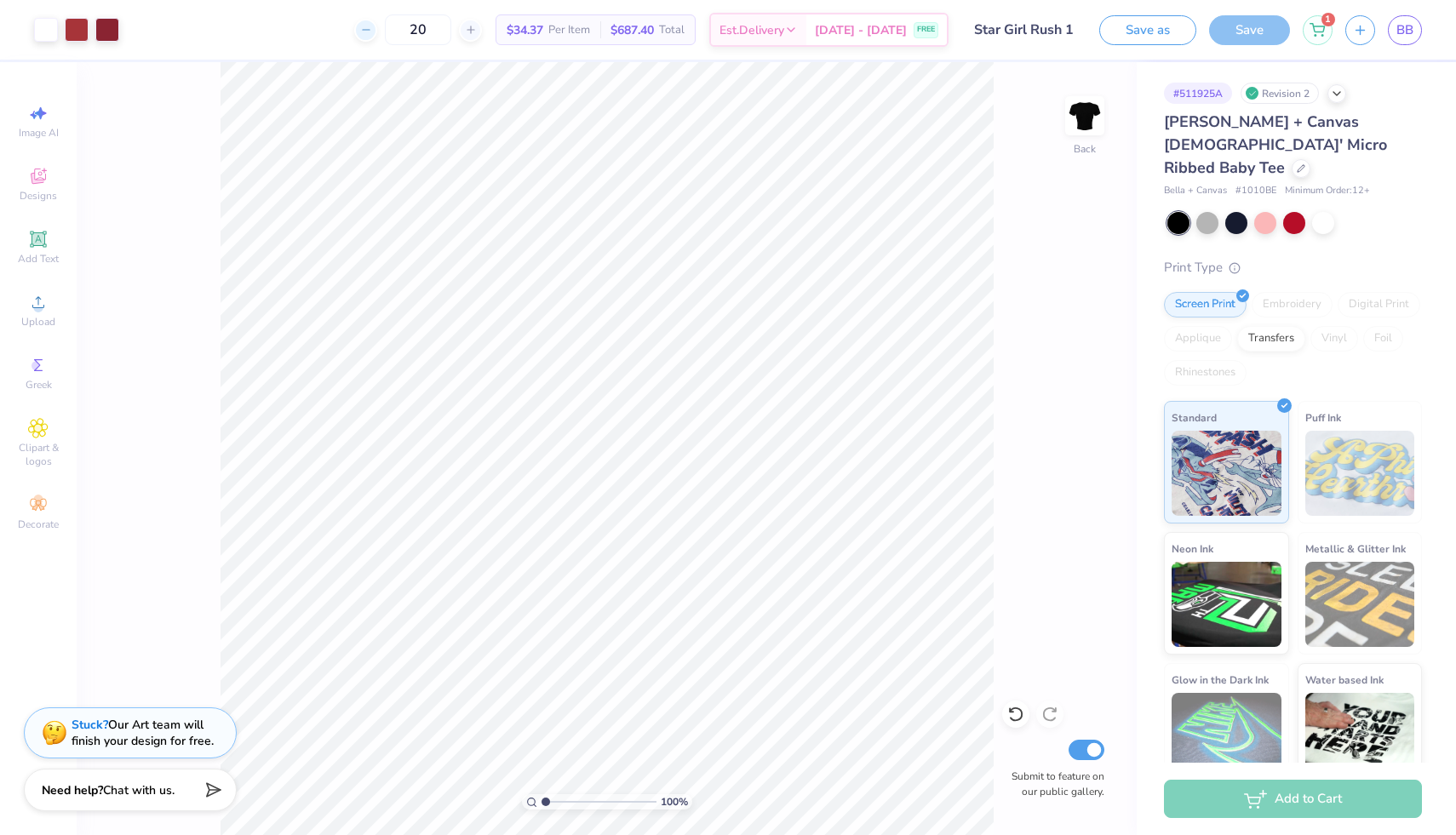
click at [377, 36] on div at bounding box center [365, 30] width 23 height 23
click at [381, 36] on div "16 $34.37 Per Item $687.40 Total Est. Delivery Sep 16 - 19 FREE" at bounding box center [540, 29] width 816 height 60
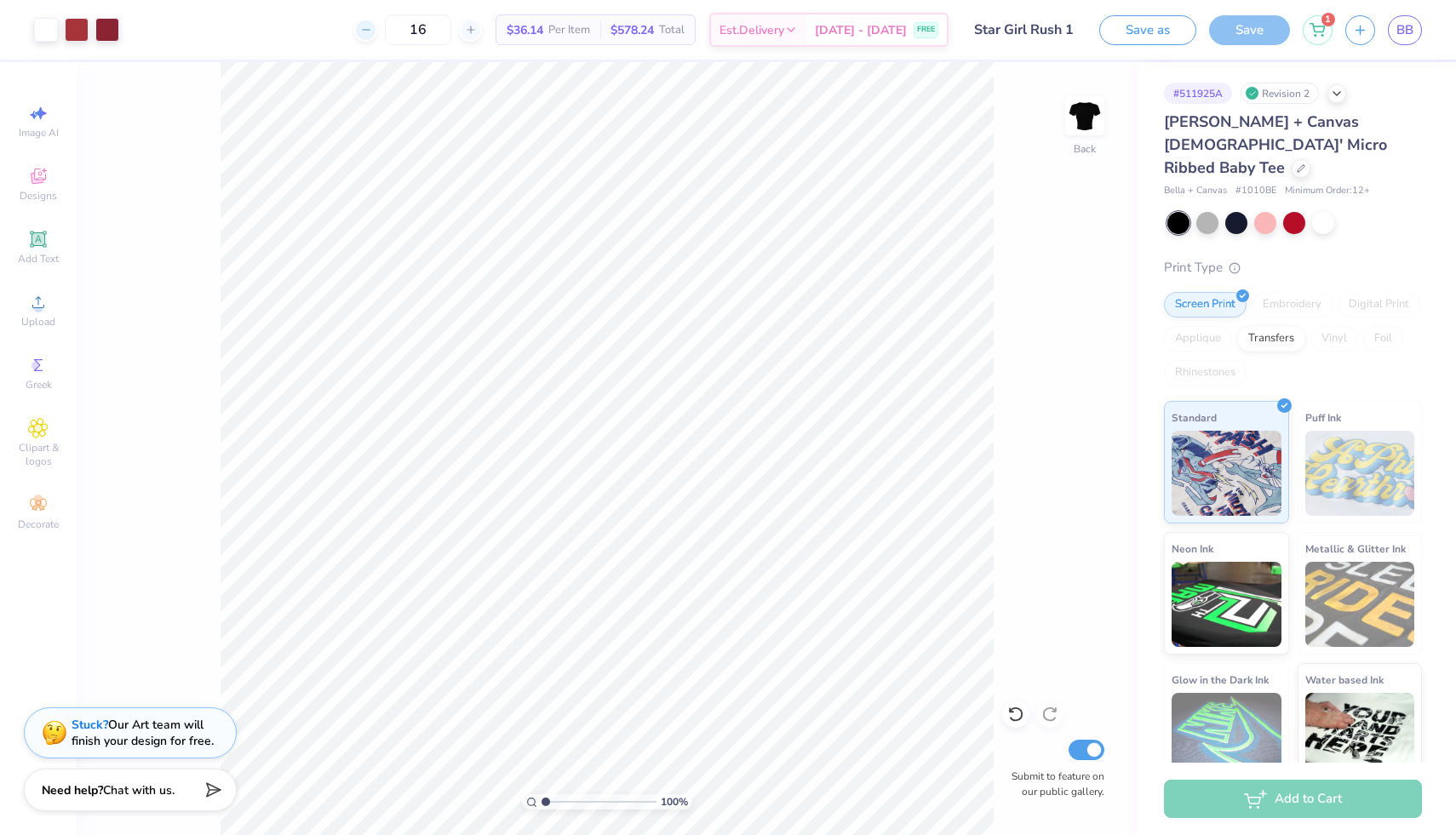
click at [372, 33] on icon at bounding box center [365, 29] width 12 height 12
type input "12"
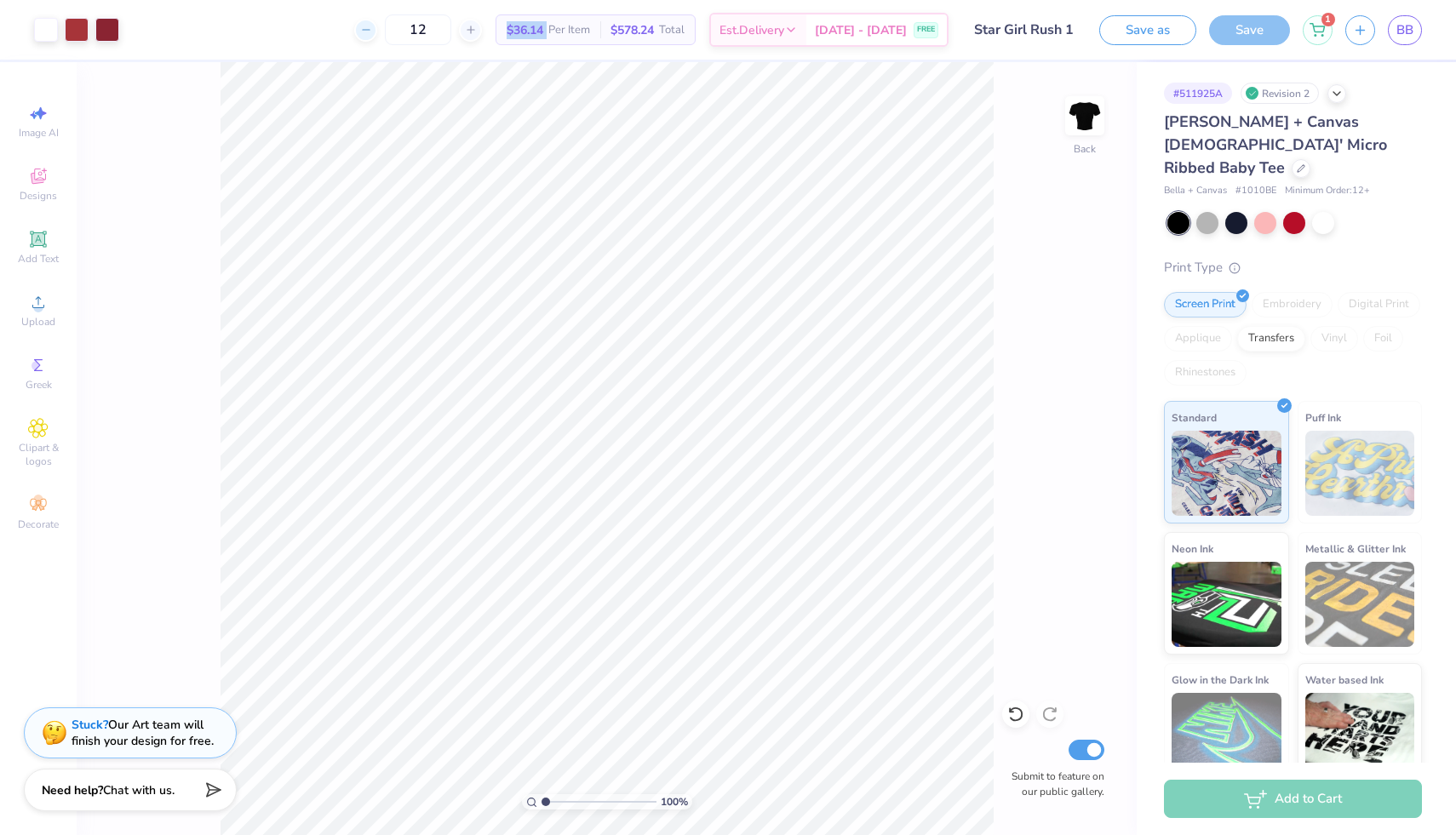
click at [387, 33] on div "12" at bounding box center [417, 29] width 128 height 30
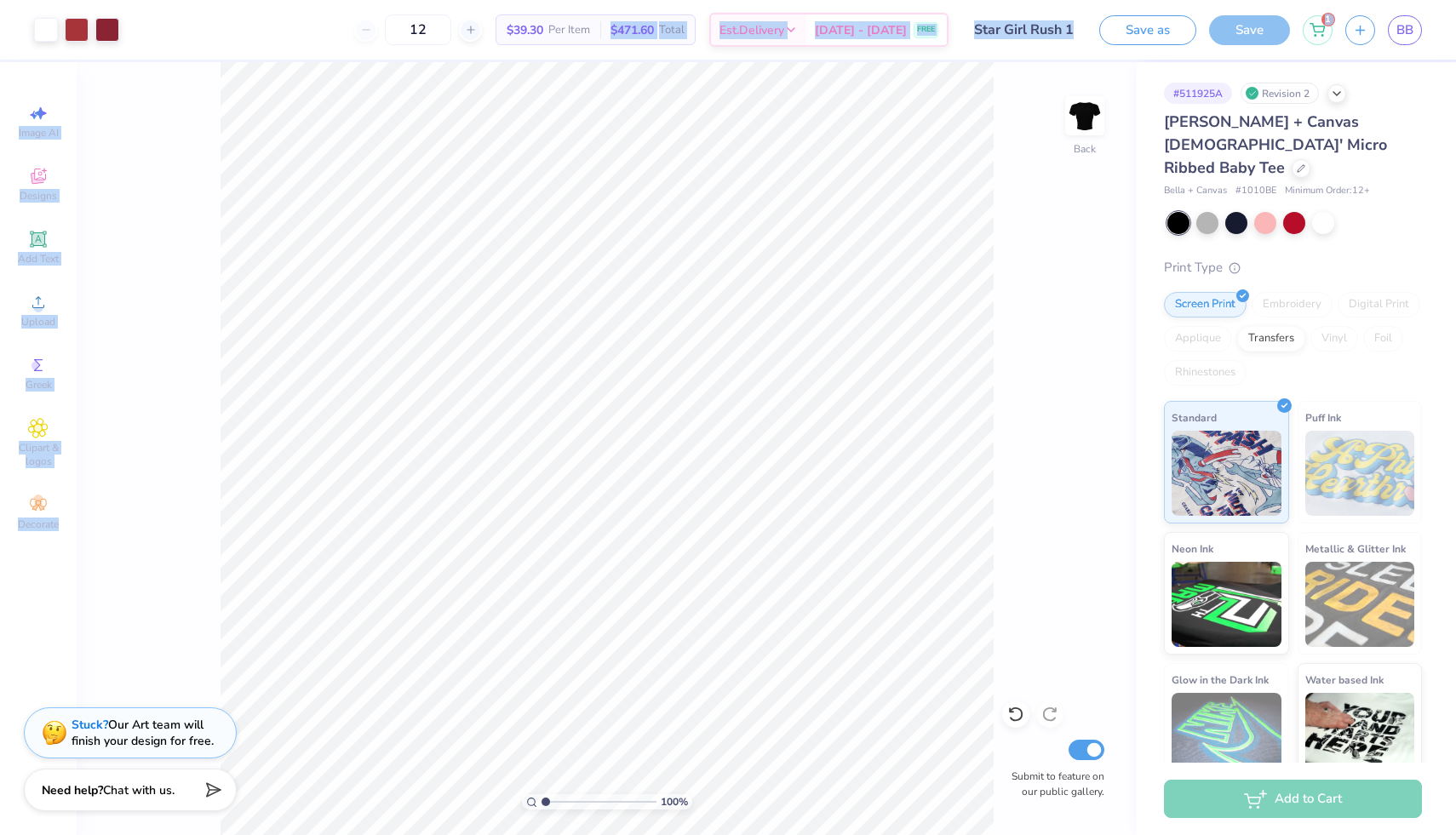
click at [576, 61] on div "Art colors 12 $39.30 Per Item $471.60 Total Est. Delivery Sep 16 - 19 FREE Desi…" at bounding box center [728, 417] width 1456 height 835
